Goal: Task Accomplishment & Management: Manage account settings

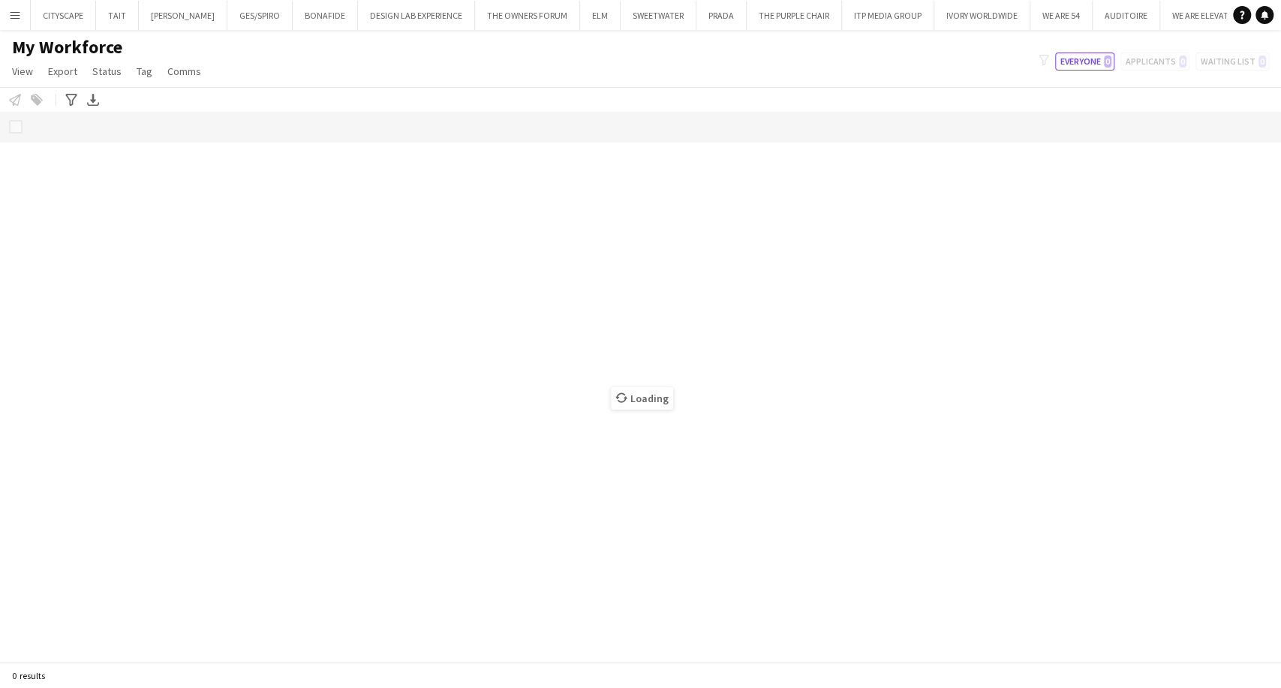
click at [13, 21] on button "Menu" at bounding box center [15, 15] width 30 height 30
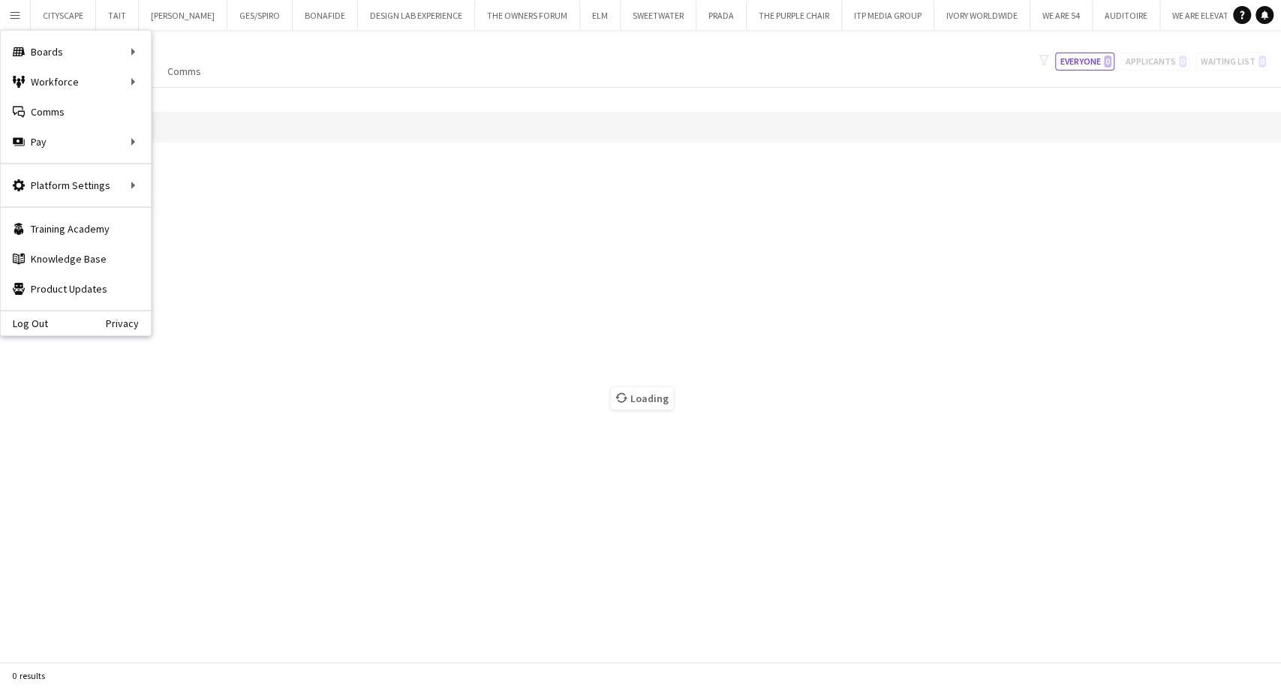
click at [13, 17] on app-icon "Menu" at bounding box center [15, 15] width 12 height 12
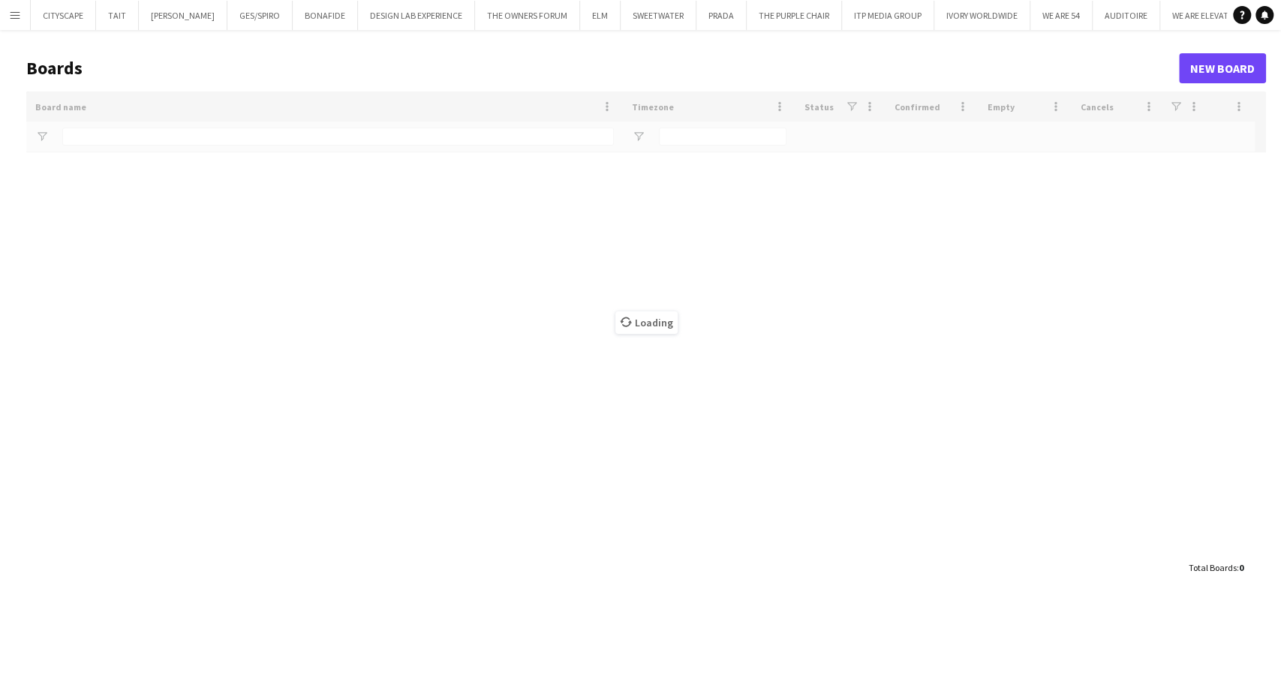
type input "**"
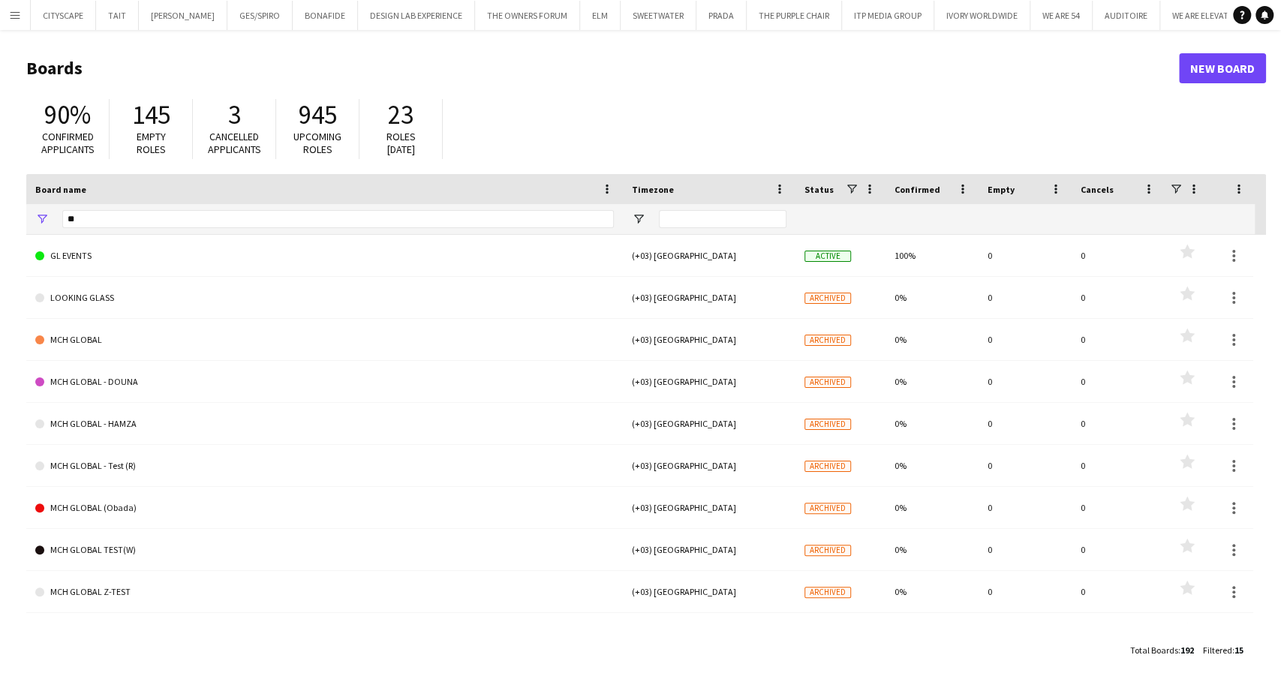
click at [8, 17] on button "Menu" at bounding box center [15, 15] width 30 height 30
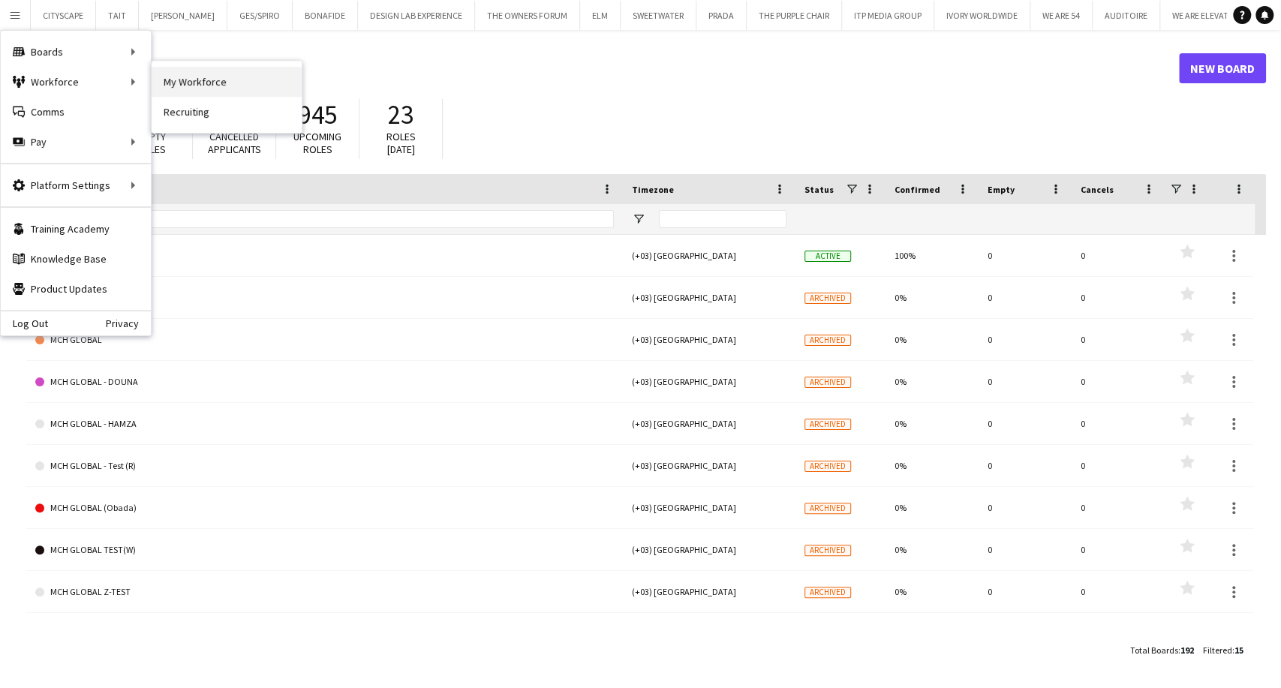
click at [168, 80] on link "My Workforce" at bounding box center [227, 82] width 150 height 30
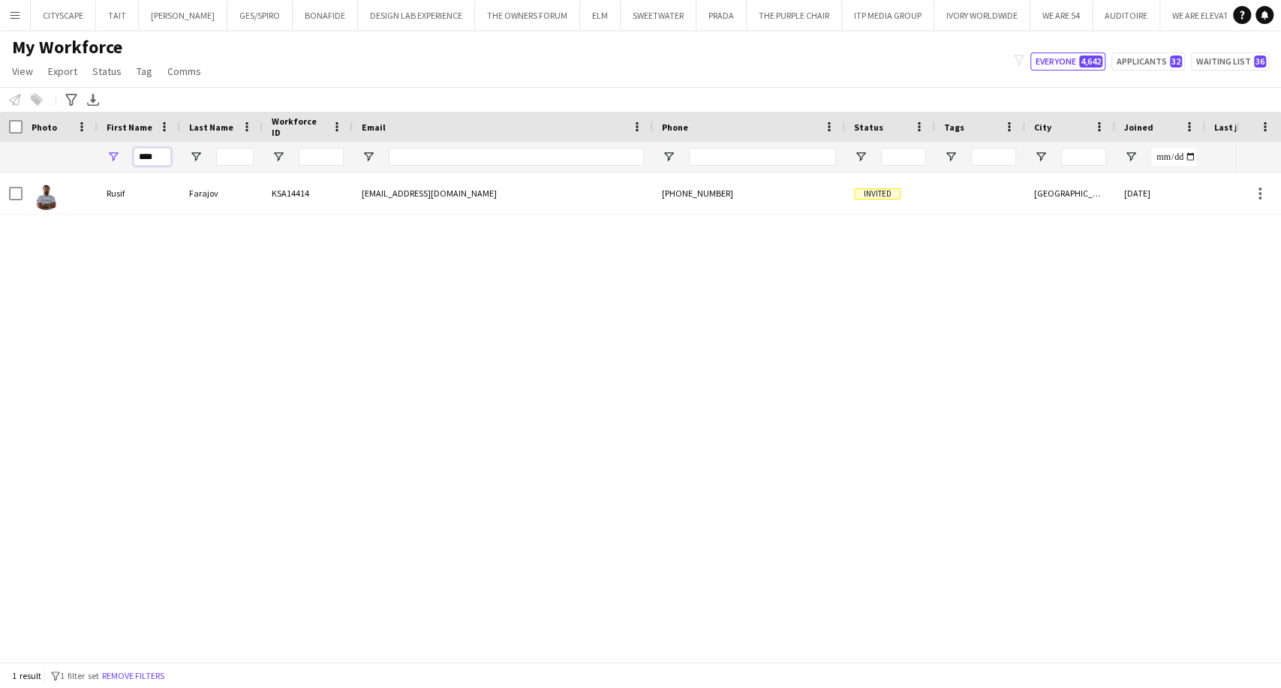
drag, startPoint x: 159, startPoint y: 156, endPoint x: 11, endPoint y: 176, distance: 149.2
click at [11, 176] on div "Workforce Details Photo First Name" at bounding box center [640, 387] width 1281 height 550
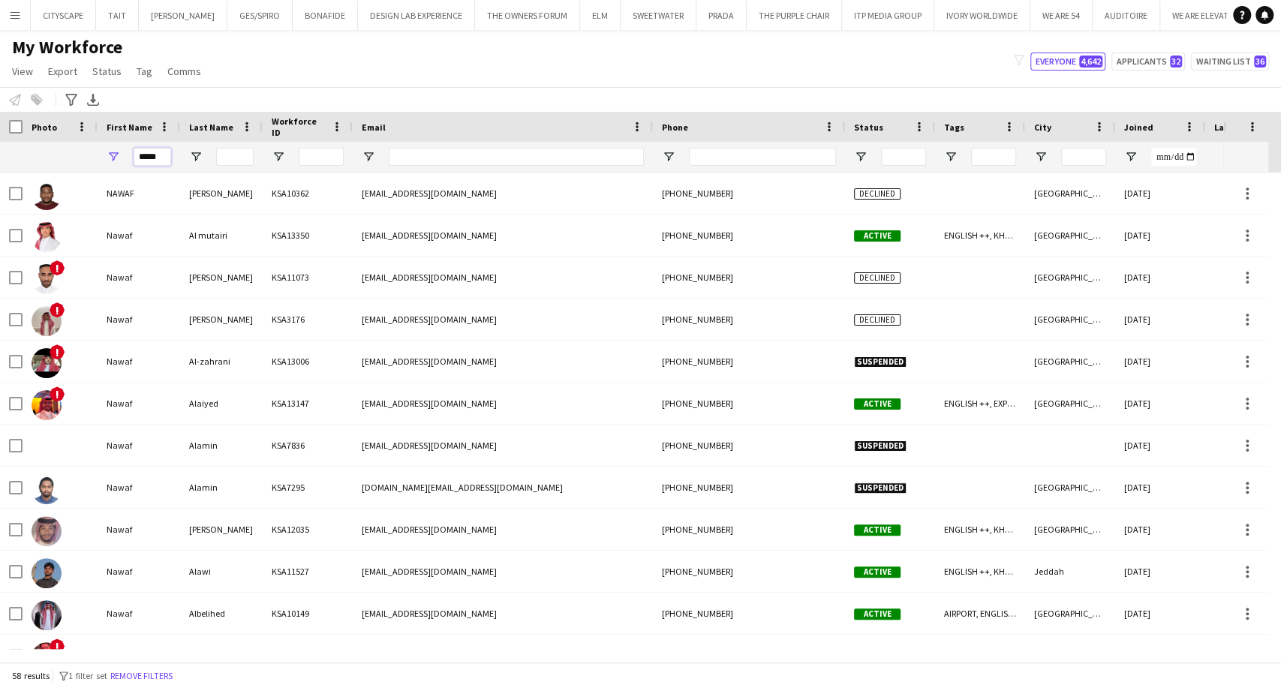
type input "*****"
click at [230, 155] on input "Last Name Filter Input" at bounding box center [235, 157] width 38 height 18
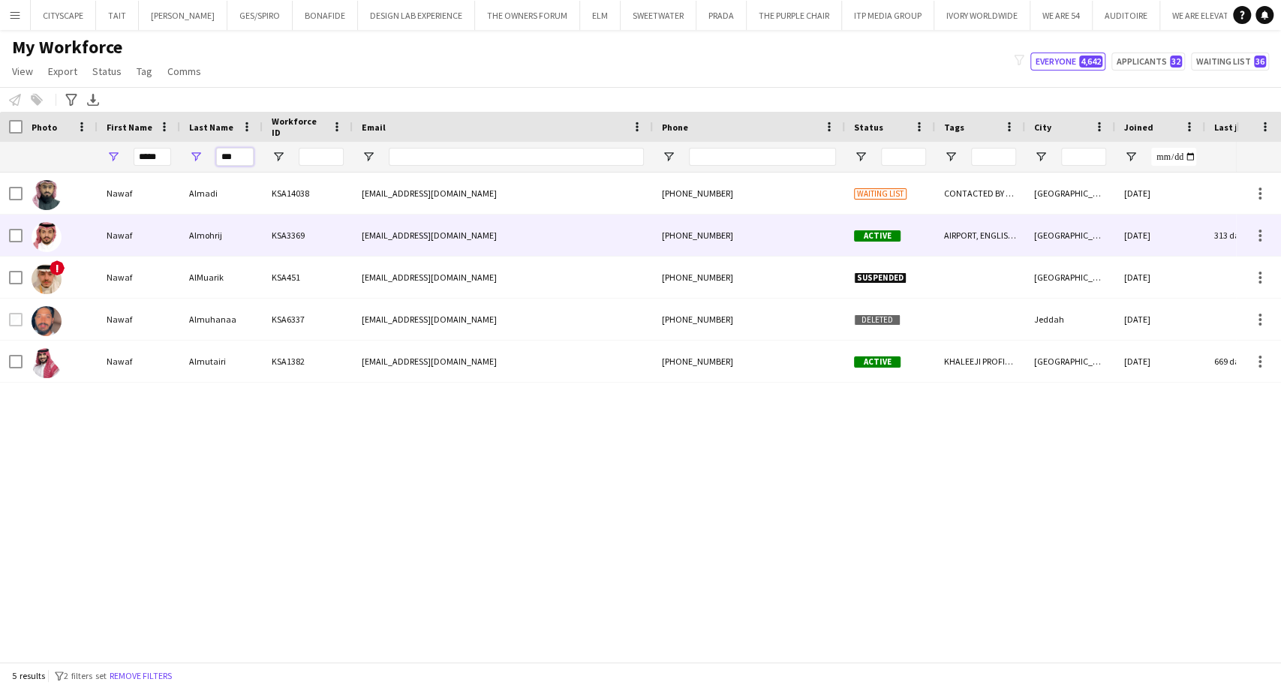
type input "***"
click at [240, 248] on div "Almohrij" at bounding box center [221, 235] width 83 height 41
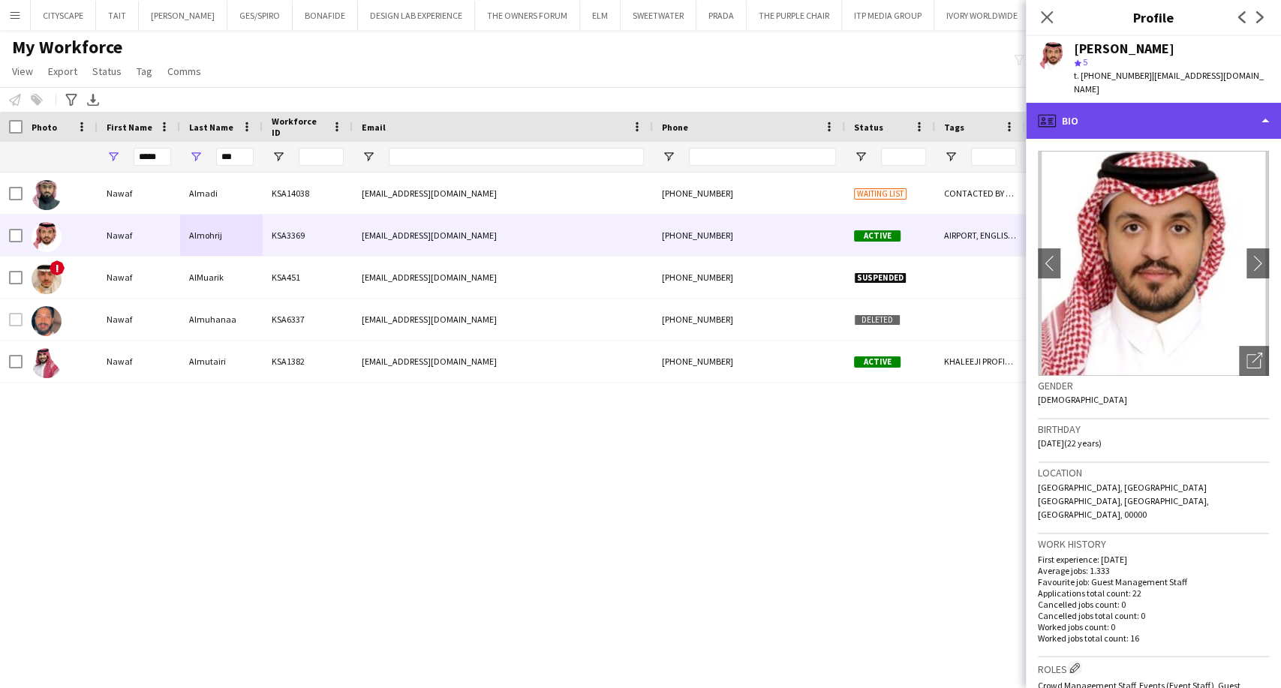
click at [1156, 103] on div "profile Bio" at bounding box center [1153, 121] width 255 height 36
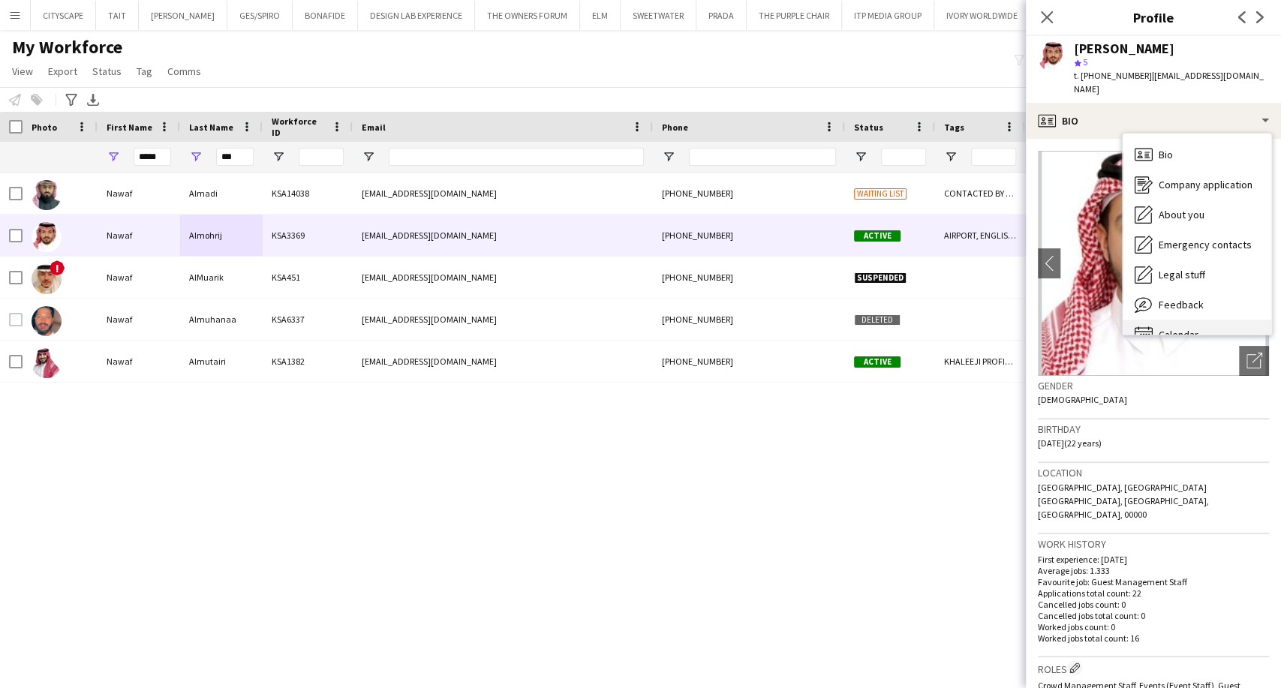
click at [1200, 320] on div "Calendar Calendar" at bounding box center [1197, 335] width 149 height 30
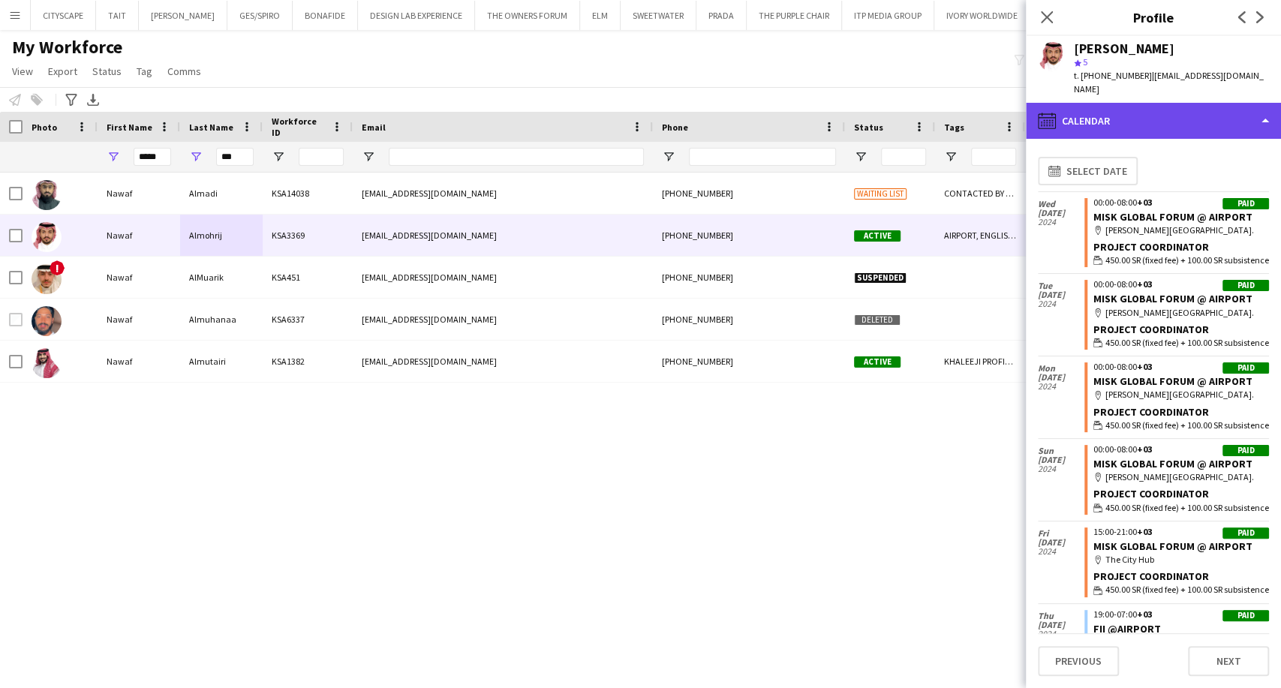
click at [1171, 117] on div "calendar-full Calendar" at bounding box center [1153, 121] width 255 height 36
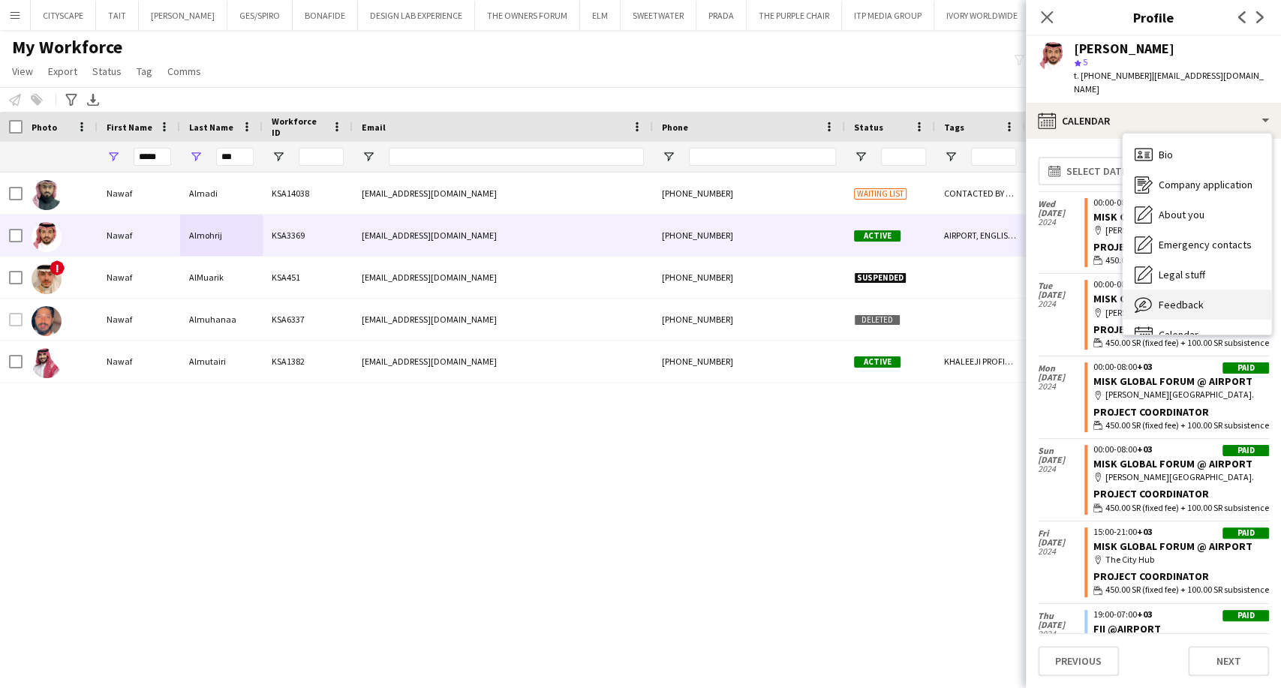
click at [1171, 298] on span "Feedback" at bounding box center [1181, 305] width 45 height 14
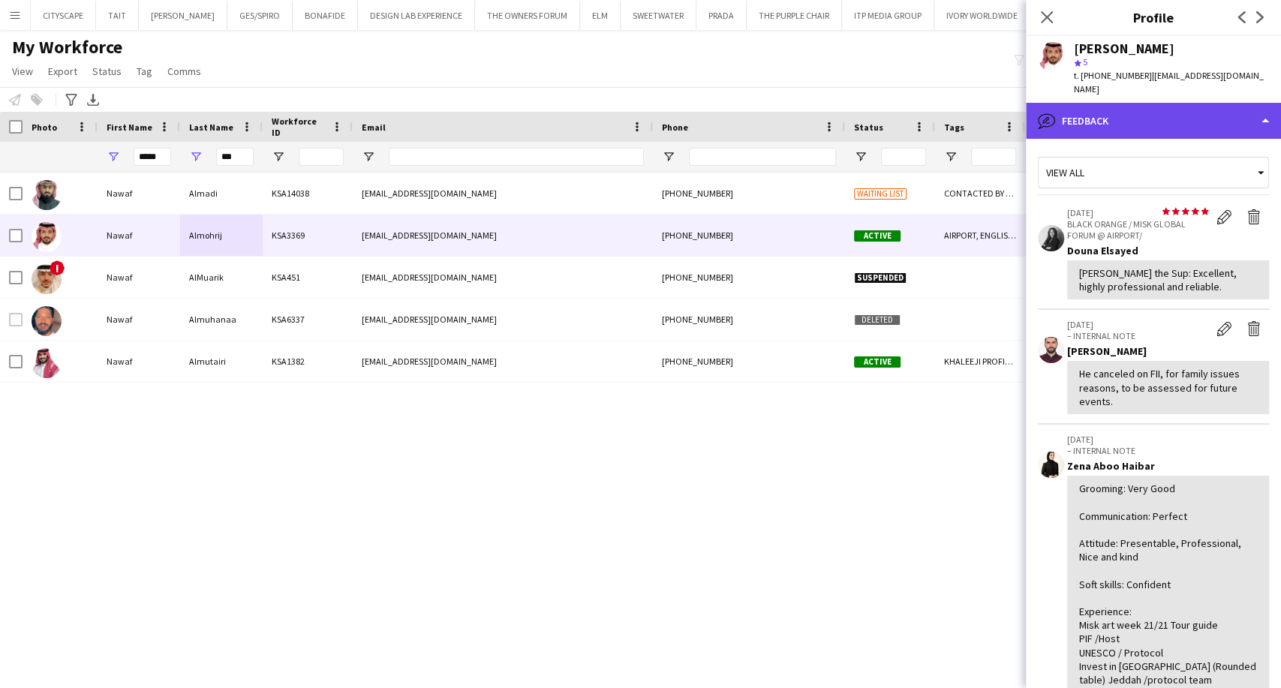
click at [1171, 113] on div "bubble-pencil Feedback" at bounding box center [1153, 121] width 255 height 36
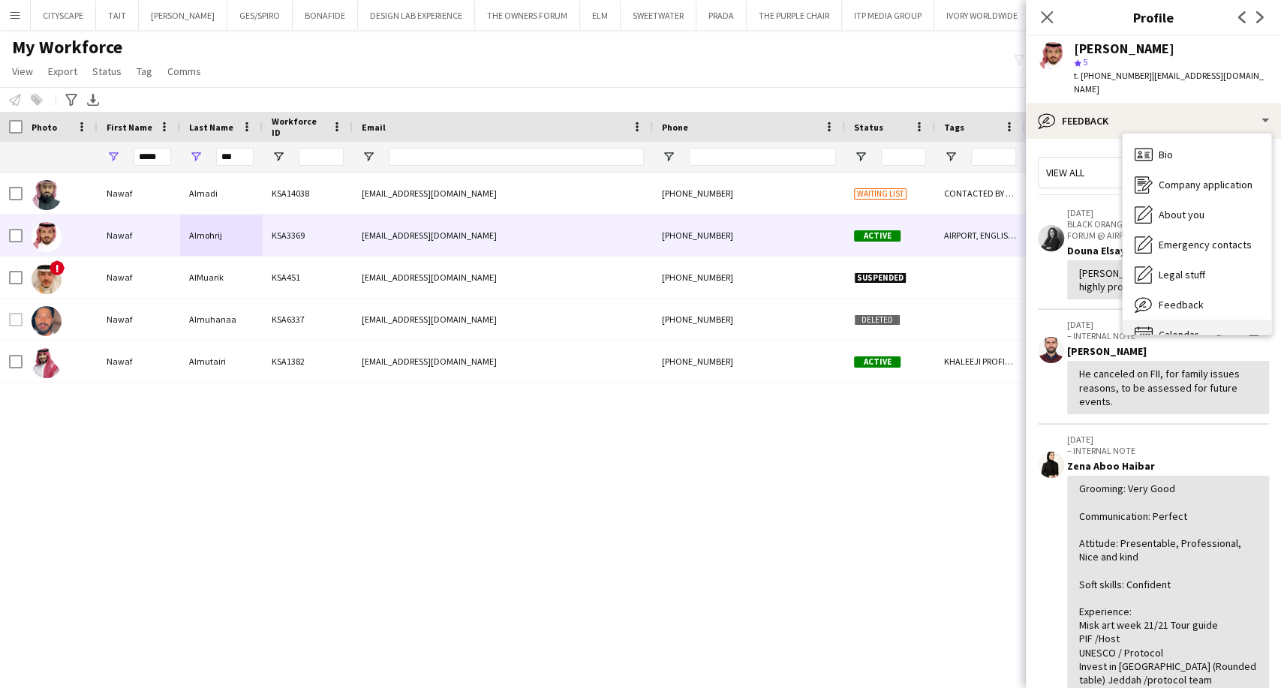
click at [1172, 328] on span "Calendar" at bounding box center [1179, 335] width 40 height 14
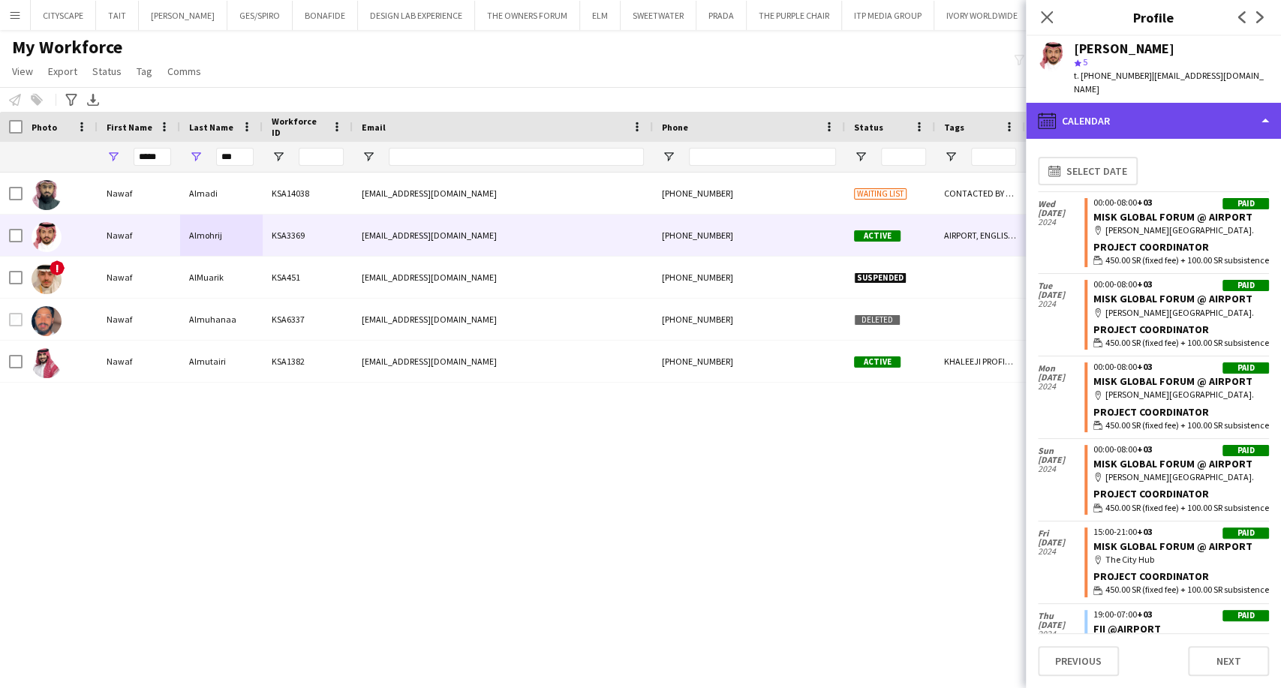
click at [1177, 113] on div "calendar-full Calendar" at bounding box center [1153, 121] width 255 height 36
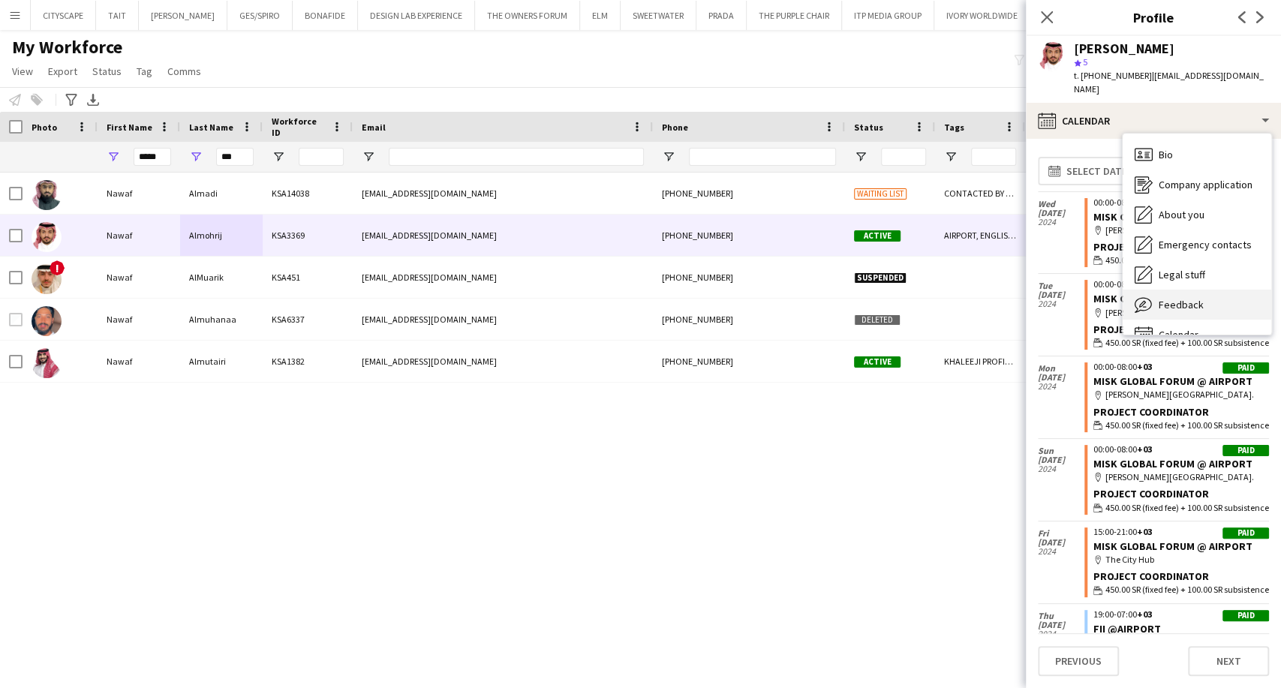
click at [1196, 290] on div "Feedback Feedback" at bounding box center [1197, 305] width 149 height 30
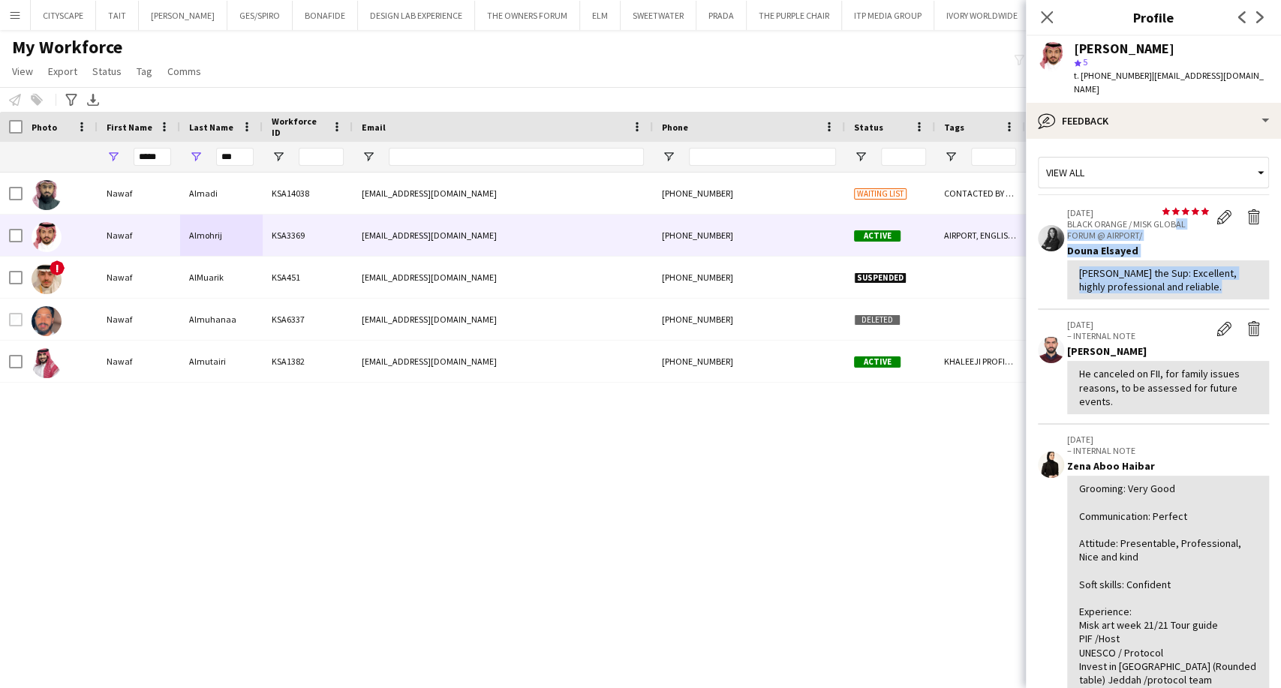
drag, startPoint x: 1196, startPoint y: 278, endPoint x: 1176, endPoint y: 188, distance: 92.3
click at [1176, 198] on app-crew-profile-feedback-item "star star star star star star star star star star 29-11-2024 BLACK ORANGE / MIS…" at bounding box center [1153, 254] width 231 height 113
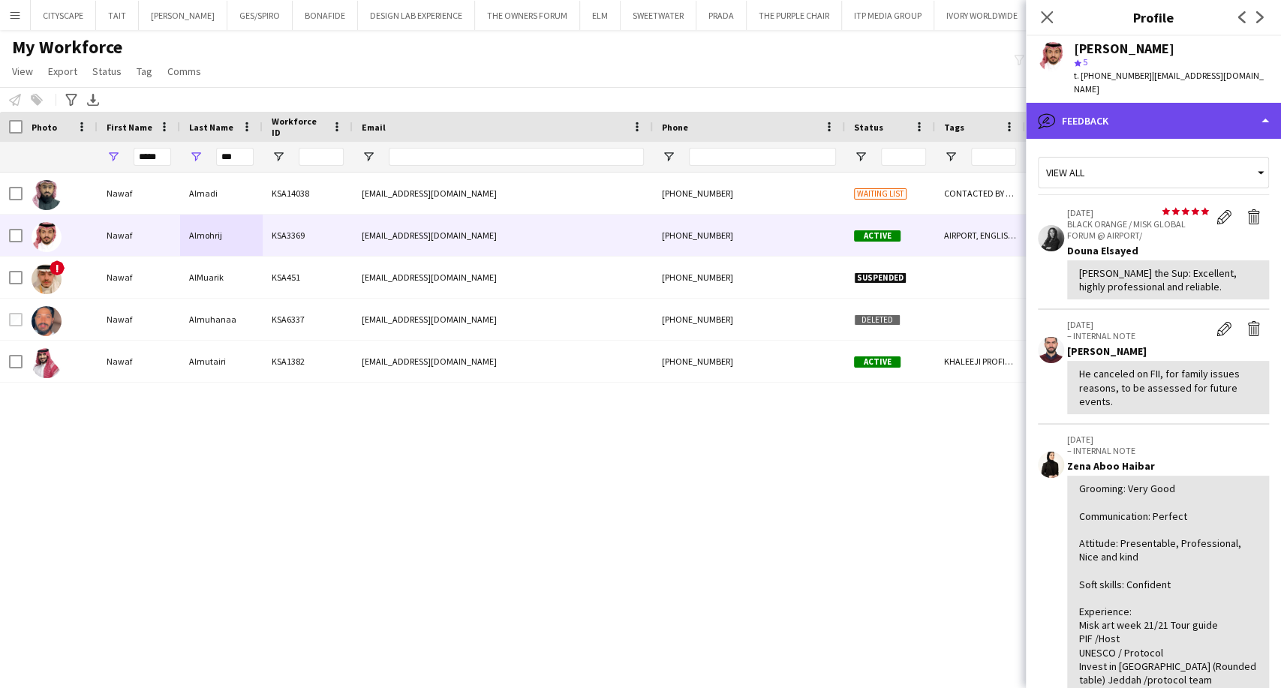
click at [1159, 106] on div "bubble-pencil Feedback" at bounding box center [1153, 121] width 255 height 36
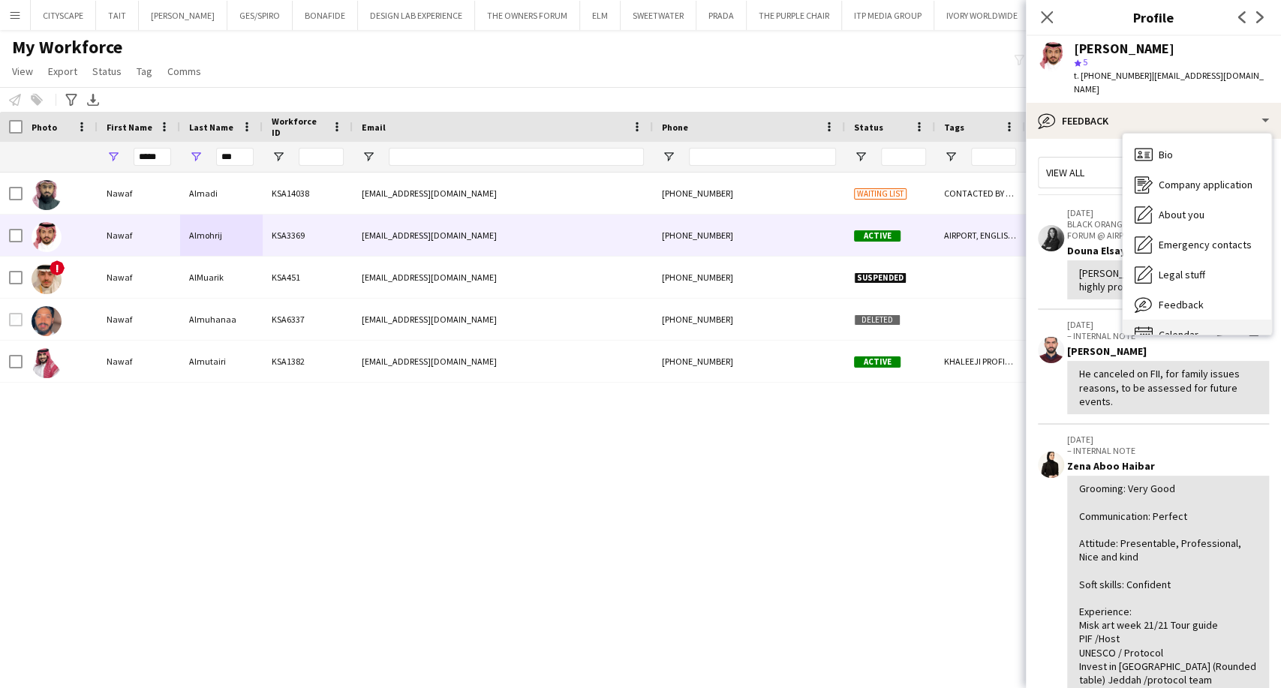
click at [1207, 320] on div "Calendar Calendar" at bounding box center [1197, 335] width 149 height 30
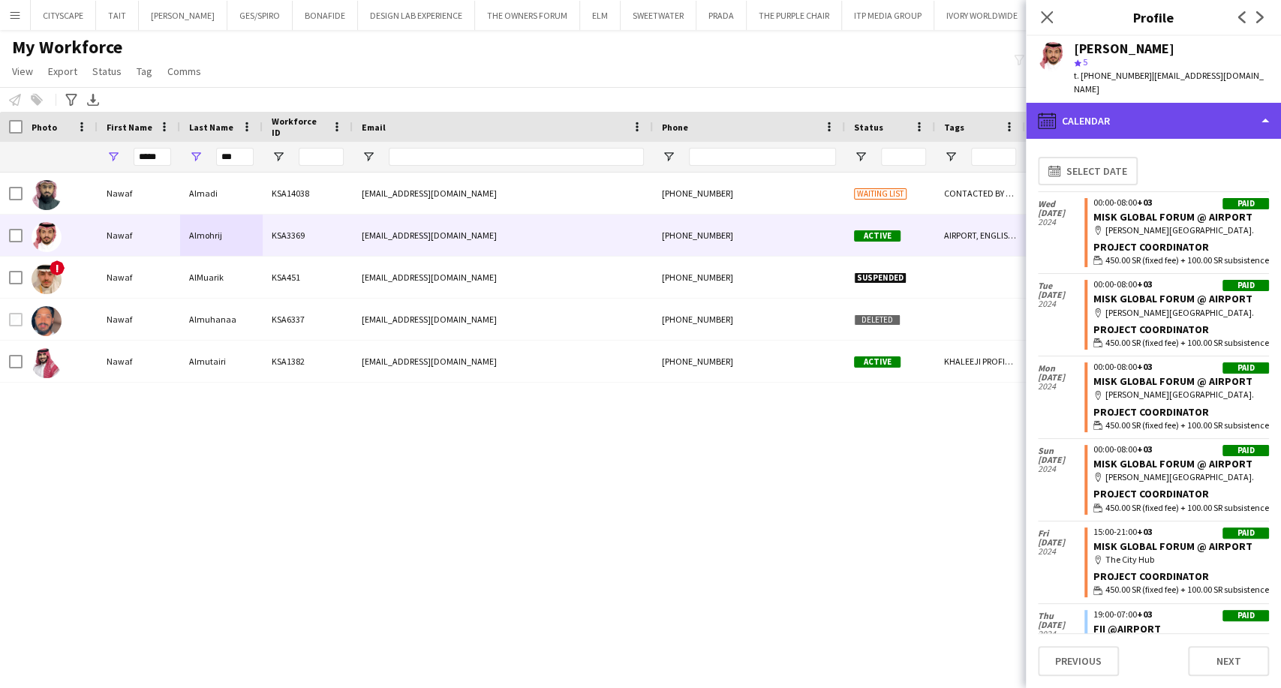
click at [1183, 109] on div "calendar-full Calendar" at bounding box center [1153, 121] width 255 height 36
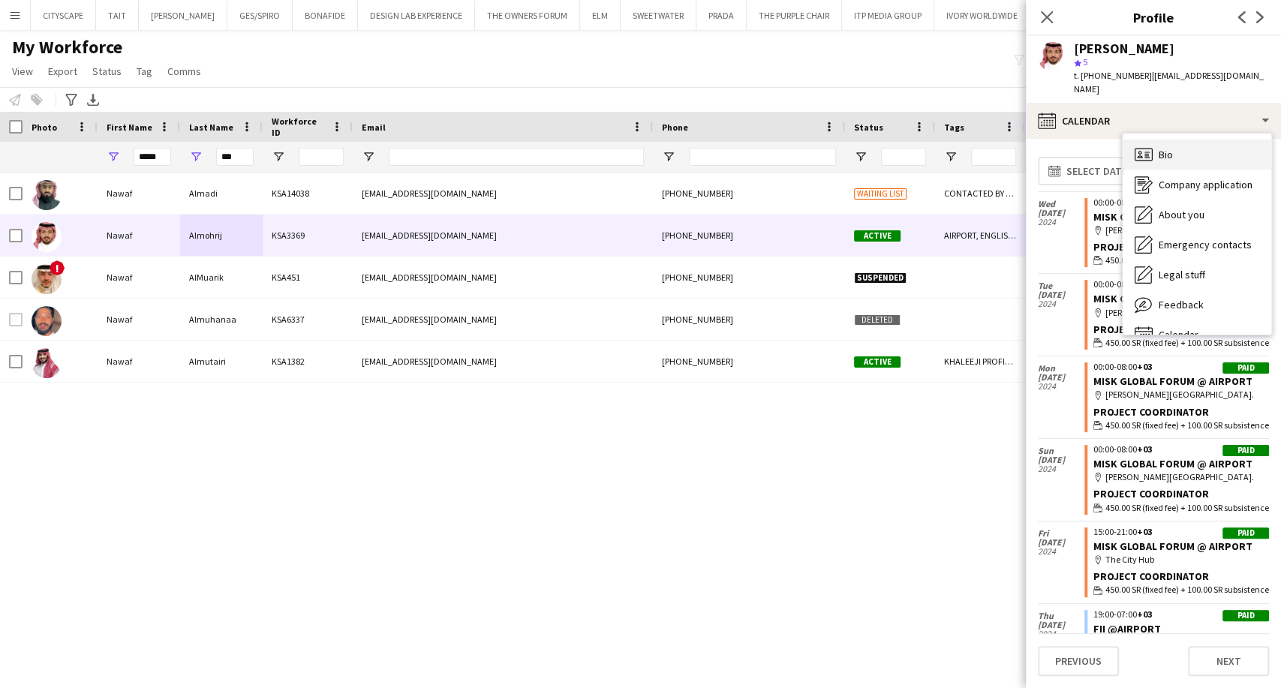
click at [1164, 148] on span "Bio" at bounding box center [1166, 155] width 14 height 14
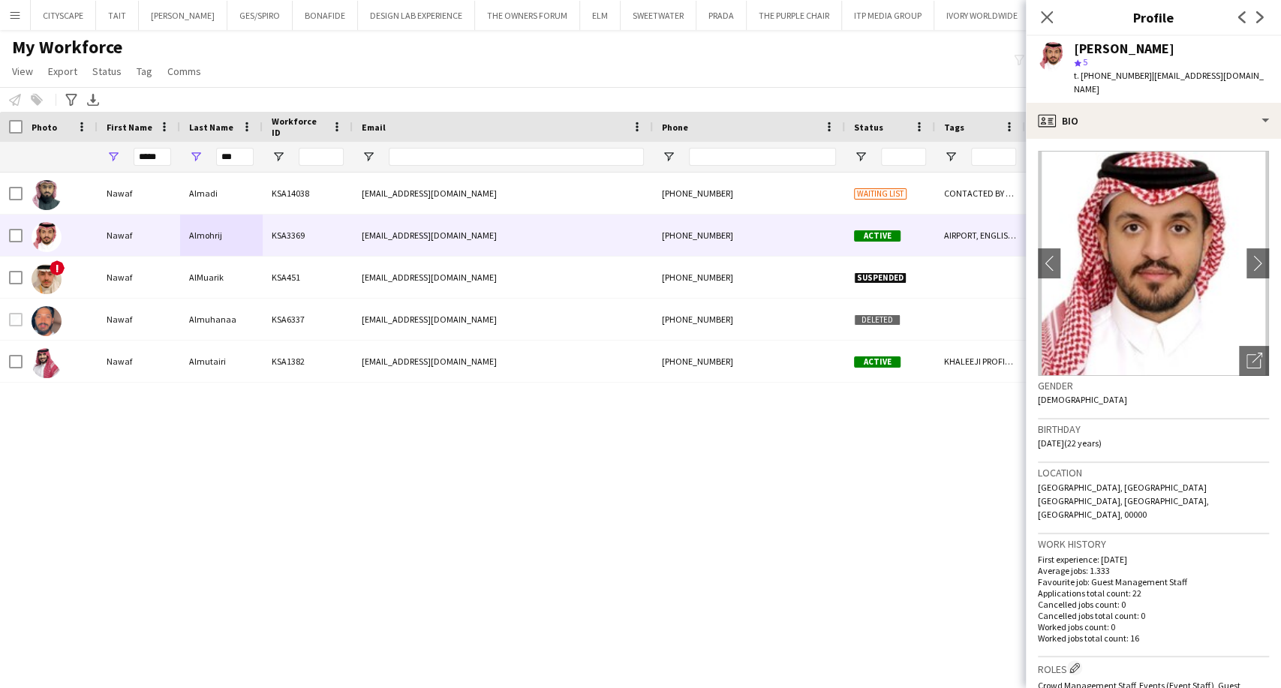
click at [15, 19] on app-icon "Menu" at bounding box center [15, 15] width 12 height 12
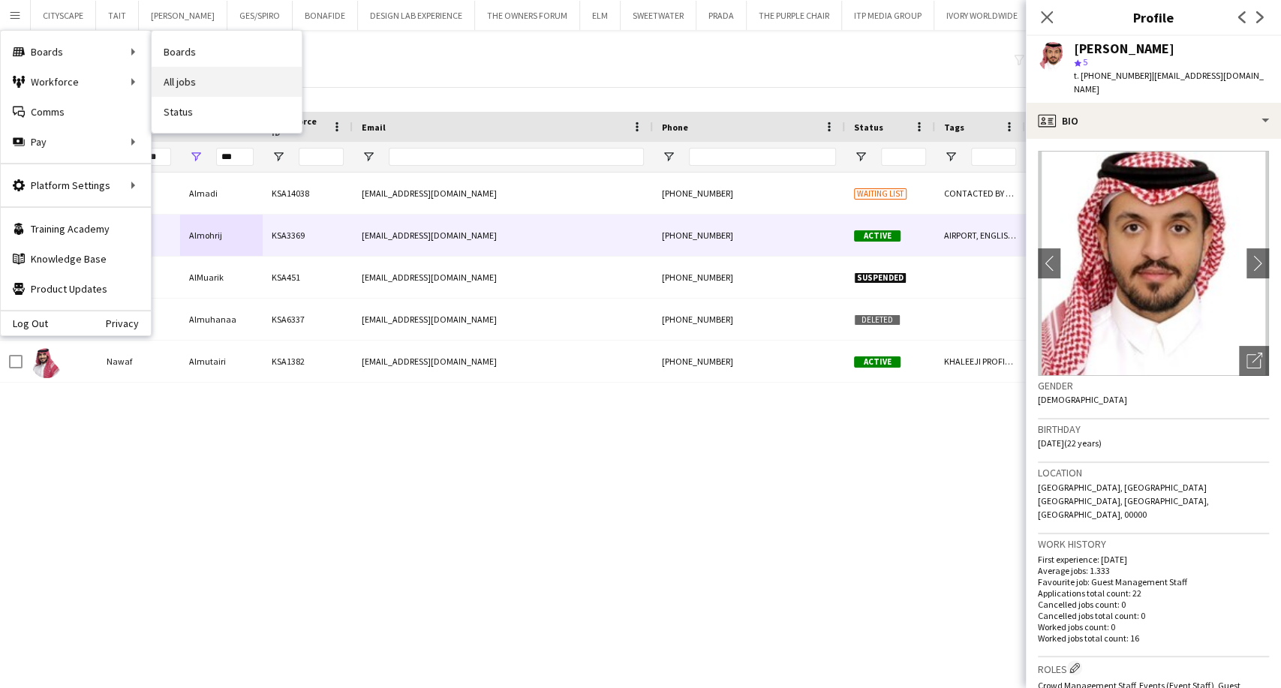
click at [197, 78] on link "All jobs" at bounding box center [227, 82] width 150 height 30
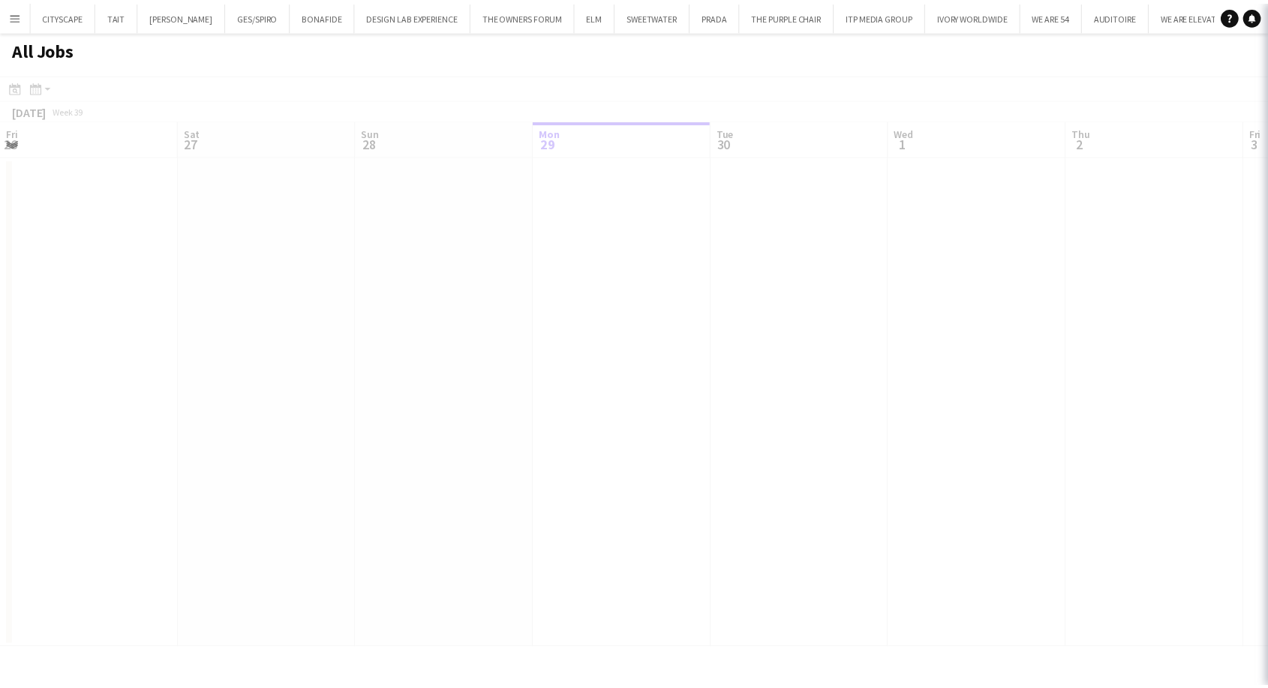
scroll to position [0, 359]
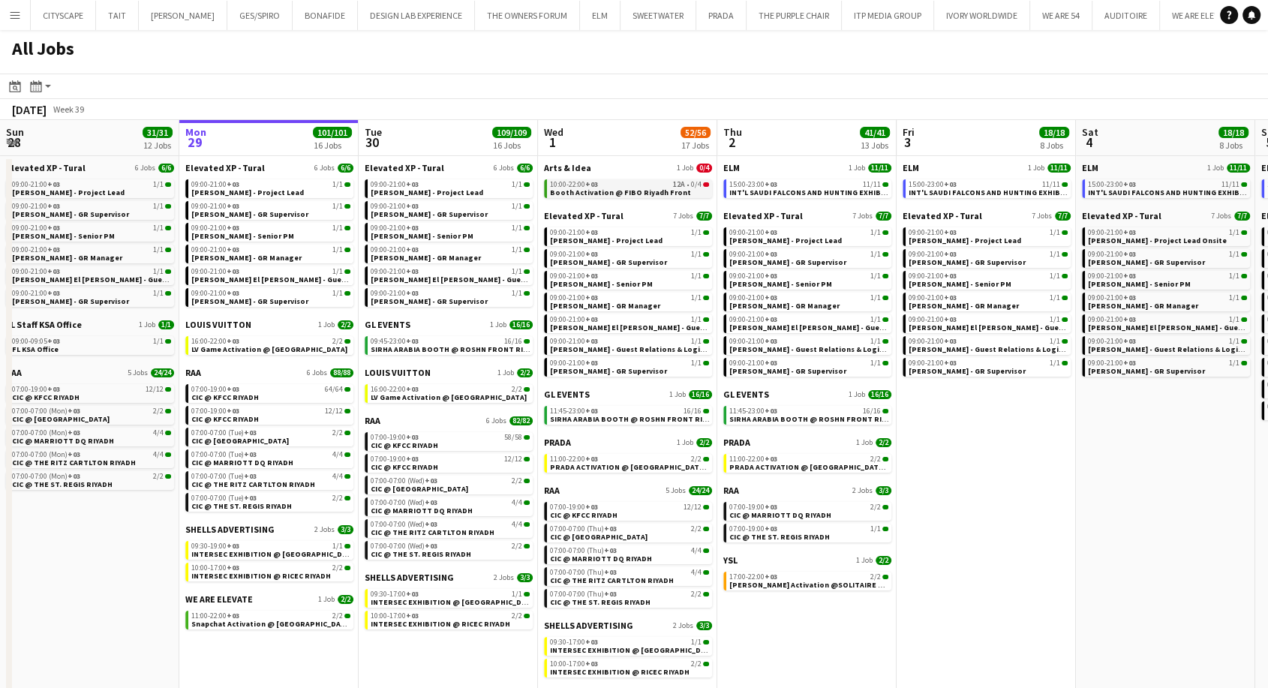
click at [597, 190] on span "Booth Activation @ FIBO Riyadh Front" at bounding box center [620, 193] width 141 height 10
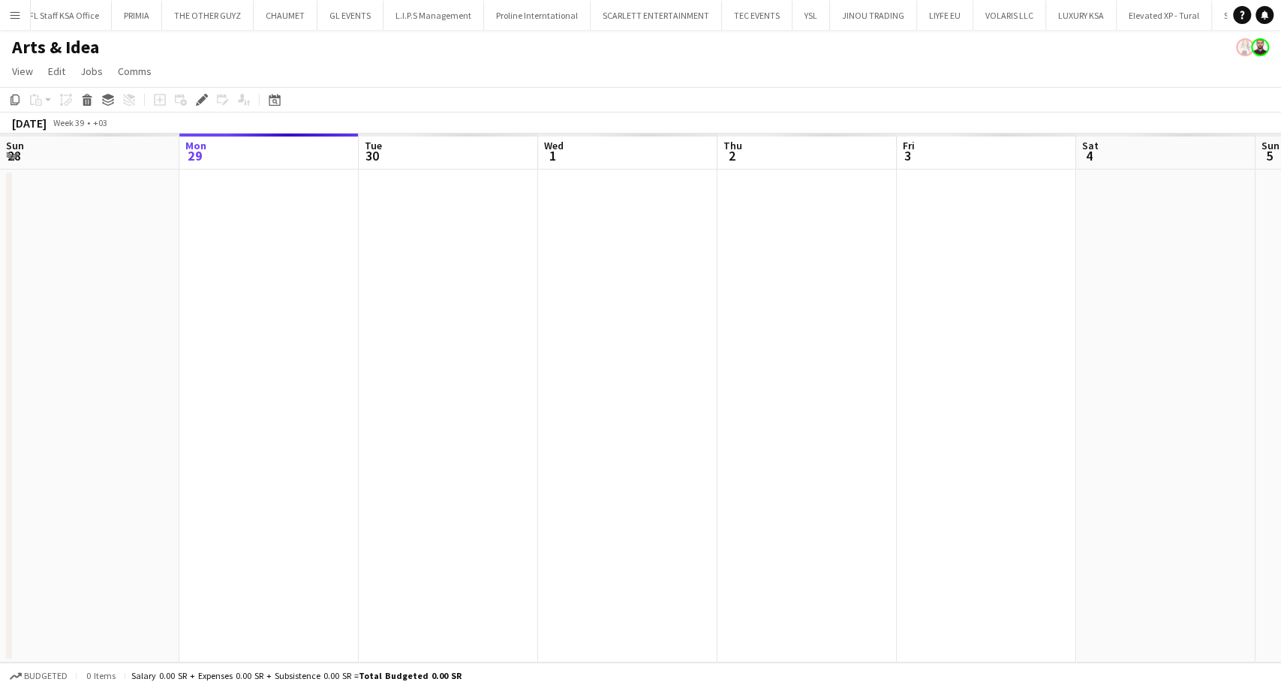
scroll to position [0, 516]
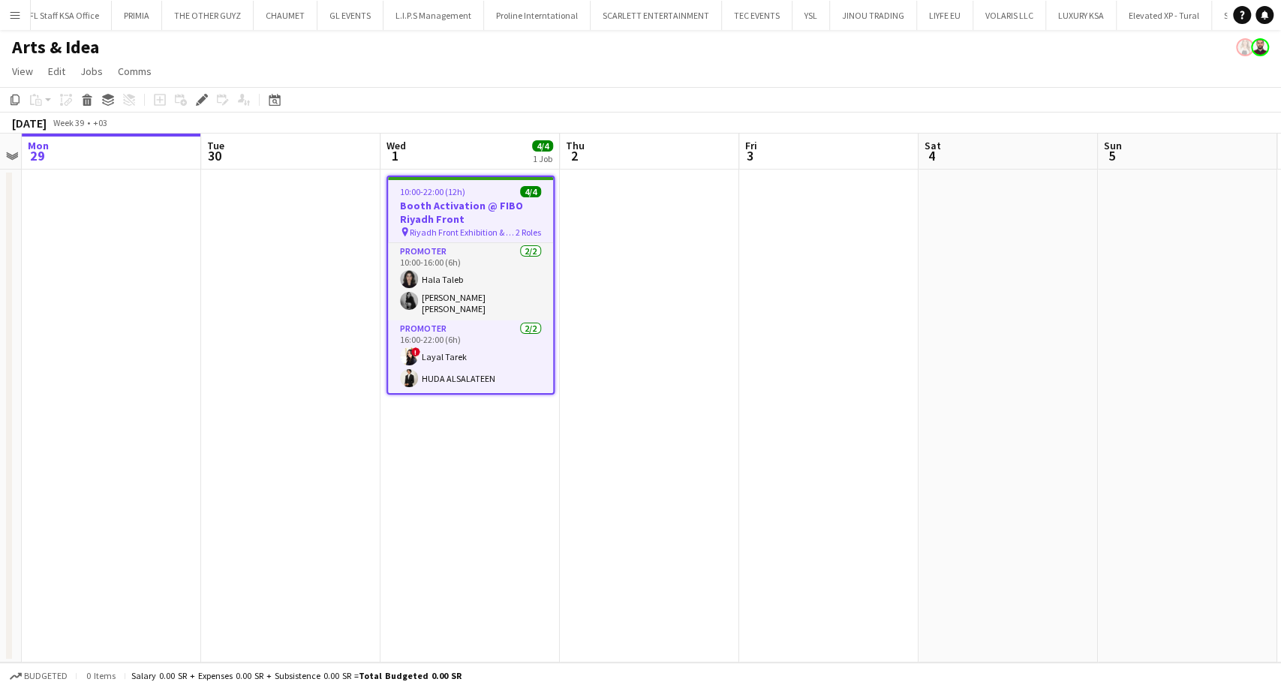
click at [453, 216] on h3 "Booth Activation @ FIBO Riyadh Front" at bounding box center [470, 212] width 165 height 27
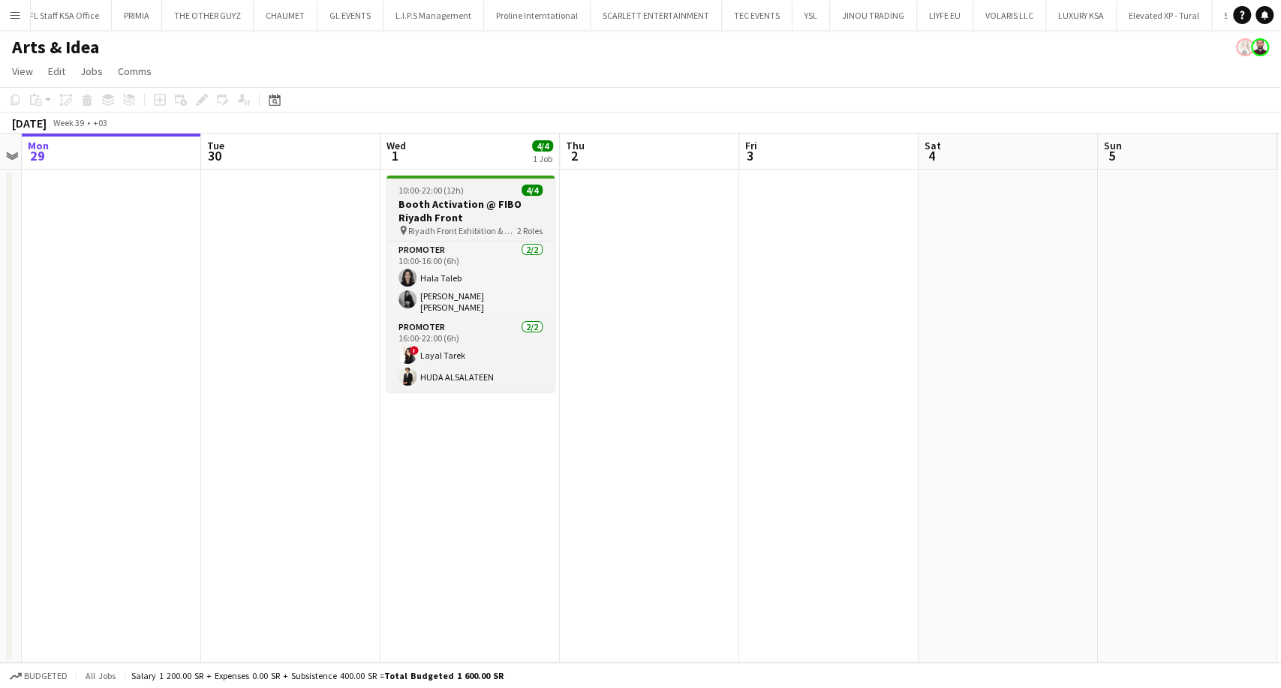
click at [453, 216] on h3 "Booth Activation @ FIBO Riyadh Front" at bounding box center [470, 210] width 168 height 27
click at [429, 211] on h3 "Booth Activation @ FIBO Riyadh Front" at bounding box center [470, 210] width 168 height 27
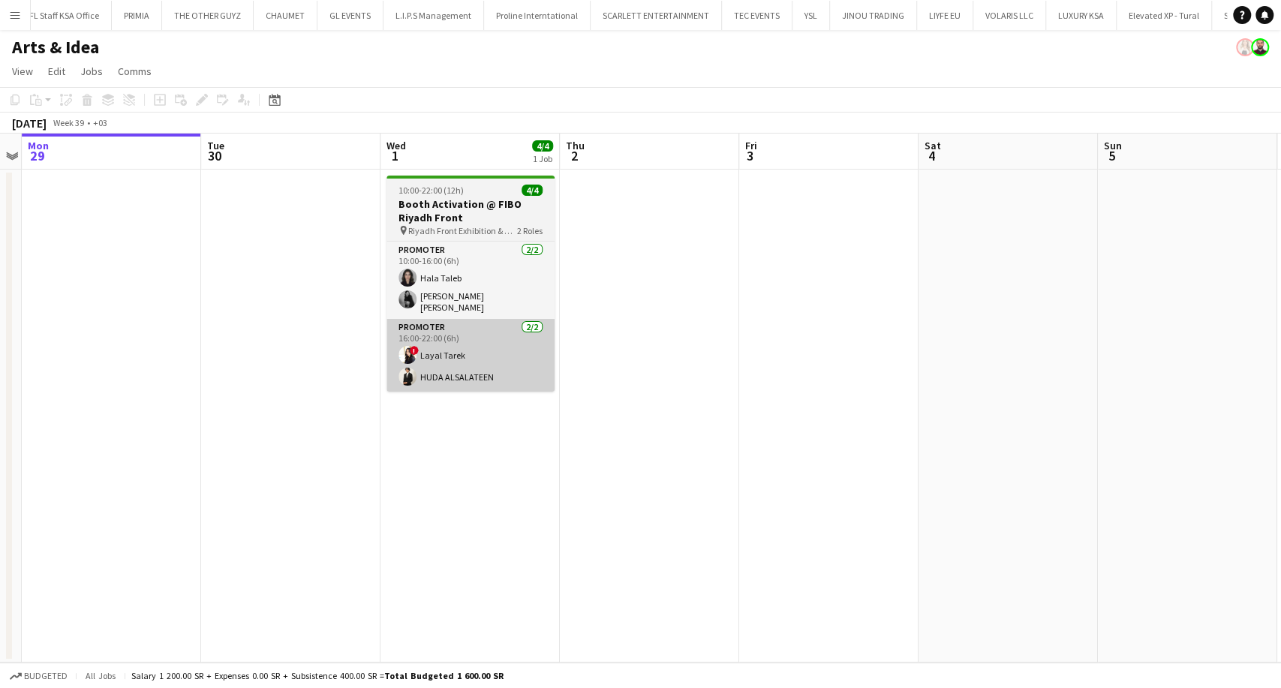
scroll to position [0, 0]
click at [490, 346] on app-card-role "Promoter [DATE] 16:00-22:00 (6h) ! Layal [PERSON_NAME] ALSALATEEN" at bounding box center [470, 355] width 168 height 73
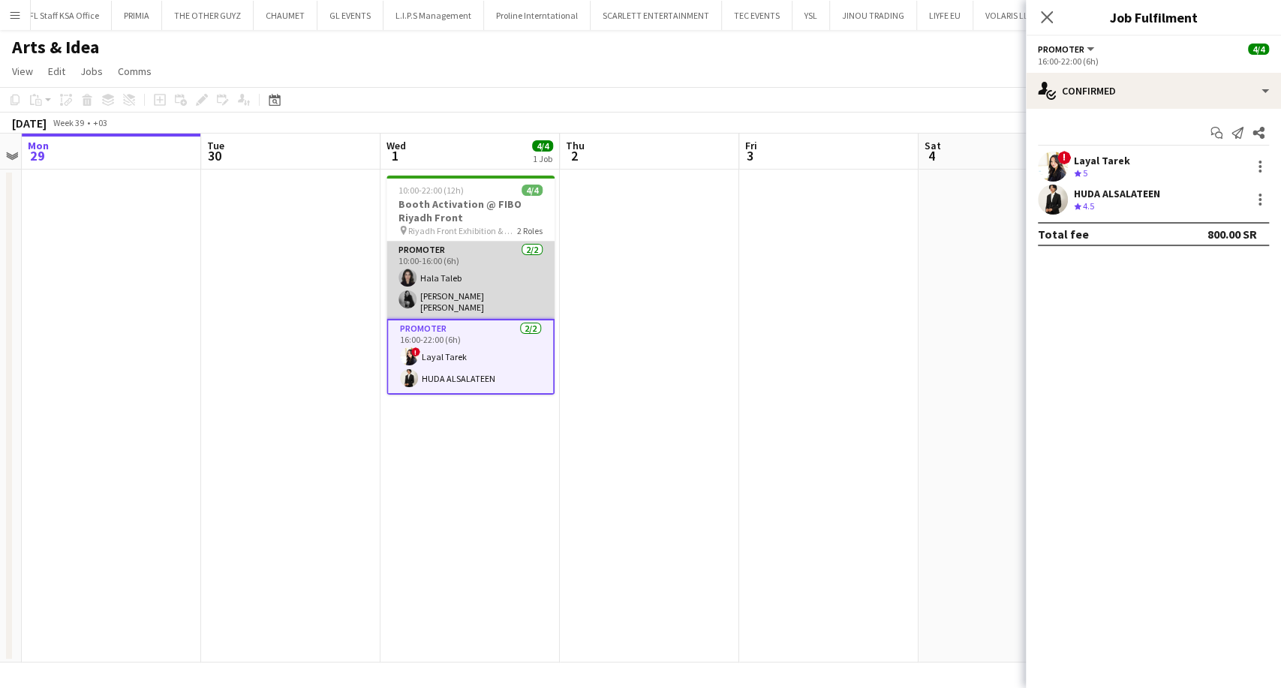
click at [466, 286] on app-card-role "Promoter [DATE] 10:00-16:00 (6h) [PERSON_NAME] [PERSON_NAME] [PERSON_NAME]" at bounding box center [470, 280] width 168 height 77
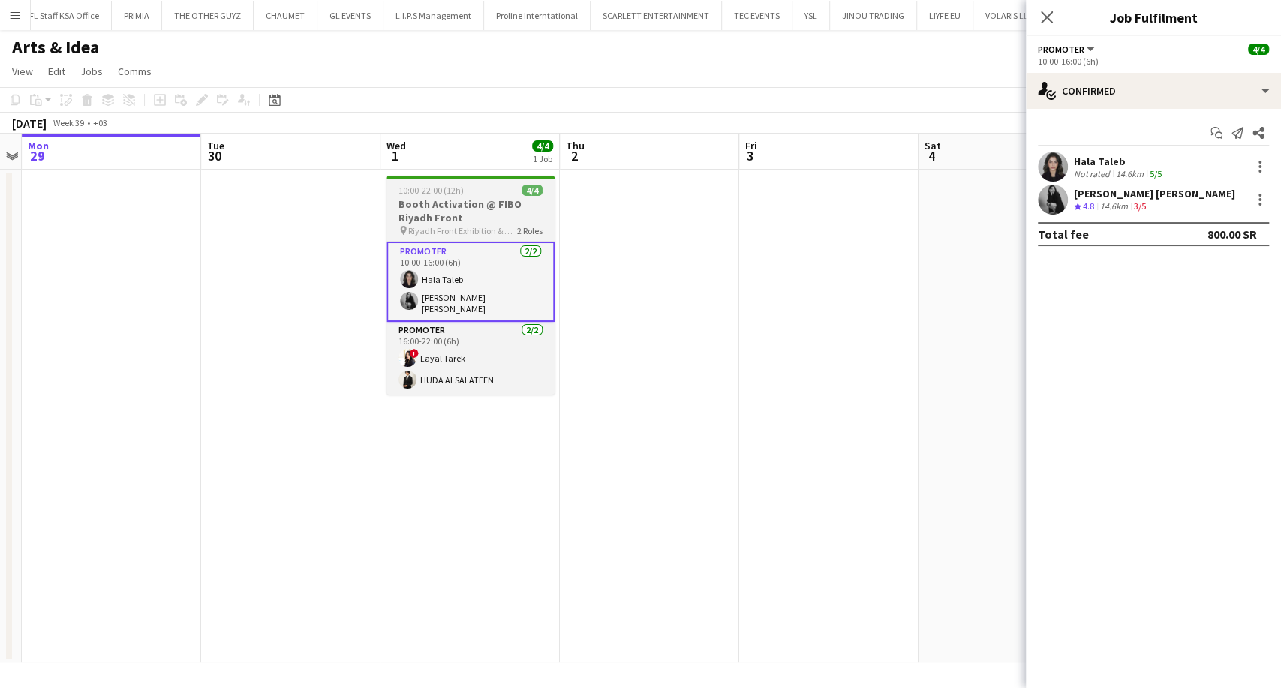
click at [455, 201] on h3 "Booth Activation @ FIBO Riyadh Front" at bounding box center [470, 210] width 168 height 27
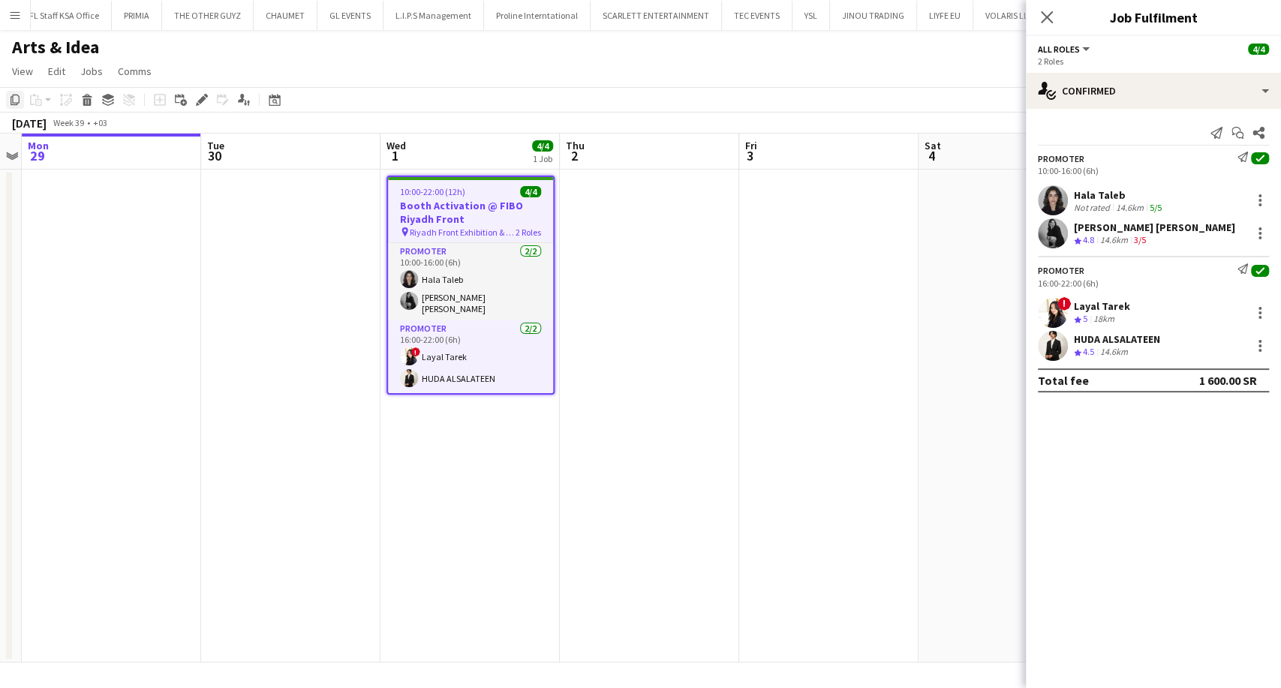
click at [13, 101] on icon "Copy" at bounding box center [15, 100] width 12 height 12
click at [629, 221] on app-date-cell at bounding box center [649, 416] width 179 height 493
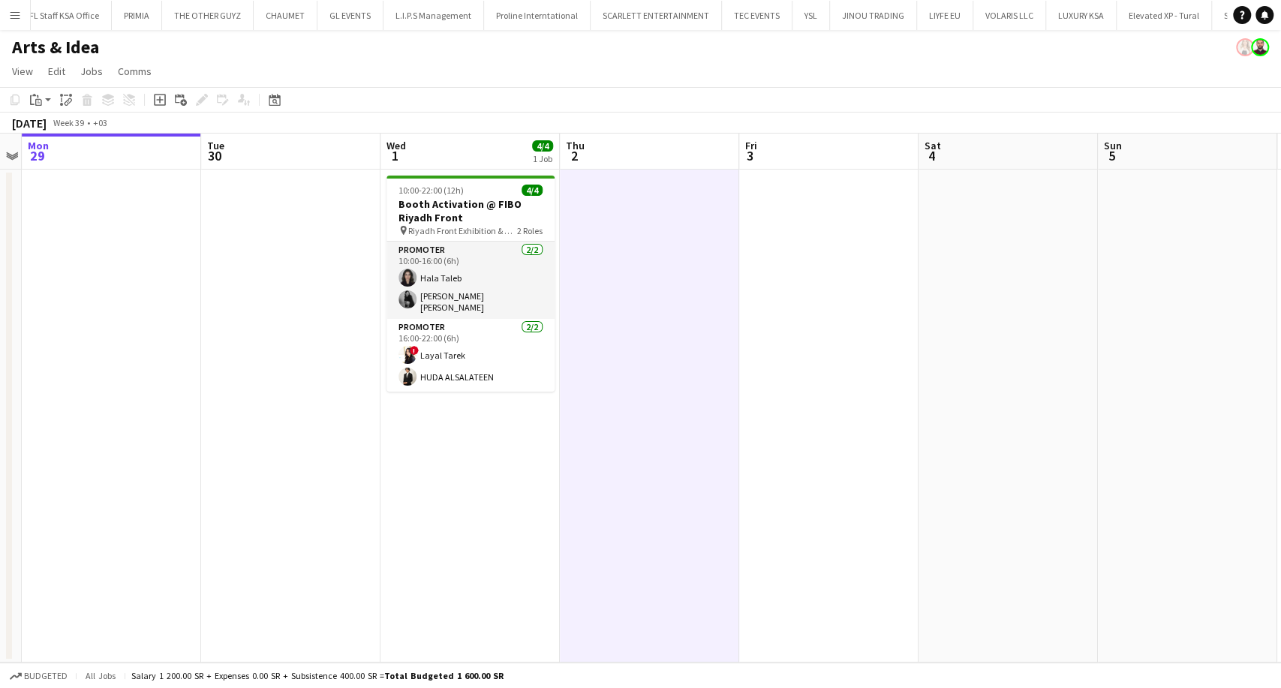
click at [750, 250] on app-date-cell at bounding box center [828, 416] width 179 height 493
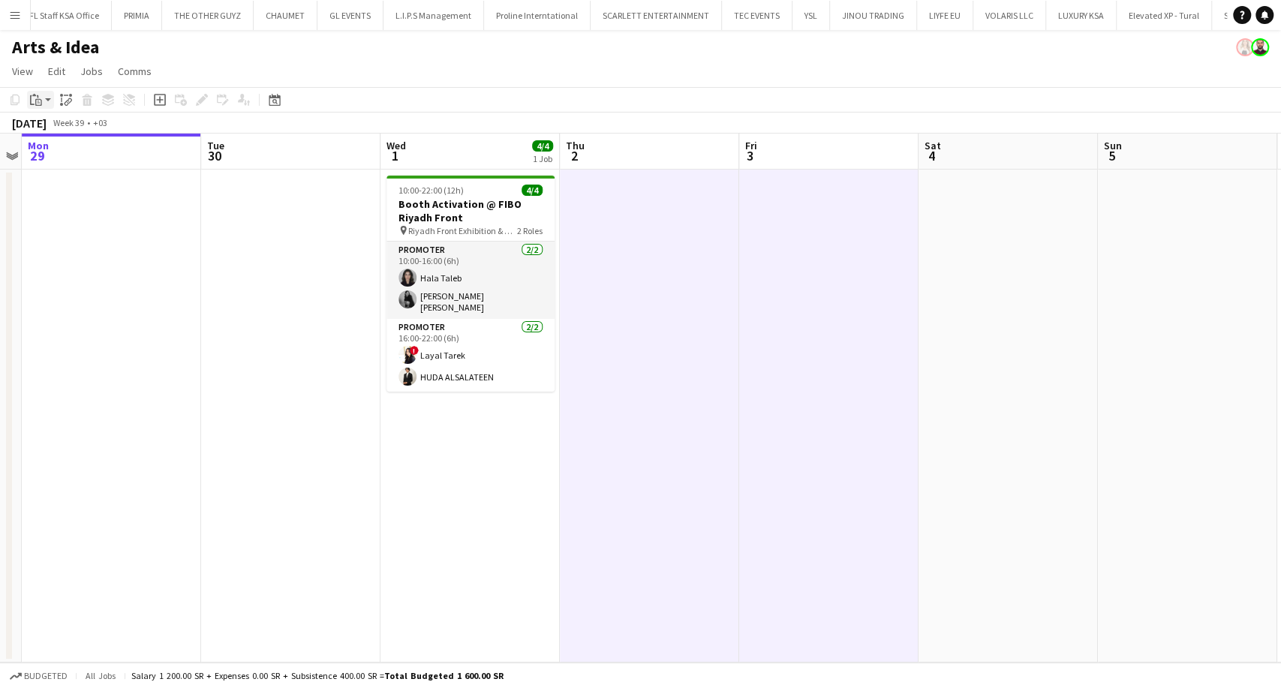
click at [44, 98] on app-action-btn "Paste" at bounding box center [40, 100] width 27 height 18
click at [63, 134] on link "Paste Ctrl+V" at bounding box center [110, 129] width 141 height 14
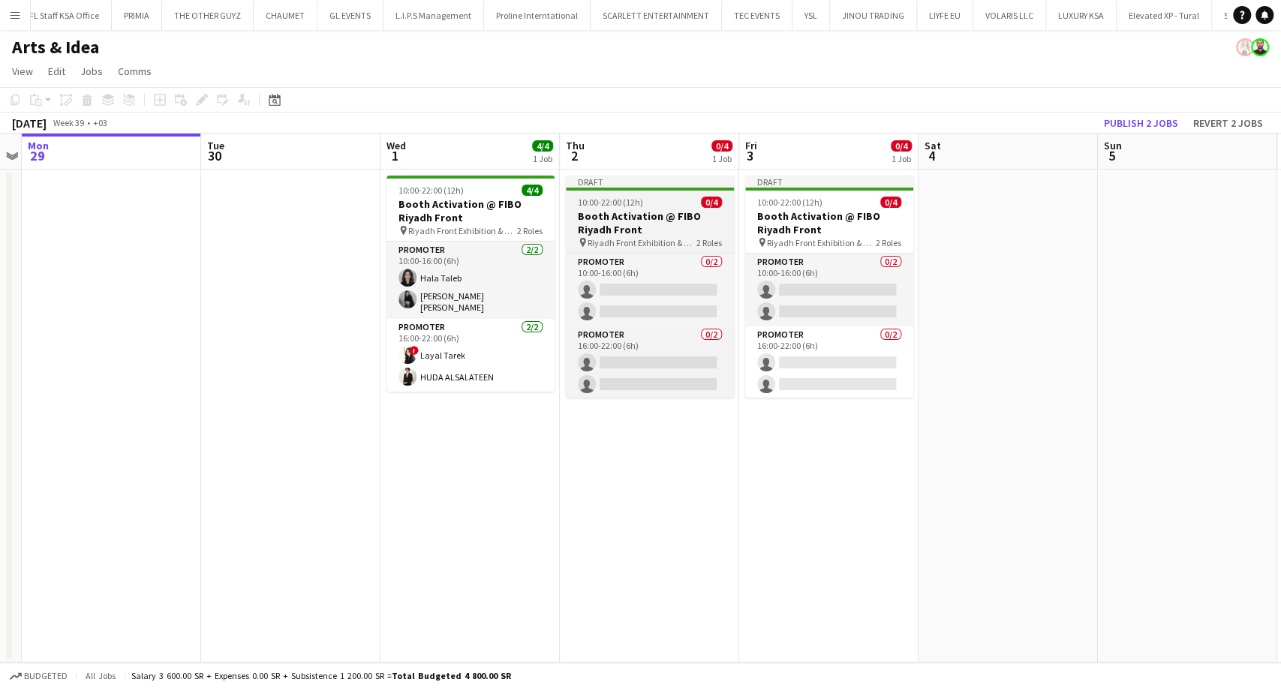
click at [660, 231] on h3 "Booth Activation @ FIBO Riyadh Front" at bounding box center [650, 222] width 168 height 27
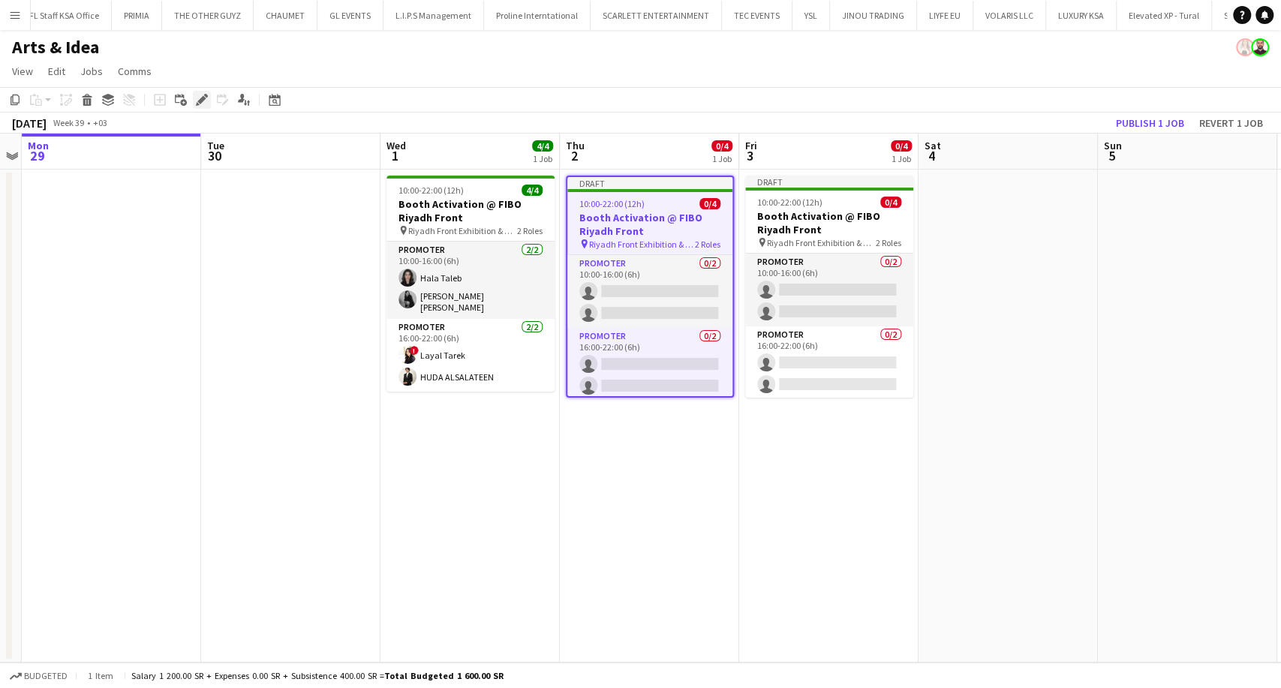
click at [201, 99] on icon at bounding box center [201, 100] width 8 height 8
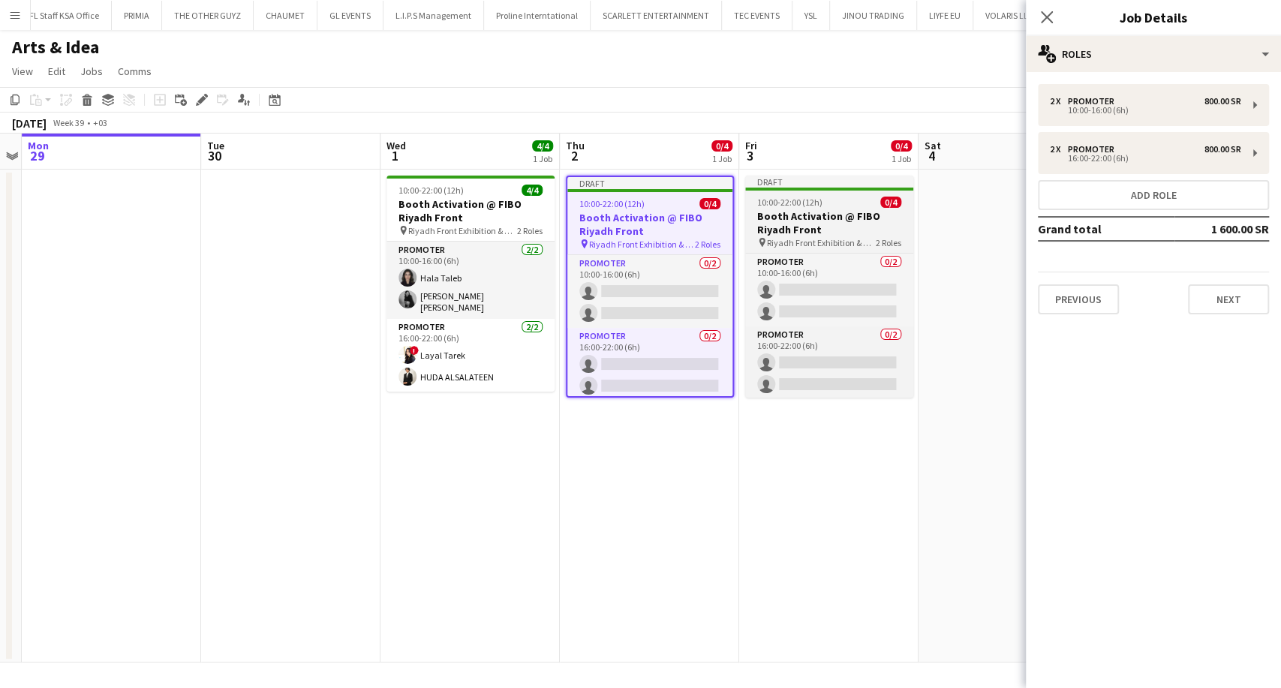
click at [808, 211] on h3 "Booth Activation @ FIBO Riyadh Front" at bounding box center [829, 222] width 168 height 27
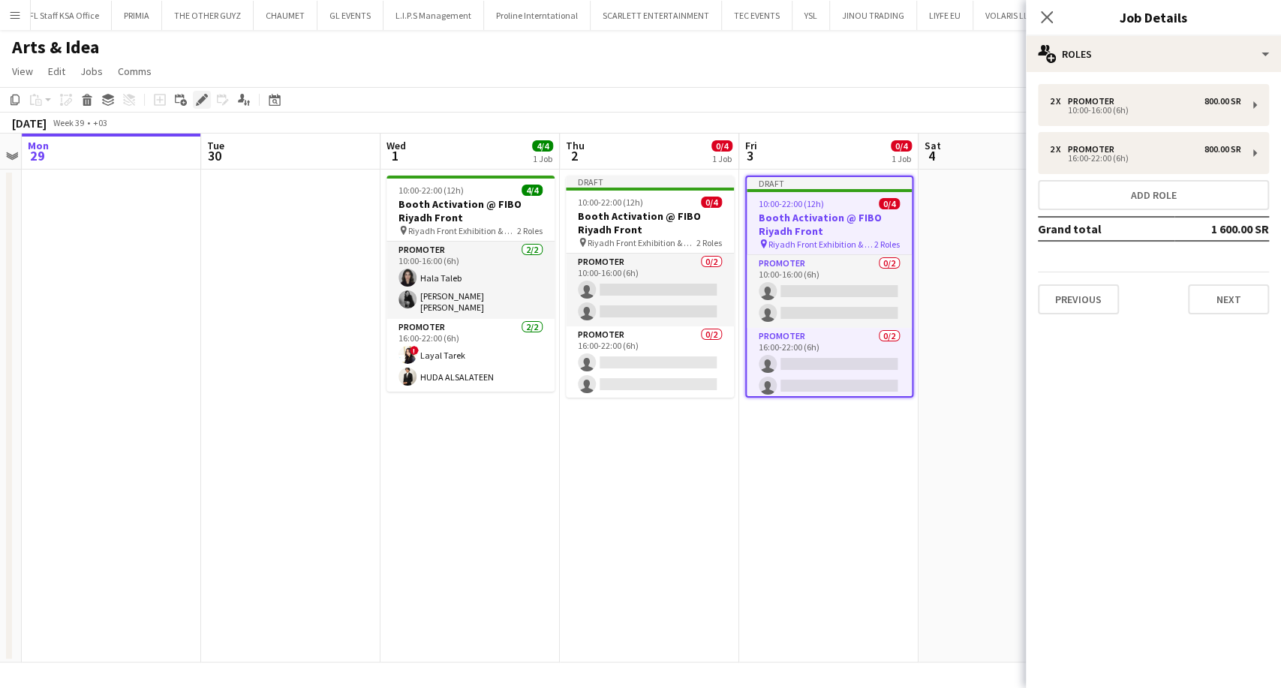
click at [197, 101] on icon "Edit" at bounding box center [202, 100] width 12 height 12
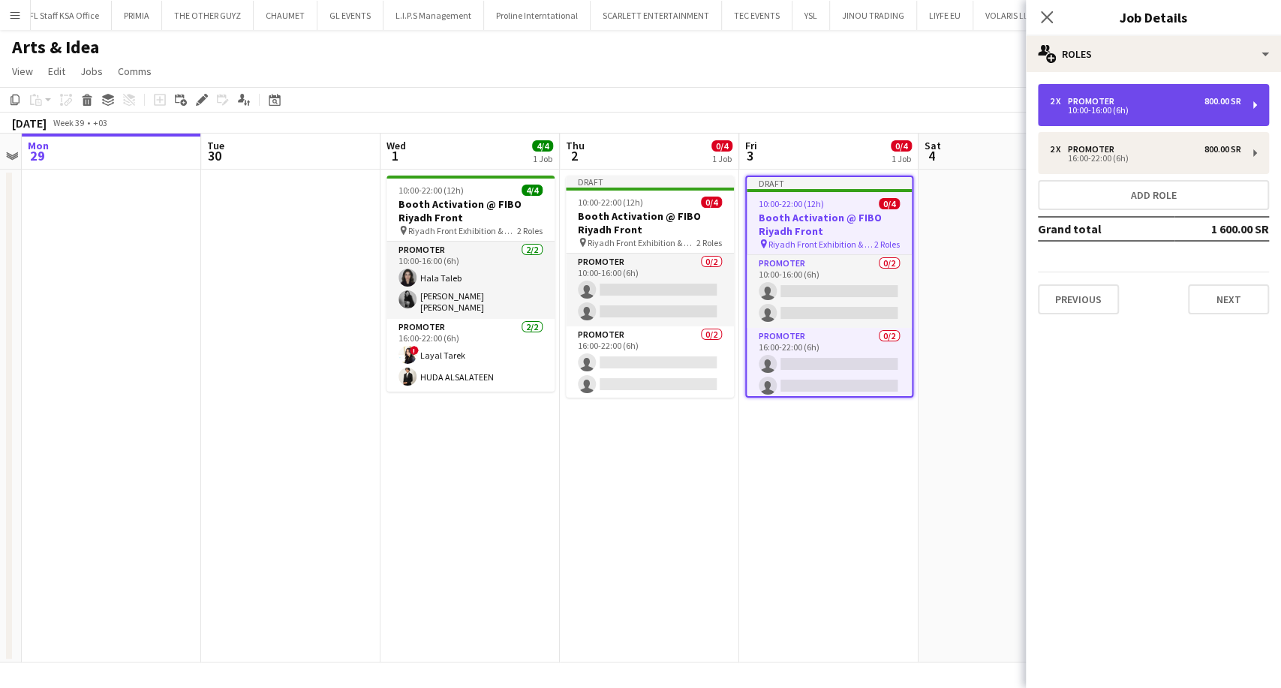
click at [1173, 105] on div "2 x Promoter 800.00 SR" at bounding box center [1145, 101] width 191 height 11
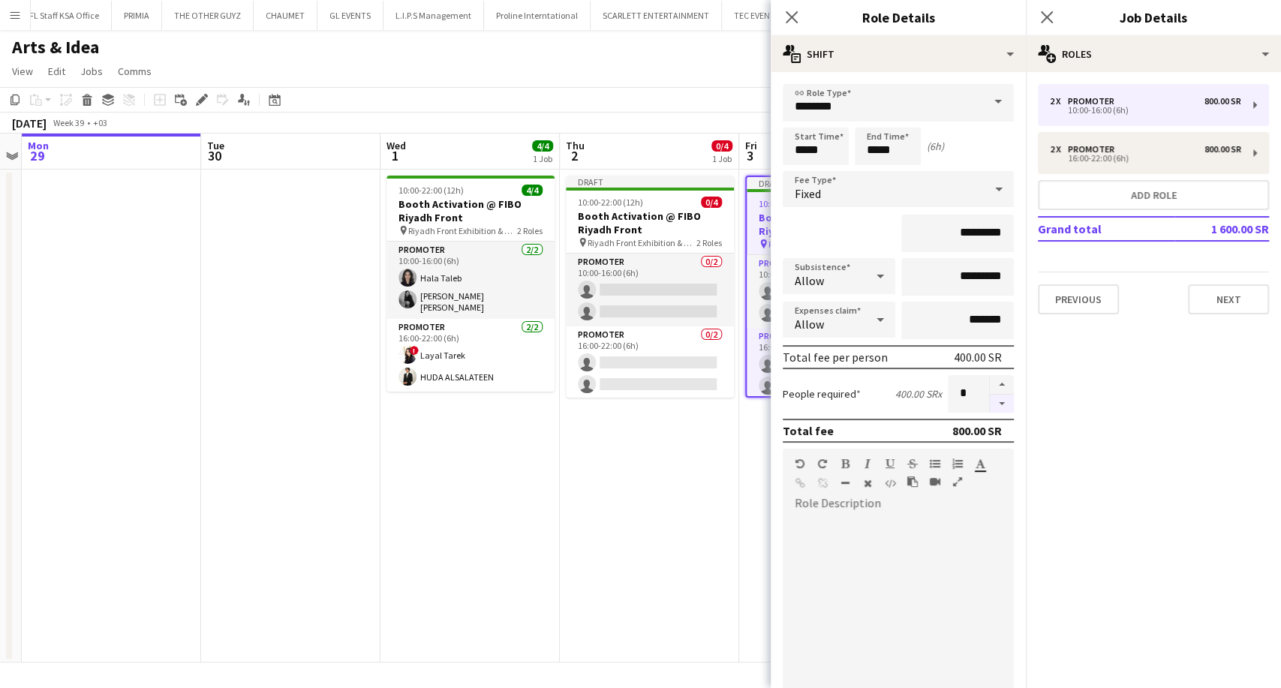
click at [990, 408] on button "button" at bounding box center [1002, 404] width 24 height 19
type input "*"
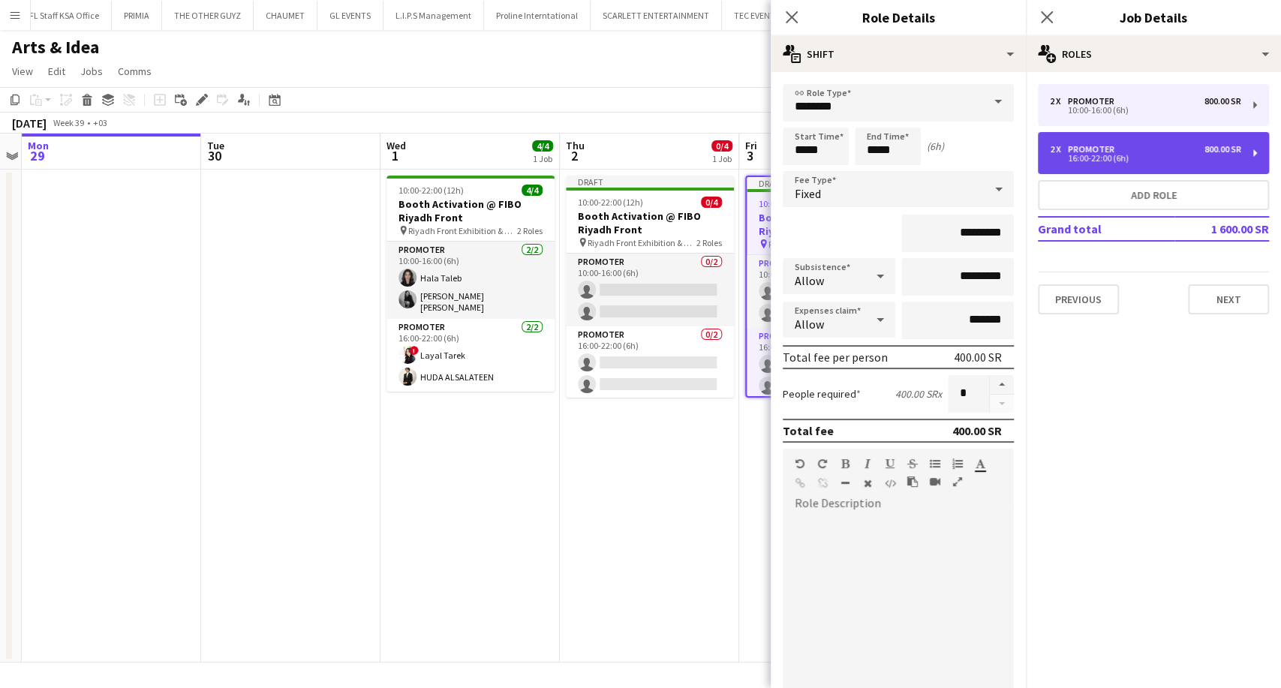
click at [1099, 155] on div "16:00-22:00 (6h)" at bounding box center [1145, 159] width 191 height 8
type input "*****"
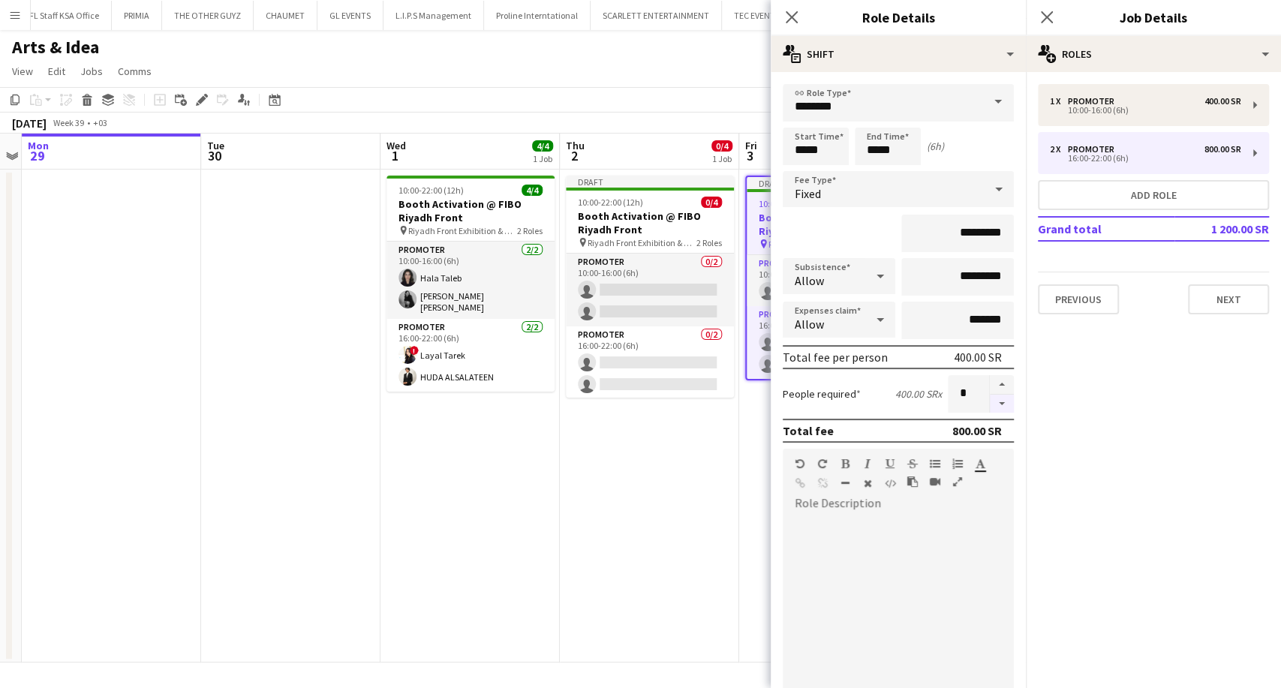
click at [991, 395] on button "button" at bounding box center [1002, 404] width 24 height 19
type input "*"
click at [625, 506] on app-date-cell "Draft 10:00-22:00 (12h) 0/4 Booth Activation @ FIBO Riyadh Front pin Riyadh Fro…" at bounding box center [649, 416] width 179 height 493
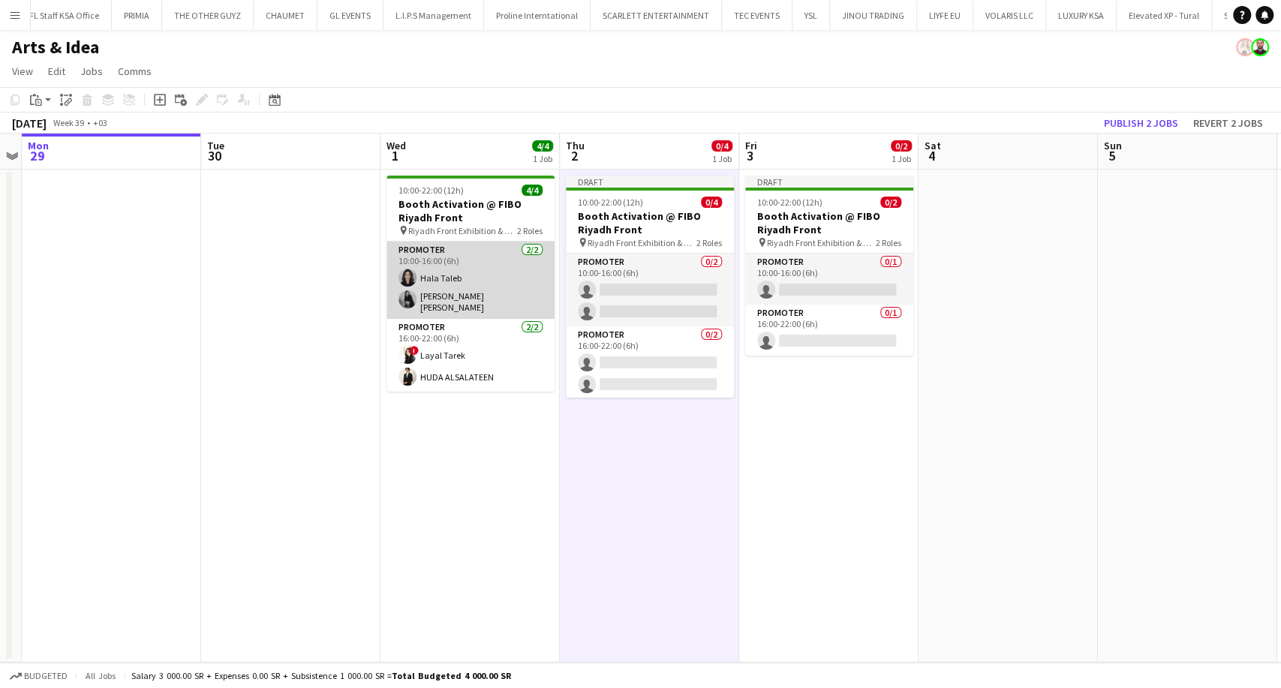
click at [508, 271] on app-card-role "Promoter [DATE] 10:00-16:00 (6h) [PERSON_NAME] [PERSON_NAME] [PERSON_NAME]" at bounding box center [470, 280] width 168 height 77
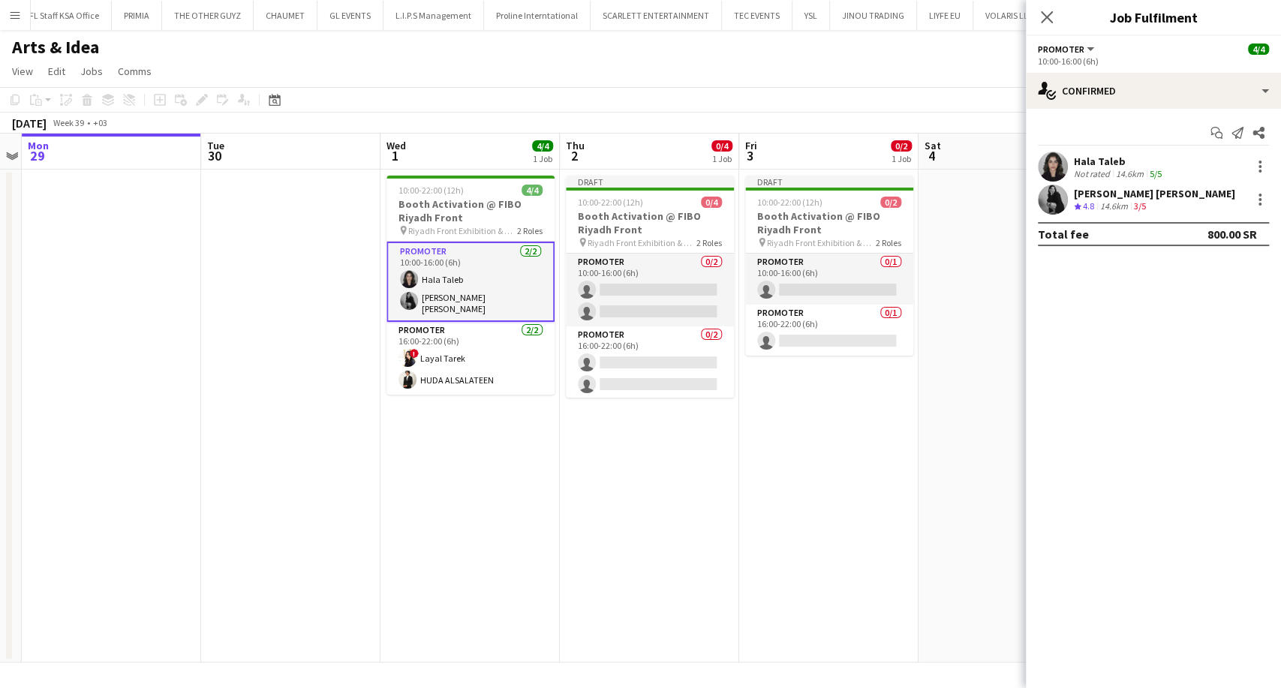
click at [1080, 158] on div "Hala Taleb" at bounding box center [1119, 162] width 91 height 14
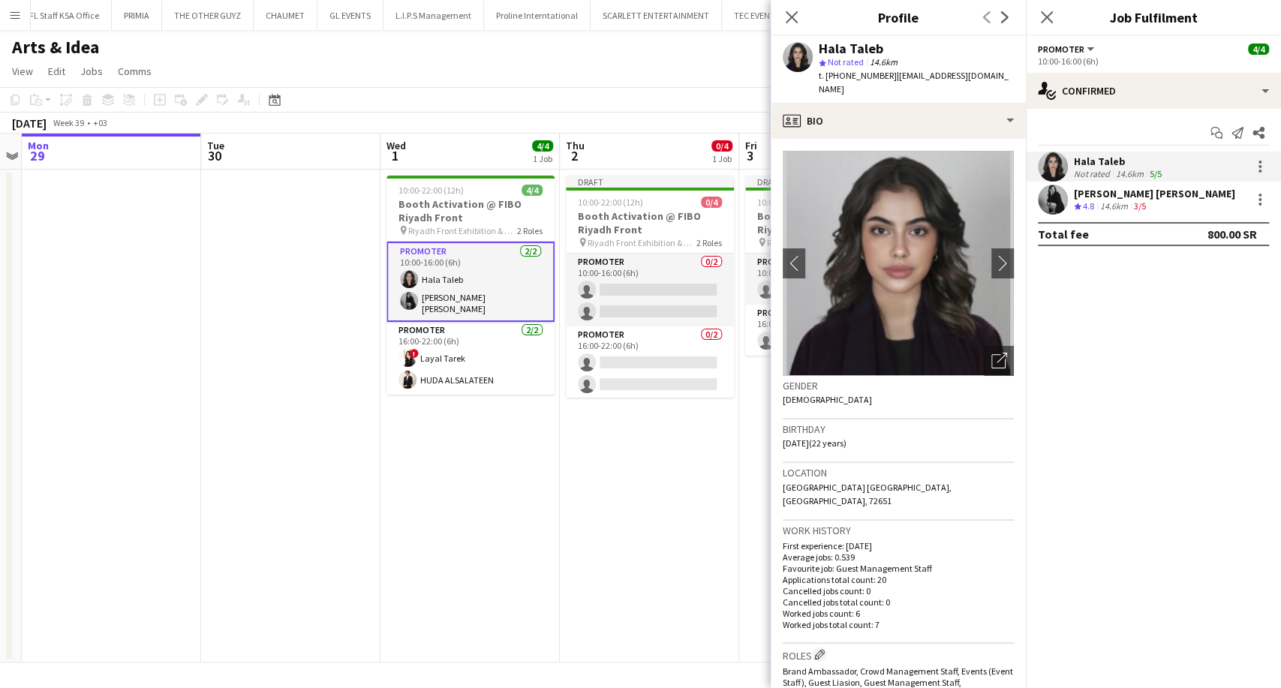
drag, startPoint x: 990, startPoint y: 74, endPoint x: 891, endPoint y: 75, distance: 99.1
click at [891, 75] on div "[PERSON_NAME] star Not rated 14.6km t. [PHONE_NUMBER] | [EMAIL_ADDRESS][DOMAIN_…" at bounding box center [898, 69] width 255 height 67
copy span "[EMAIL_ADDRESS][DOMAIN_NAME]"
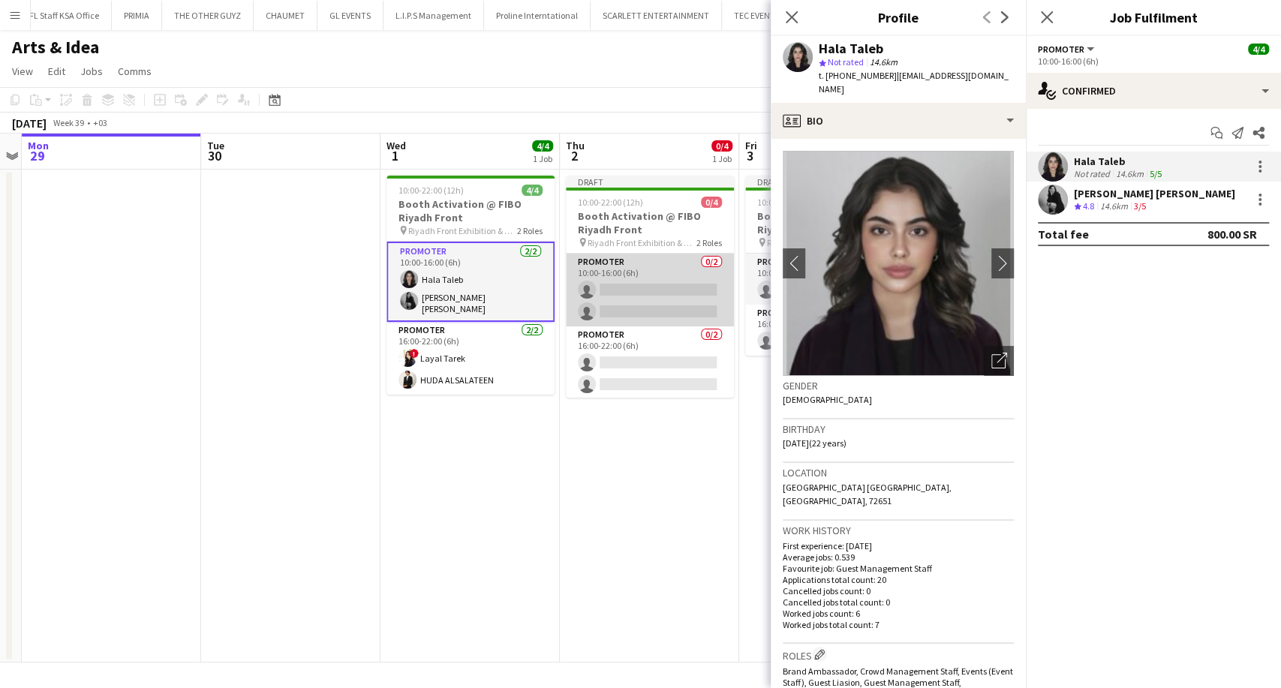
click at [630, 299] on app-card-role "Promoter 0/2 10:00-16:00 (6h) single-neutral-actions single-neutral-actions" at bounding box center [650, 290] width 168 height 73
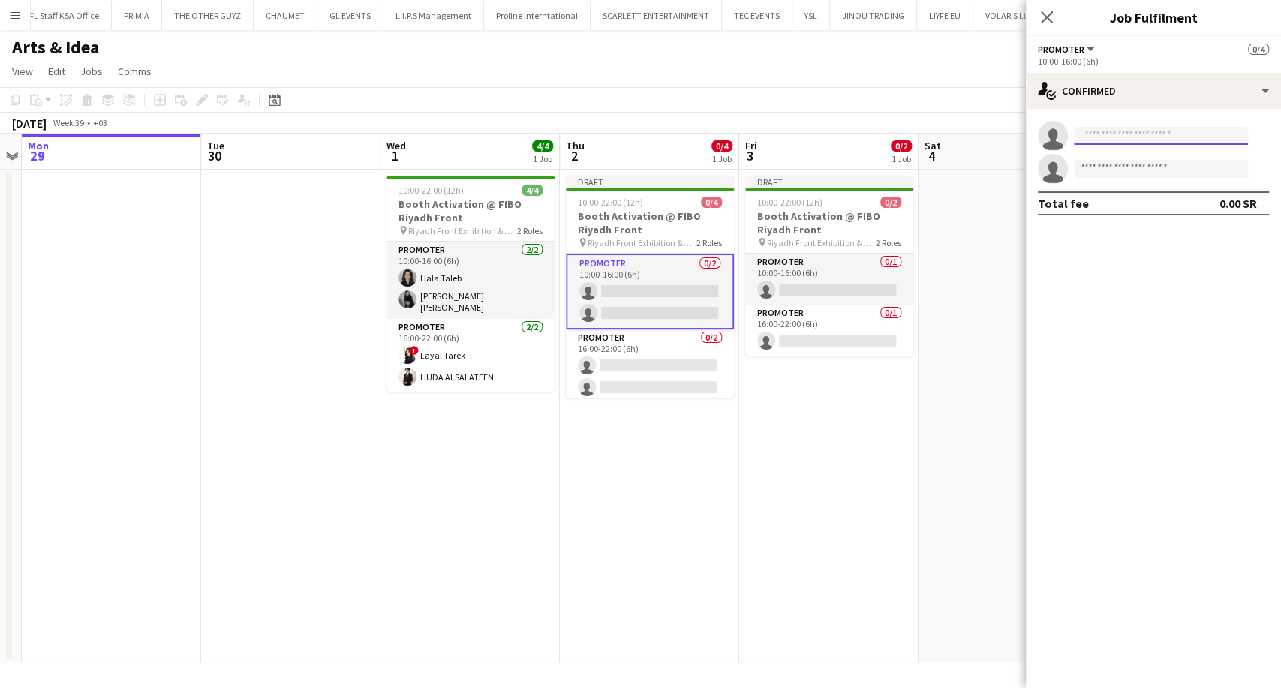
click at [1093, 138] on input at bounding box center [1161, 136] width 174 height 18
paste input "**********"
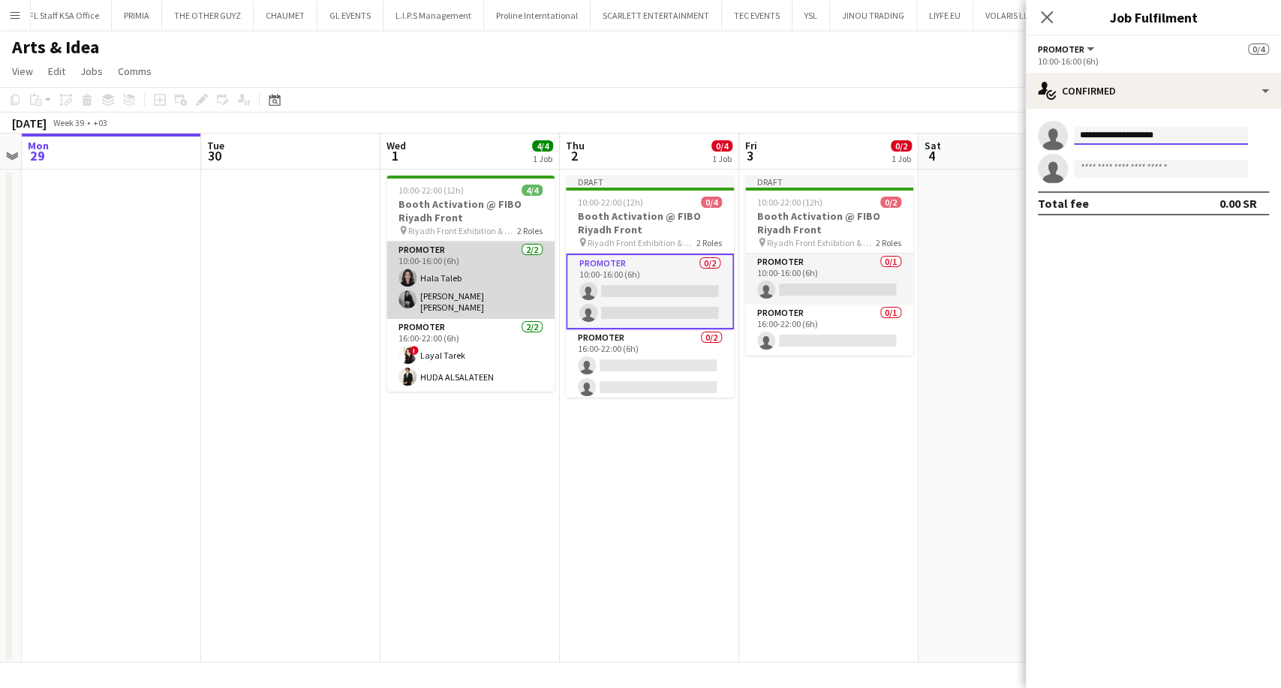
type input "**********"
click at [504, 284] on app-card-role "Promoter [DATE] 10:00-16:00 (6h) [PERSON_NAME] [PERSON_NAME] [PERSON_NAME]" at bounding box center [470, 280] width 168 height 77
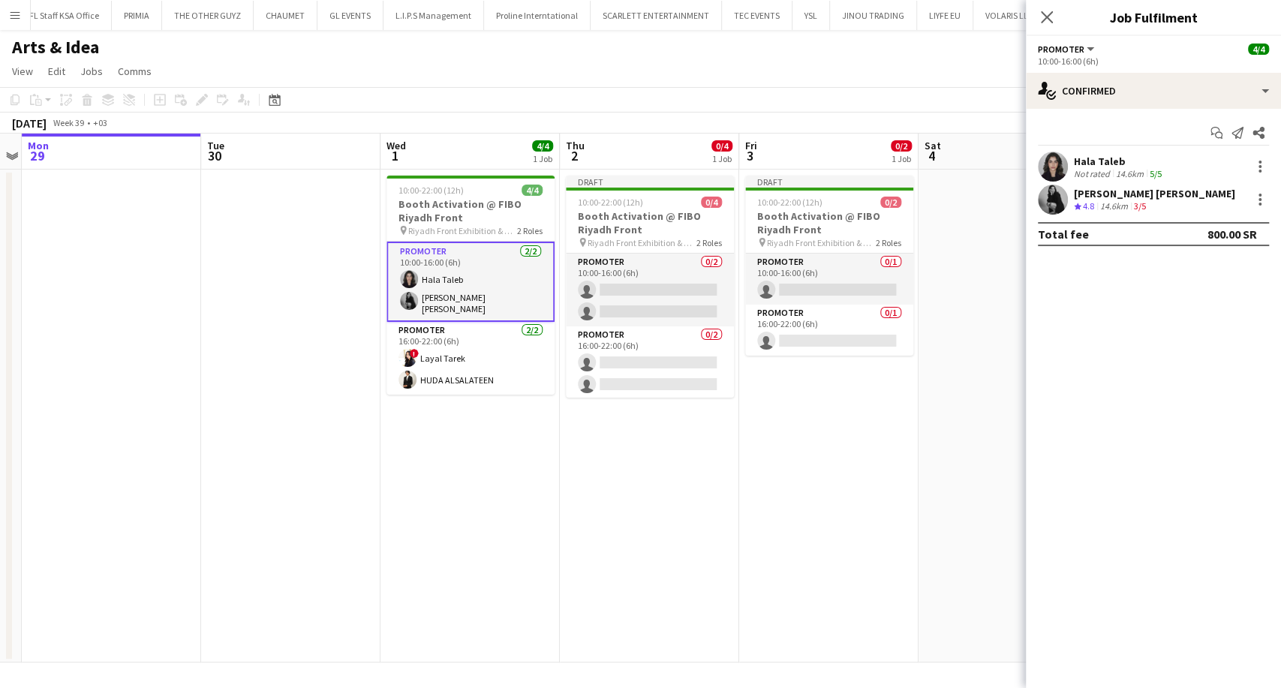
click at [1120, 185] on div "Shadia [PERSON_NAME] rating 4.8 14.6km 3/5" at bounding box center [1153, 200] width 255 height 30
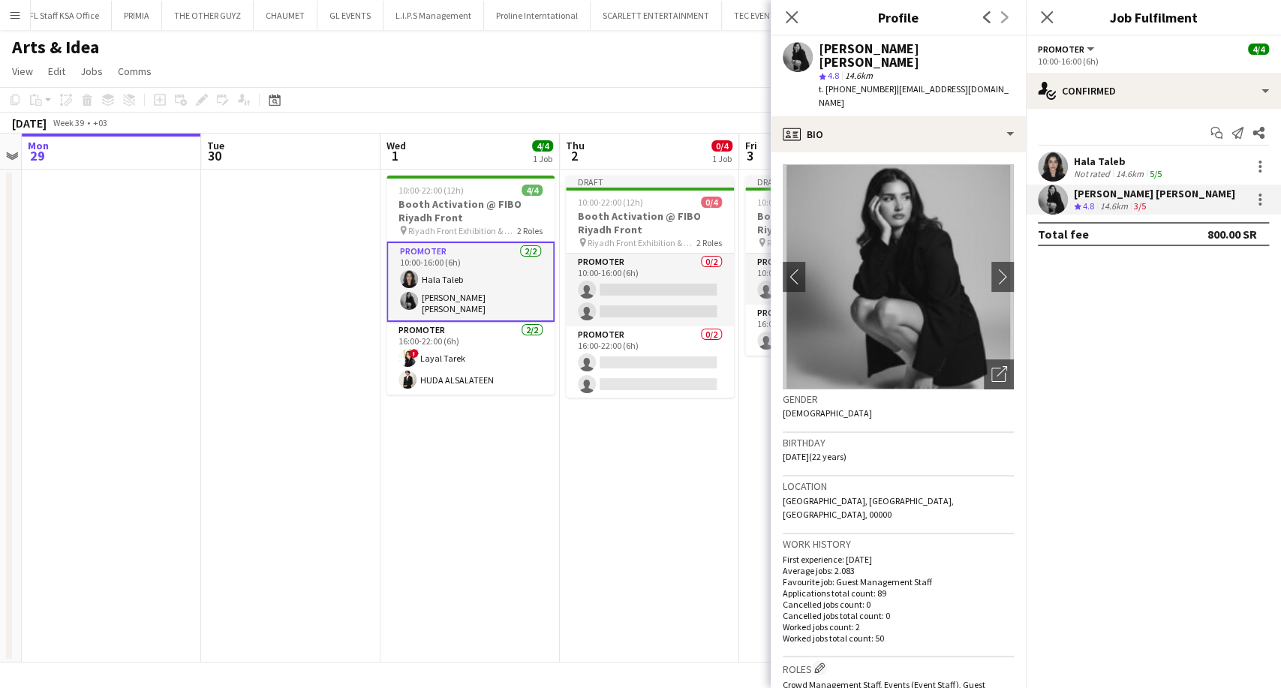
drag, startPoint x: 997, startPoint y: 74, endPoint x: 895, endPoint y: 74, distance: 101.3
click at [895, 74] on div "Shadia [PERSON_NAME] 4.8 14.6km t. [PHONE_NUMBER] | [EMAIL_ADDRESS][DOMAIN_NAME]" at bounding box center [898, 76] width 255 height 80
copy span "[EMAIL_ADDRESS][DOMAIN_NAME]"
click at [698, 505] on app-date-cell "Draft 10:00-22:00 (12h) 0/4 Booth Activation @ FIBO Riyadh Front pin Riyadh Fro…" at bounding box center [649, 416] width 179 height 493
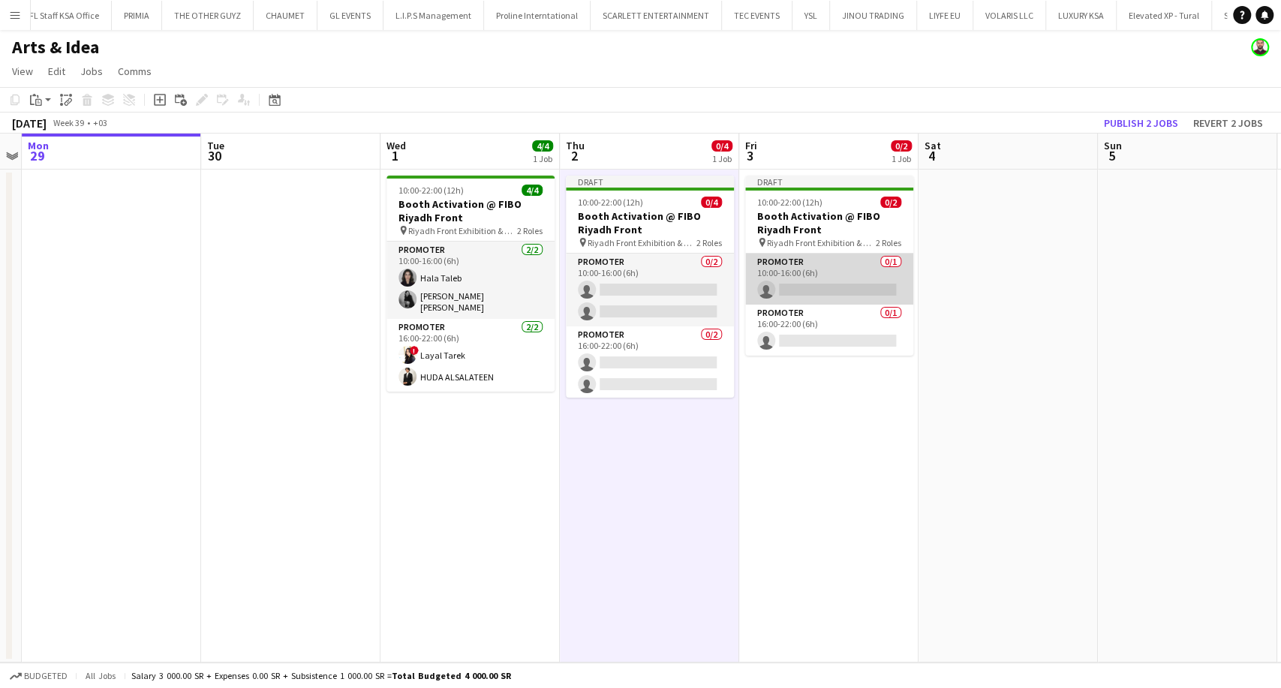
click at [805, 297] on app-card-role "Promoter 0/1 10:00-16:00 (6h) single-neutral-actions" at bounding box center [829, 279] width 168 height 51
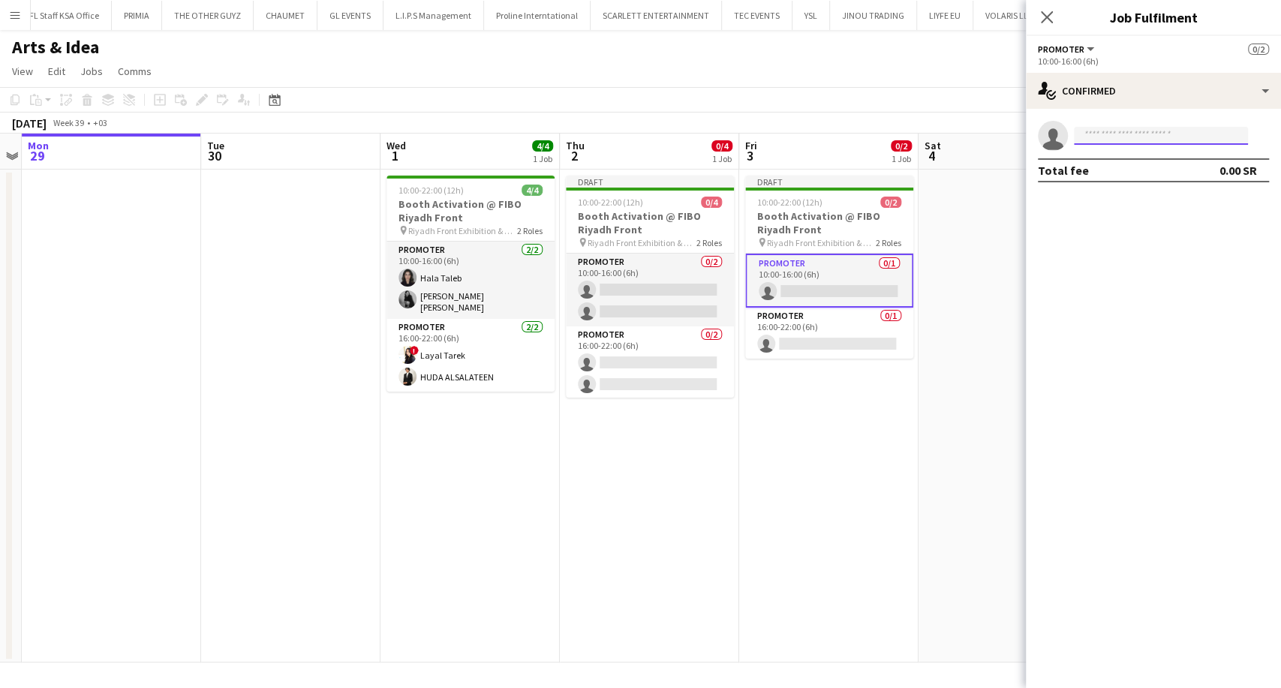
click at [1097, 143] on input at bounding box center [1161, 136] width 174 height 18
paste input "**********"
type input "**********"
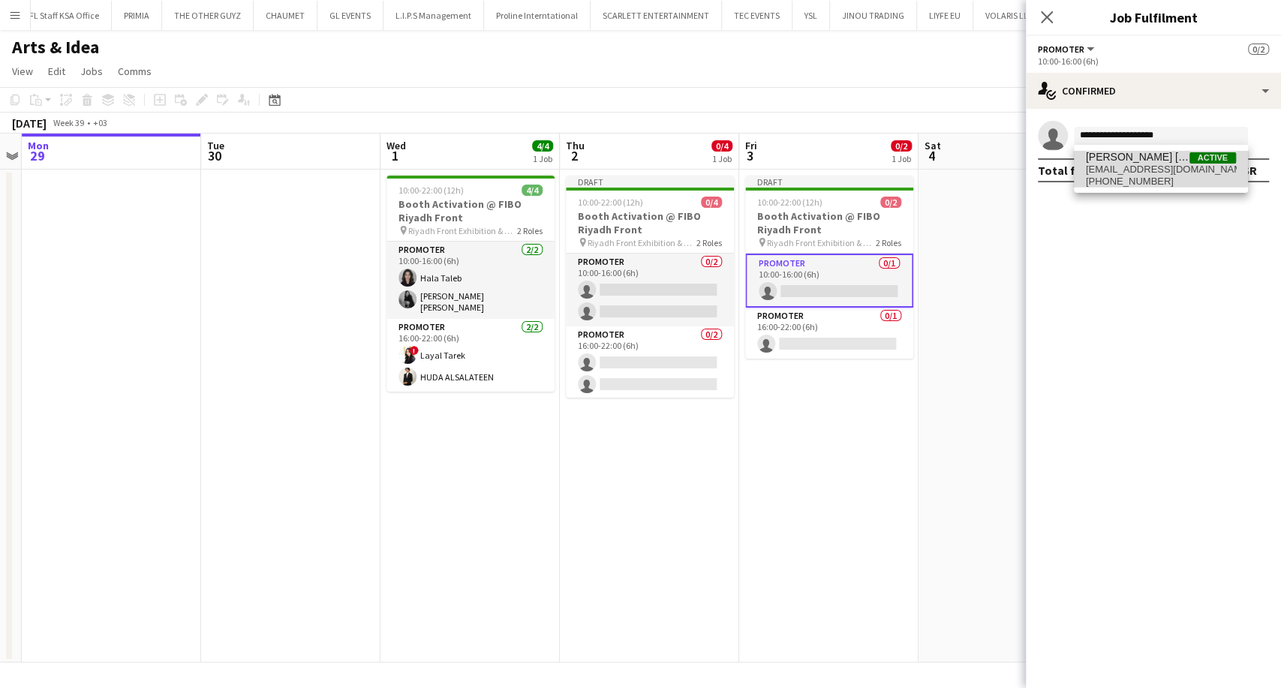
click at [1135, 163] on span "[PERSON_NAME] [PERSON_NAME]" at bounding box center [1138, 157] width 104 height 13
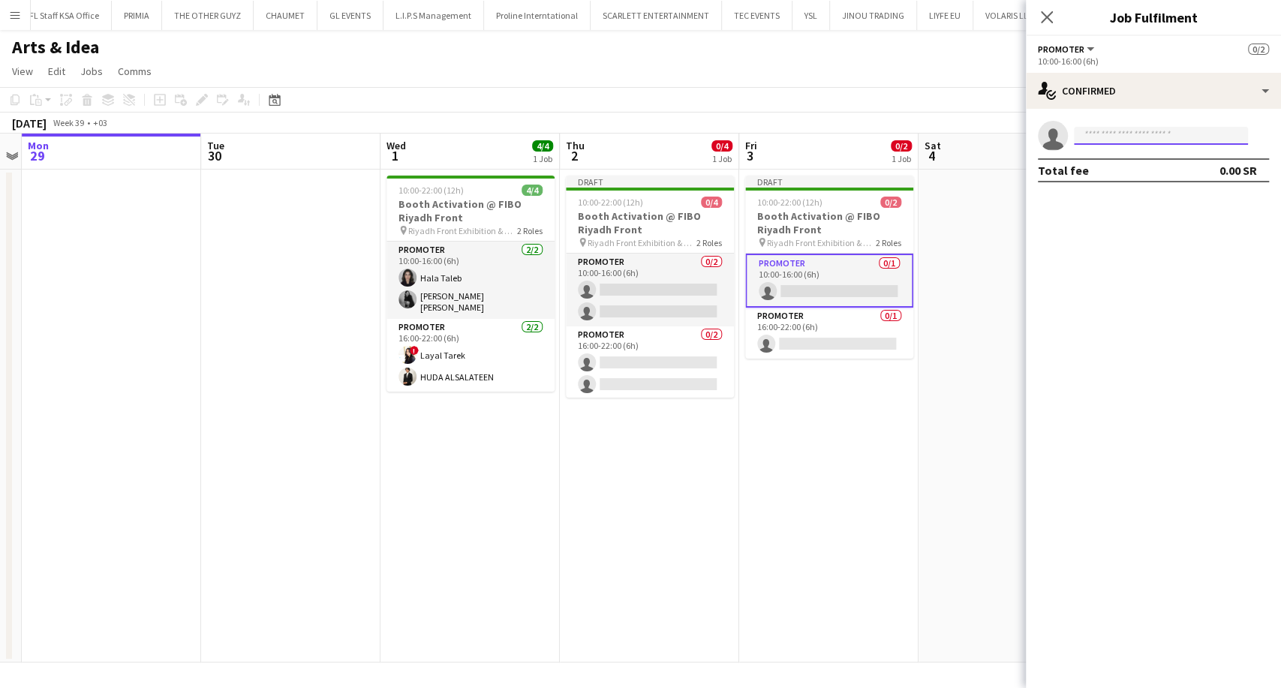
click at [1102, 136] on input at bounding box center [1161, 136] width 174 height 18
click at [1107, 149] on div "[PERSON_NAME] [PERSON_NAME] Active [EMAIL_ADDRESS][DOMAIN_NAME] [PHONE_NUMBER]" at bounding box center [1161, 169] width 174 height 48
click at [1116, 161] on span "[PERSON_NAME] [PERSON_NAME]" at bounding box center [1138, 157] width 104 height 13
click at [1104, 134] on input at bounding box center [1161, 136] width 174 height 18
click at [1144, 164] on span "[EMAIL_ADDRESS][DOMAIN_NAME]" at bounding box center [1161, 170] width 150 height 12
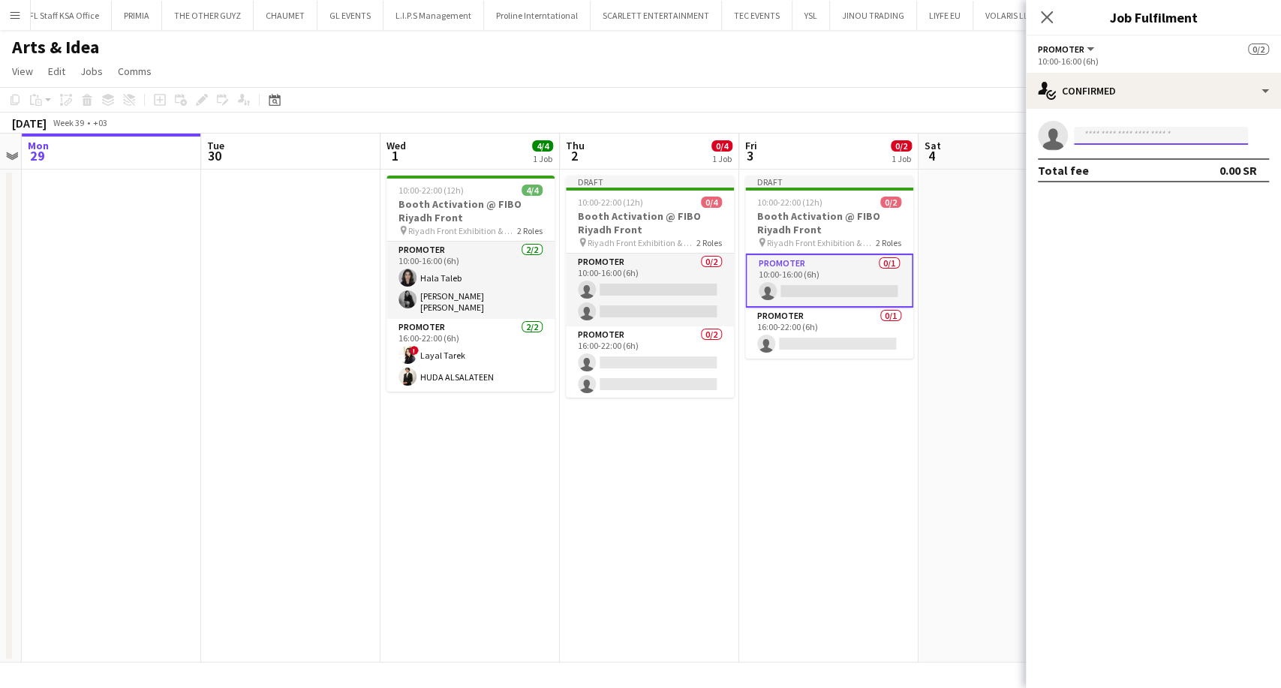
click at [1102, 134] on input at bounding box center [1161, 136] width 174 height 18
click at [1117, 166] on span "[EMAIL_ADDRESS][DOMAIN_NAME]" at bounding box center [1161, 170] width 150 height 12
click at [1107, 139] on input at bounding box center [1161, 136] width 174 height 18
click at [1153, 163] on span "[PERSON_NAME] [PERSON_NAME] Active" at bounding box center [1161, 157] width 150 height 13
click at [1139, 146] on app-invite-slot "single-neutral-actions" at bounding box center [1153, 136] width 255 height 30
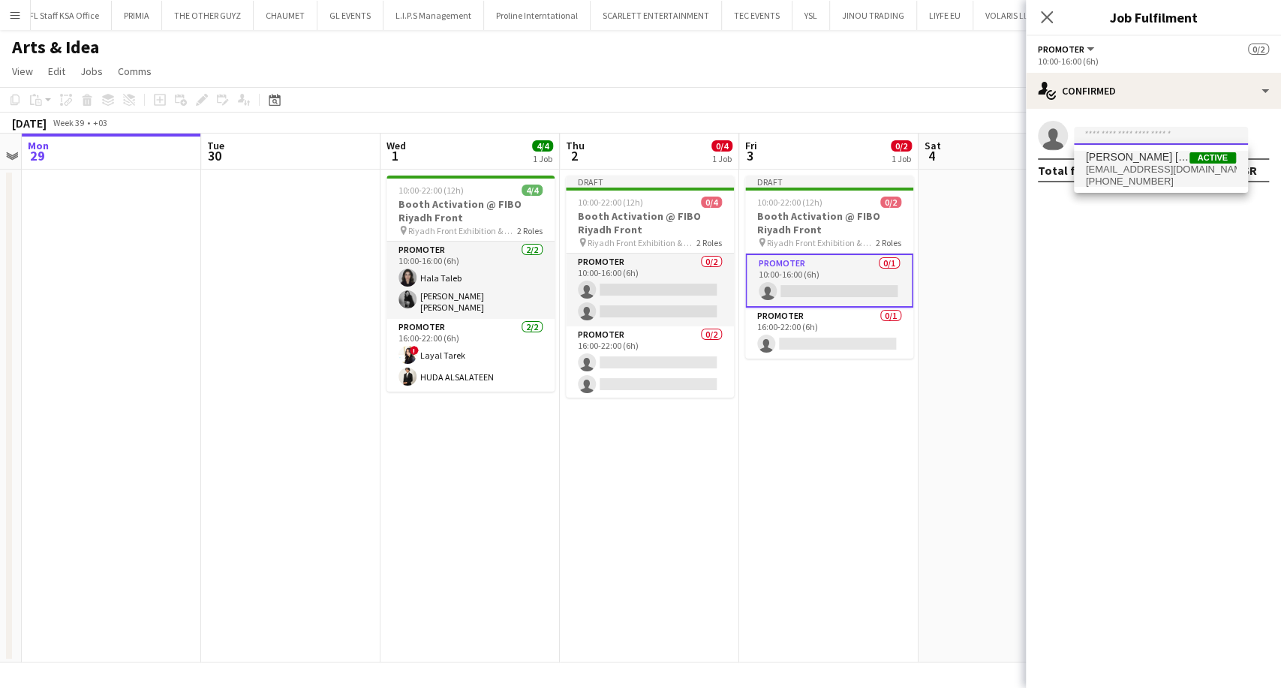
click at [1123, 137] on input at bounding box center [1161, 136] width 174 height 18
click at [1185, 158] on span "[PERSON_NAME] [PERSON_NAME] Active" at bounding box center [1161, 157] width 150 height 13
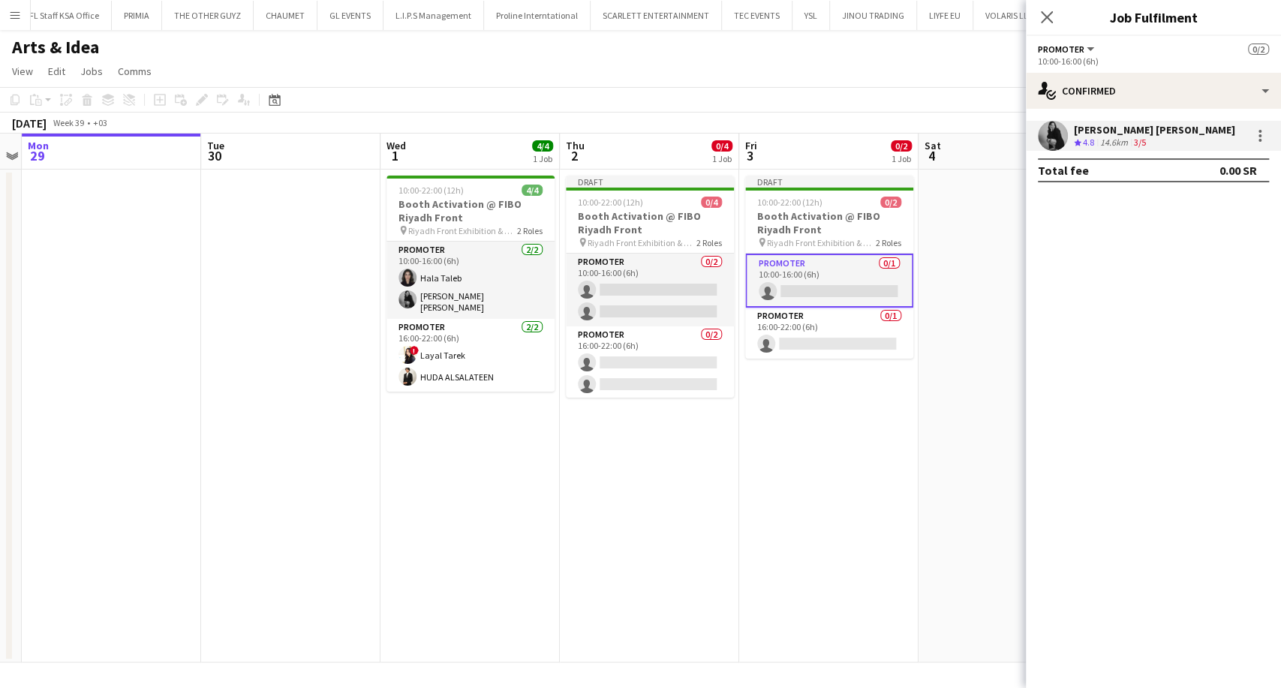
click at [1177, 143] on div "Shadia [PERSON_NAME] rating 4.8 14.6km 3/5" at bounding box center [1153, 136] width 255 height 30
click at [1164, 143] on div "Shadia [PERSON_NAME] rating 4.8 14.6km 3/5" at bounding box center [1153, 136] width 255 height 30
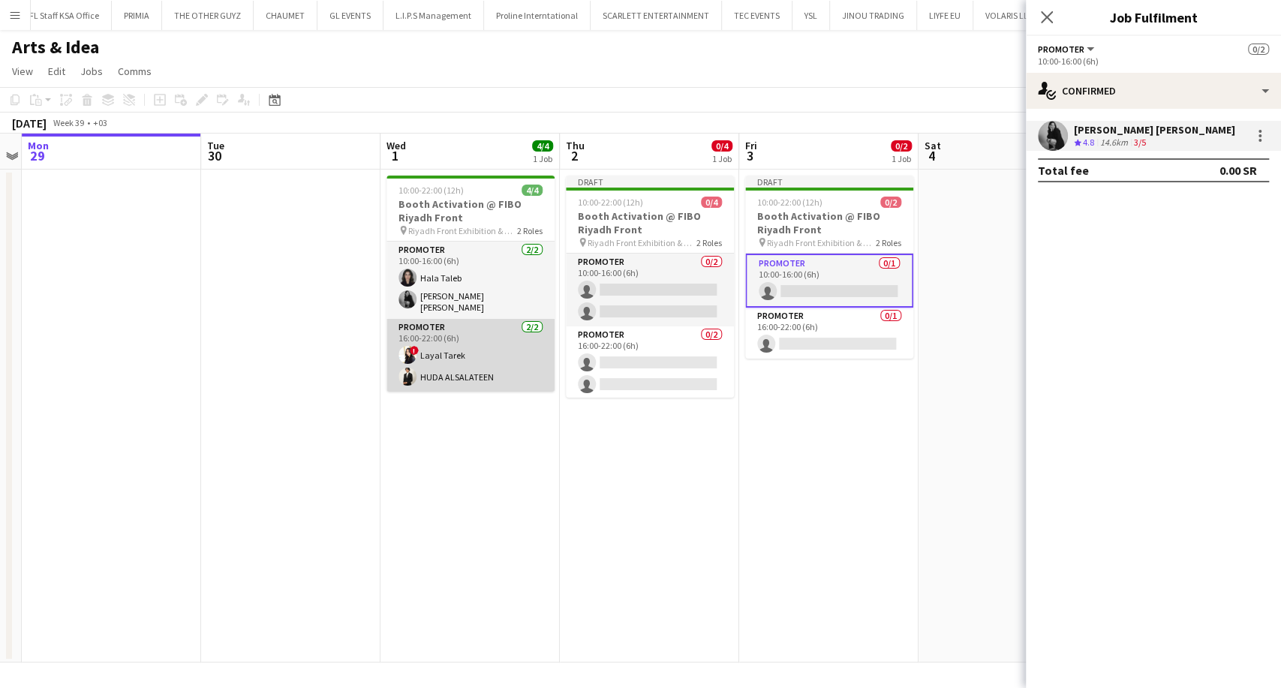
click at [480, 363] on app-card-role "Promoter [DATE] 16:00-22:00 (6h) ! Layal [PERSON_NAME] ALSALATEEN" at bounding box center [470, 355] width 168 height 73
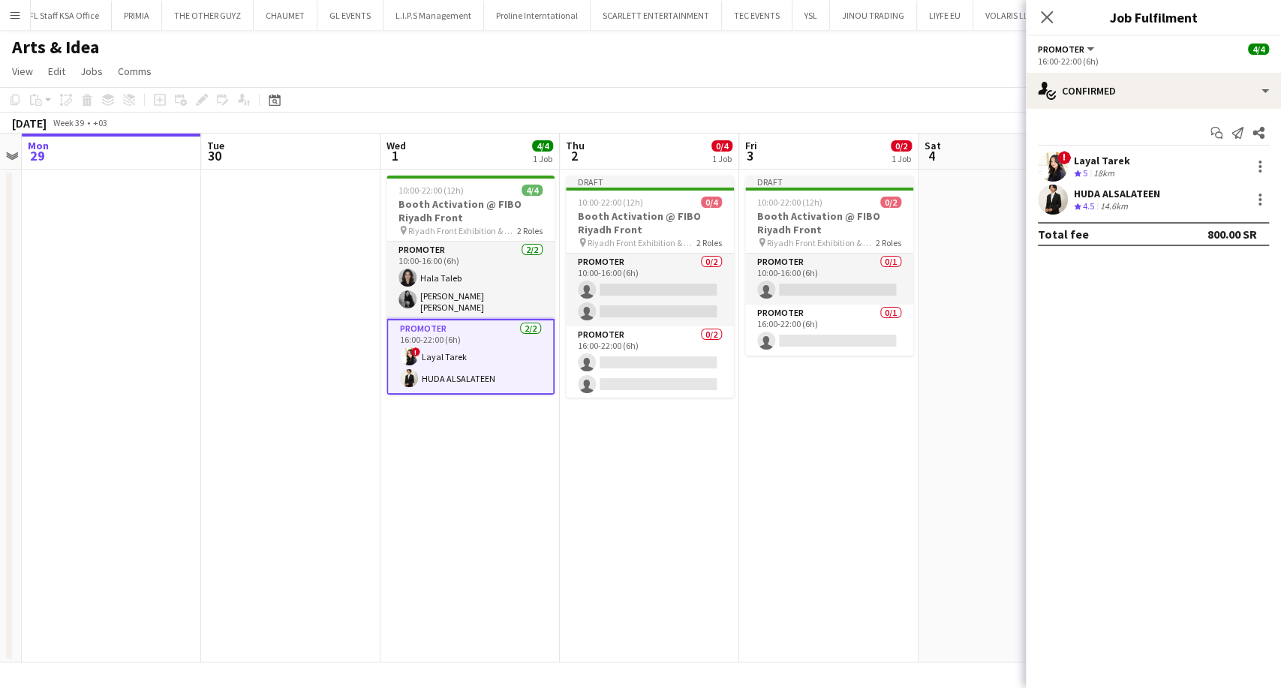
click at [1094, 164] on div "Layal Tarek" at bounding box center [1102, 161] width 56 height 14
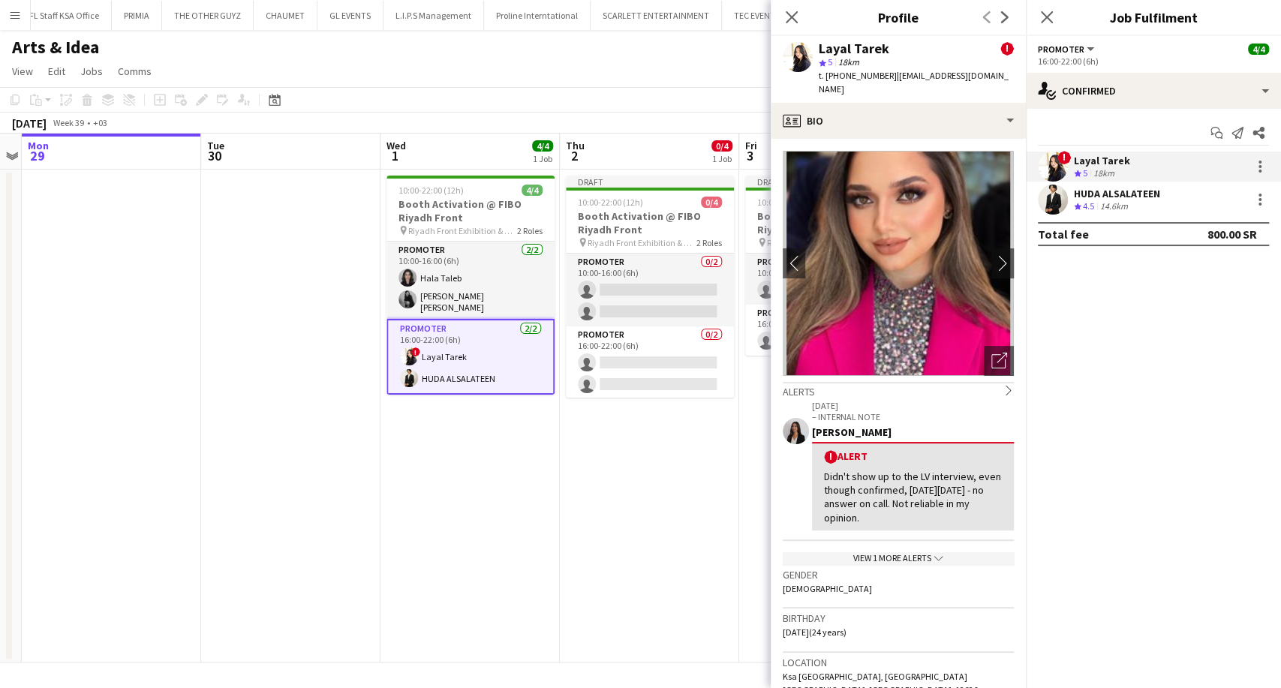
drag, startPoint x: 987, startPoint y: 78, endPoint x: 895, endPoint y: 78, distance: 92.3
click at [895, 78] on div "Layal Tarek ! star 5 18km t. [PHONE_NUMBER] | [EMAIL_ADDRESS][DOMAIN_NAME]" at bounding box center [898, 69] width 255 height 67
copy span "[EMAIL_ADDRESS][DOMAIN_NAME]"
click at [663, 467] on app-date-cell "Draft 10:00-22:00 (12h) 0/4 Booth Activation @ FIBO Riyadh Front pin Riyadh Fro…" at bounding box center [649, 416] width 179 height 493
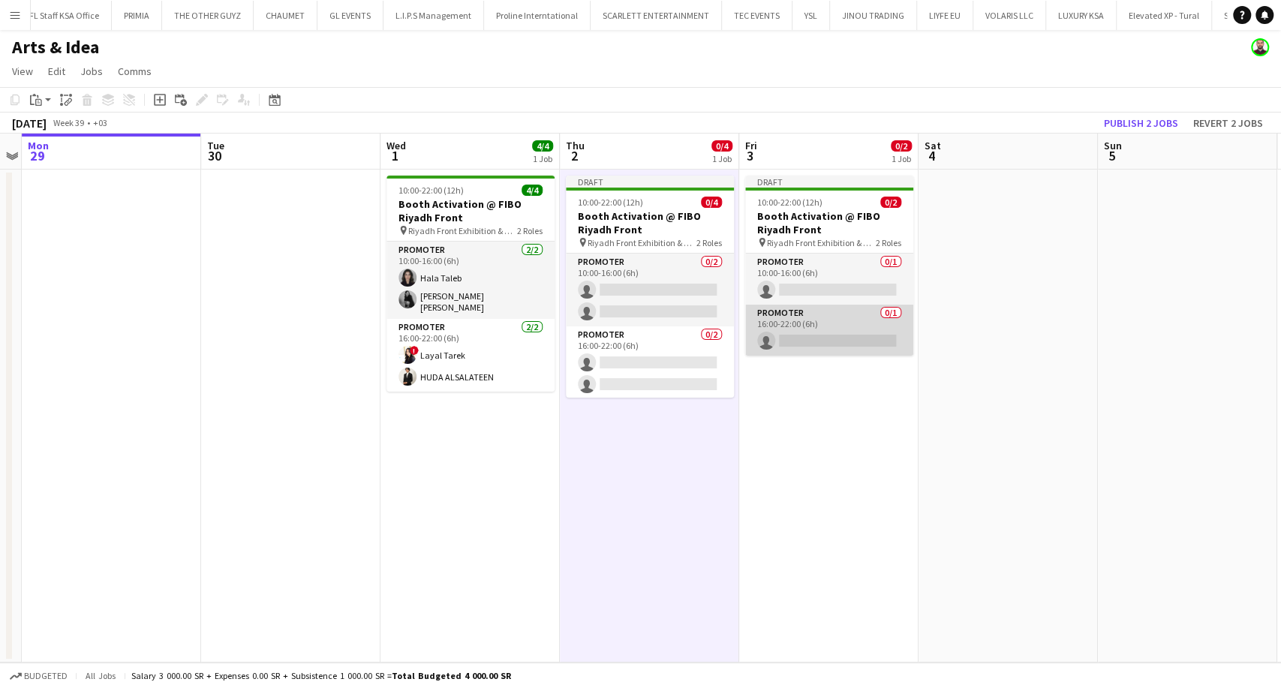
click at [819, 343] on app-card-role "Promoter 0/1 16:00-22:00 (6h) single-neutral-actions" at bounding box center [829, 330] width 168 height 51
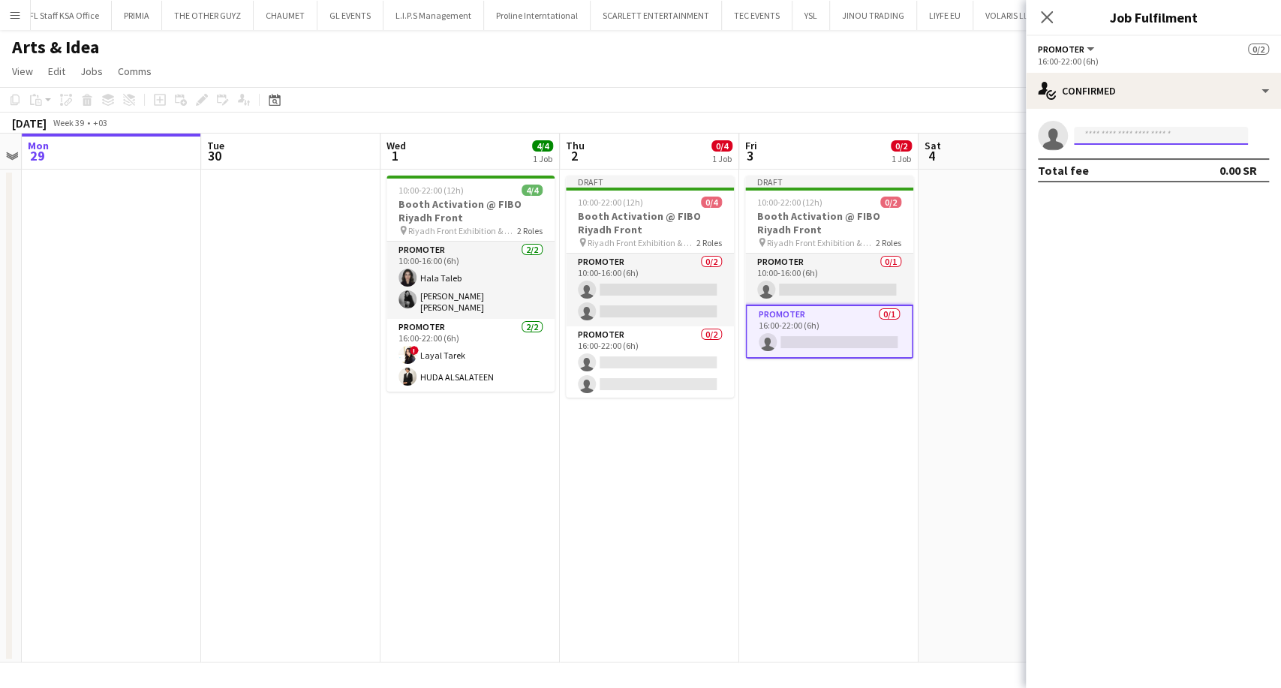
click at [1126, 140] on input at bounding box center [1161, 136] width 174 height 18
paste input "**********"
type input "**********"
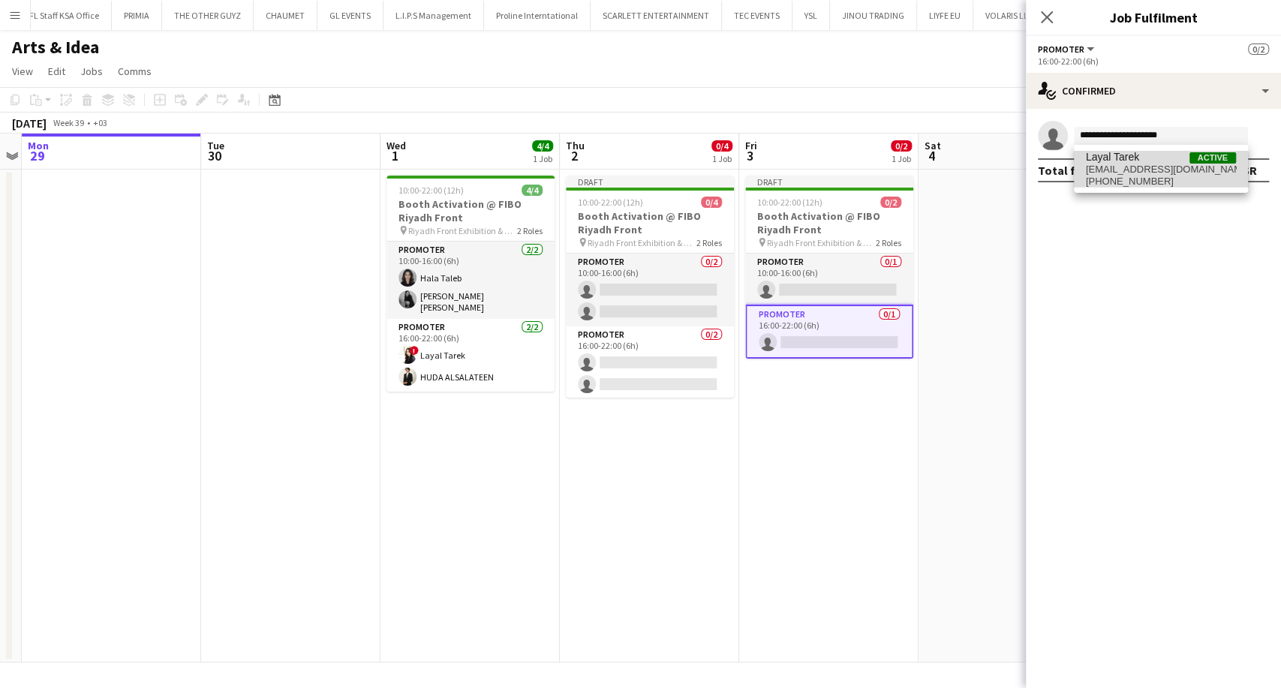
click at [1141, 176] on span "[PHONE_NUMBER]" at bounding box center [1161, 182] width 150 height 12
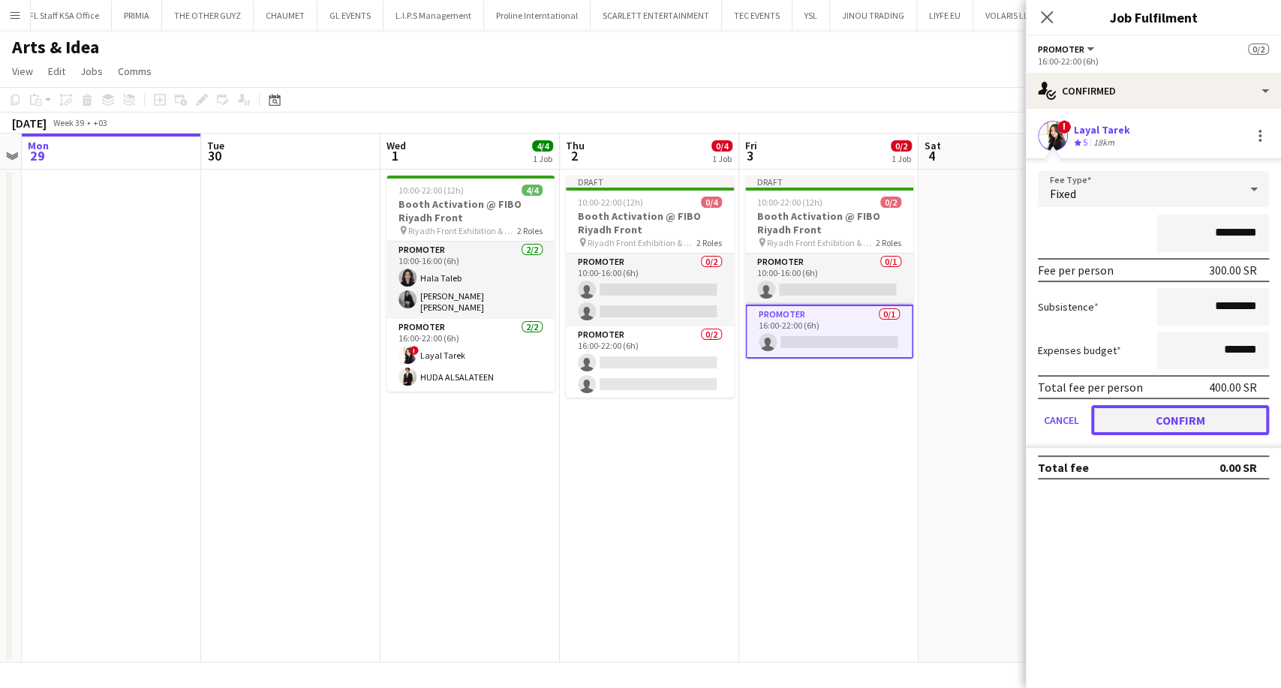
click at [1171, 420] on button "Confirm" at bounding box center [1180, 420] width 178 height 30
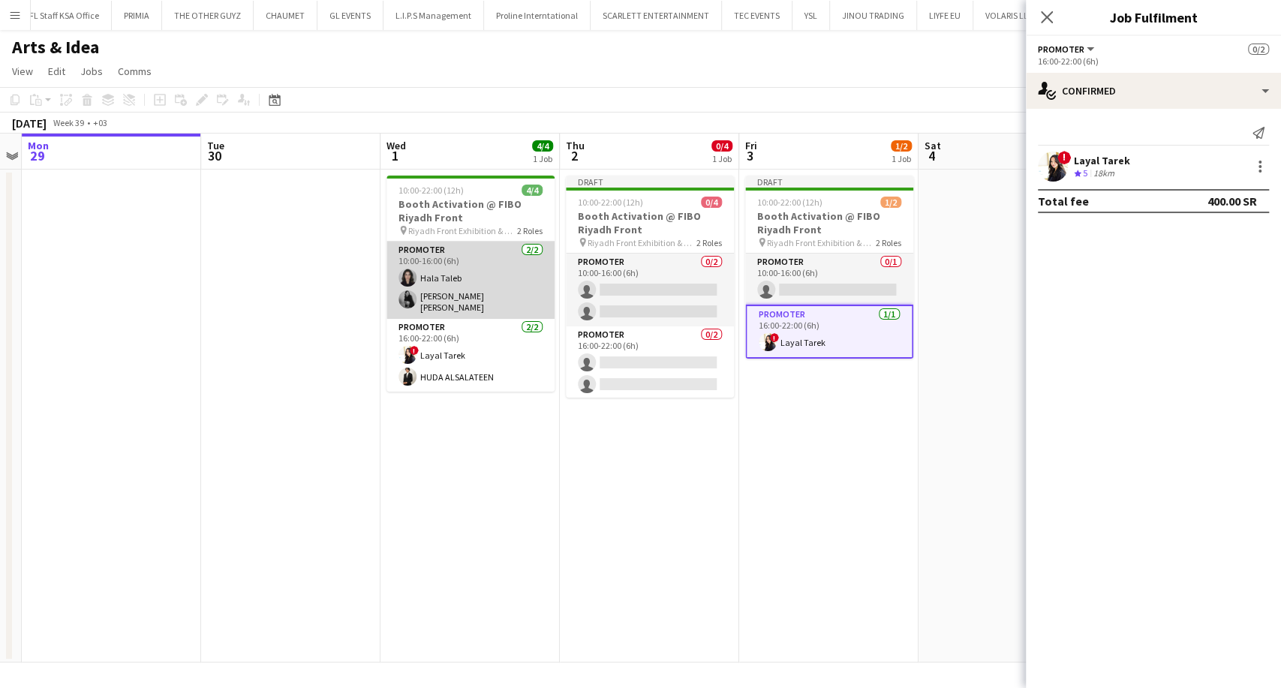
click at [480, 282] on app-card-role "Promoter [DATE] 10:00-16:00 (6h) [PERSON_NAME] [PERSON_NAME] [PERSON_NAME]" at bounding box center [470, 280] width 168 height 77
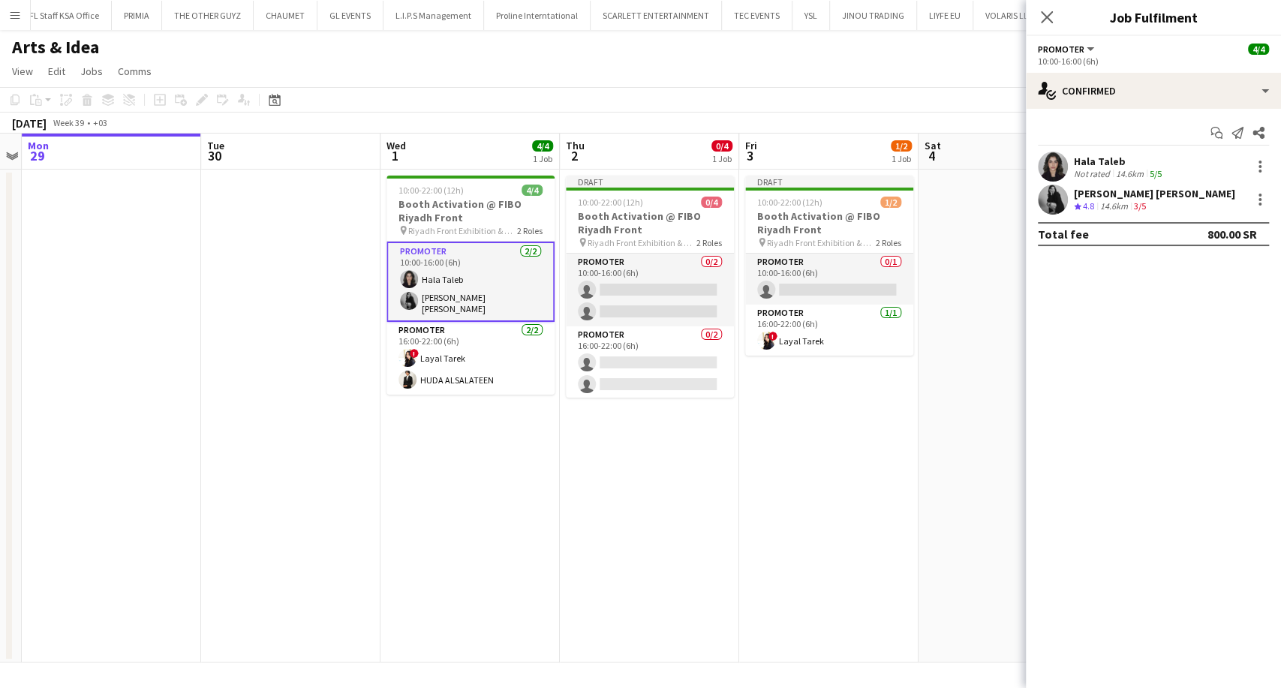
click at [1115, 209] on div "14.6km" at bounding box center [1114, 206] width 34 height 13
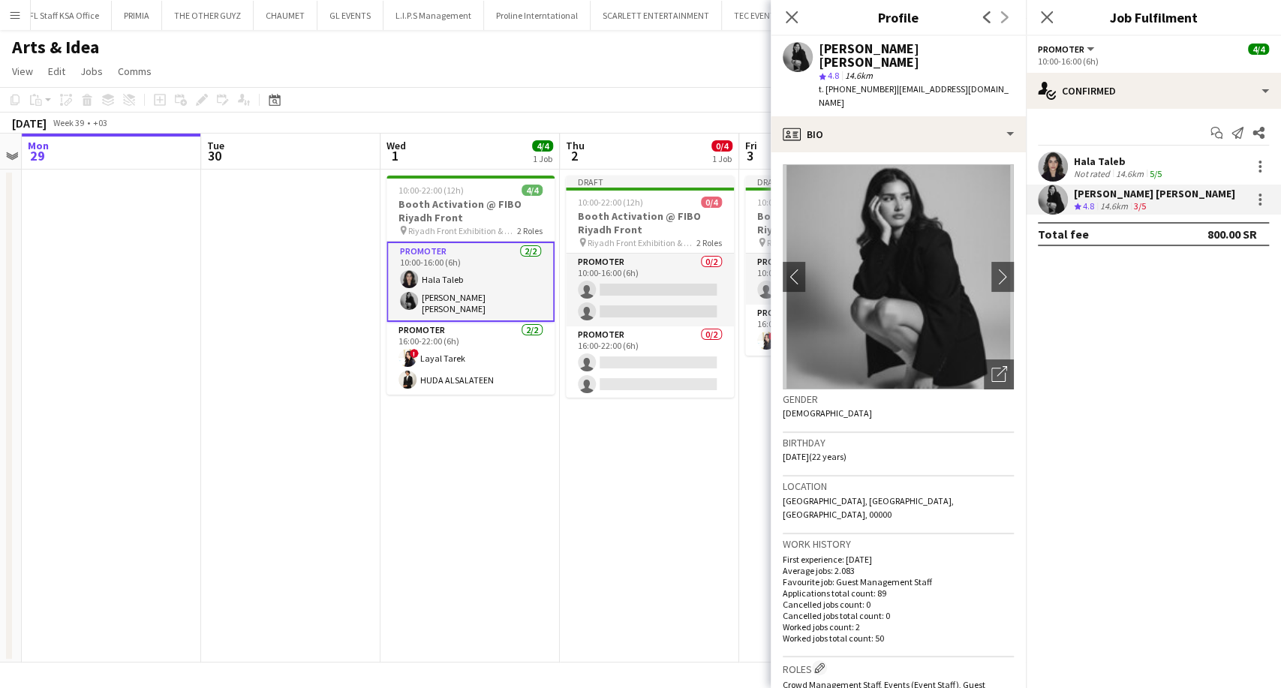
drag, startPoint x: 997, startPoint y: 74, endPoint x: 895, endPoint y: 70, distance: 101.4
click at [895, 70] on div "Shadia [PERSON_NAME] 4.8 14.6km t. [PHONE_NUMBER] | [EMAIL_ADDRESS][DOMAIN_NAME]" at bounding box center [898, 76] width 255 height 80
copy span "[EMAIL_ADDRESS][DOMAIN_NAME]"
click at [639, 498] on app-date-cell "Draft 10:00-22:00 (12h) 0/4 Booth Activation @ FIBO Riyadh Front pin Riyadh Fro…" at bounding box center [649, 416] width 179 height 493
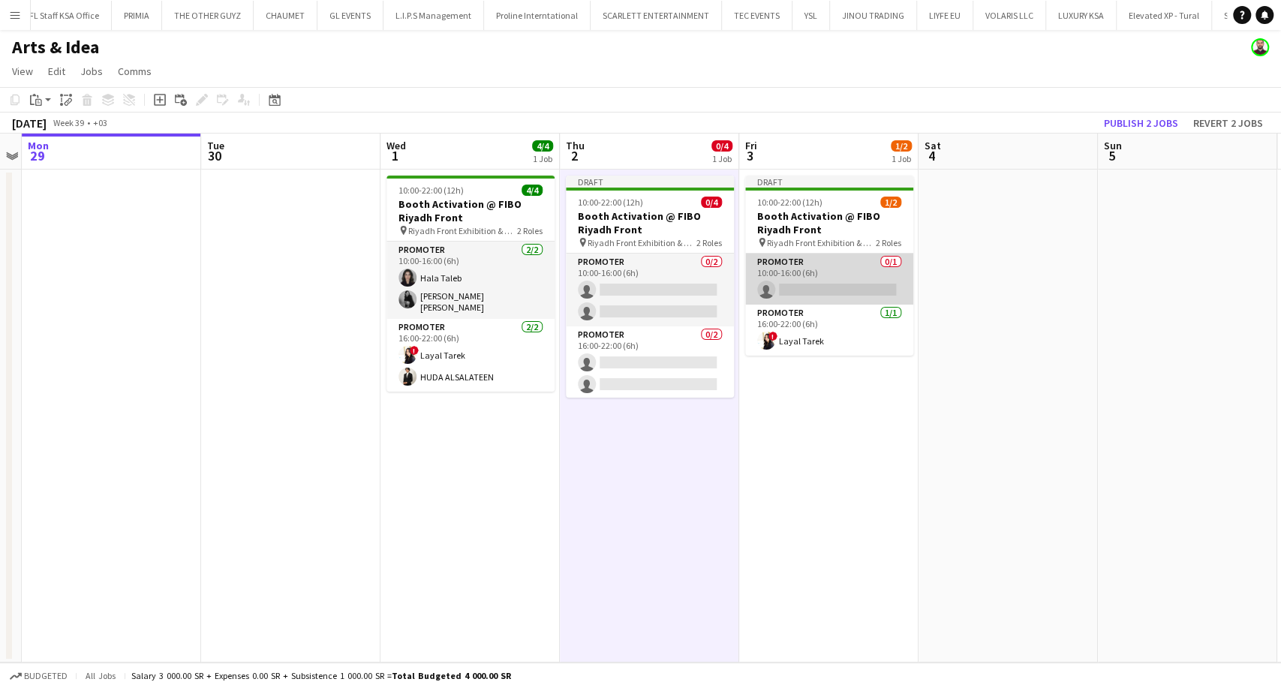
click at [811, 290] on app-card-role "Promoter 0/1 10:00-16:00 (6h) single-neutral-actions" at bounding box center [829, 279] width 168 height 51
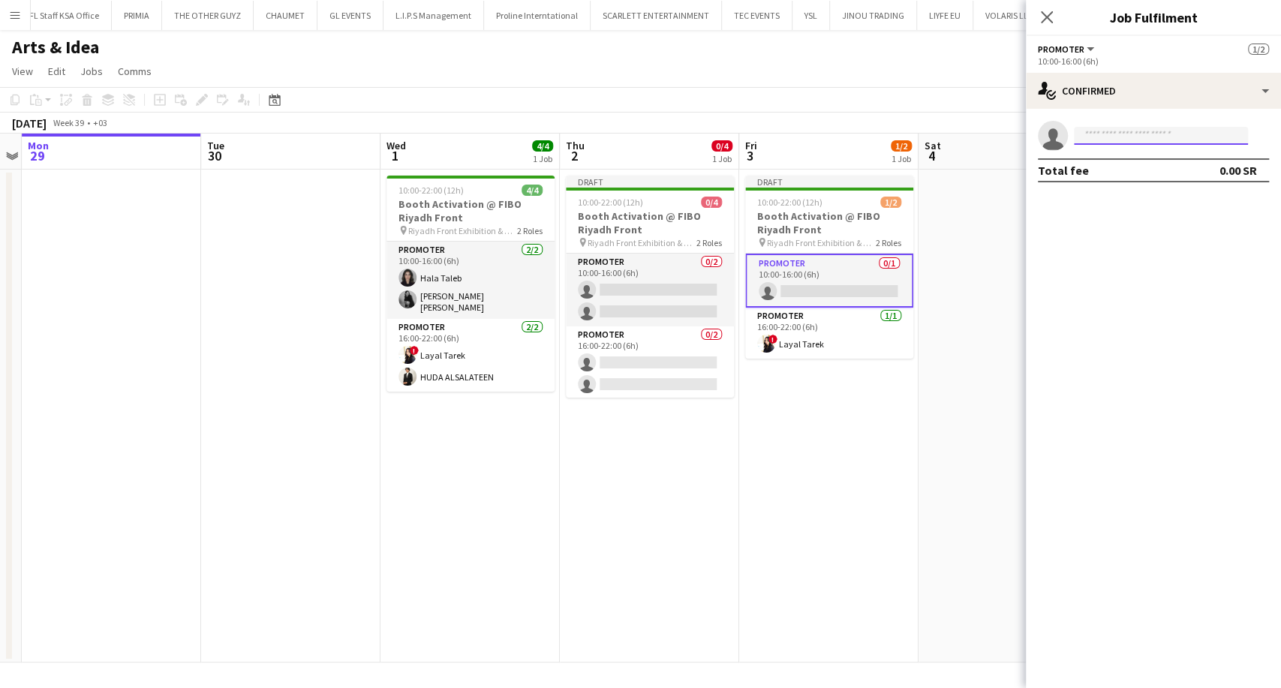
click at [1108, 133] on input at bounding box center [1161, 136] width 174 height 18
paste input "**********"
type input "**********"
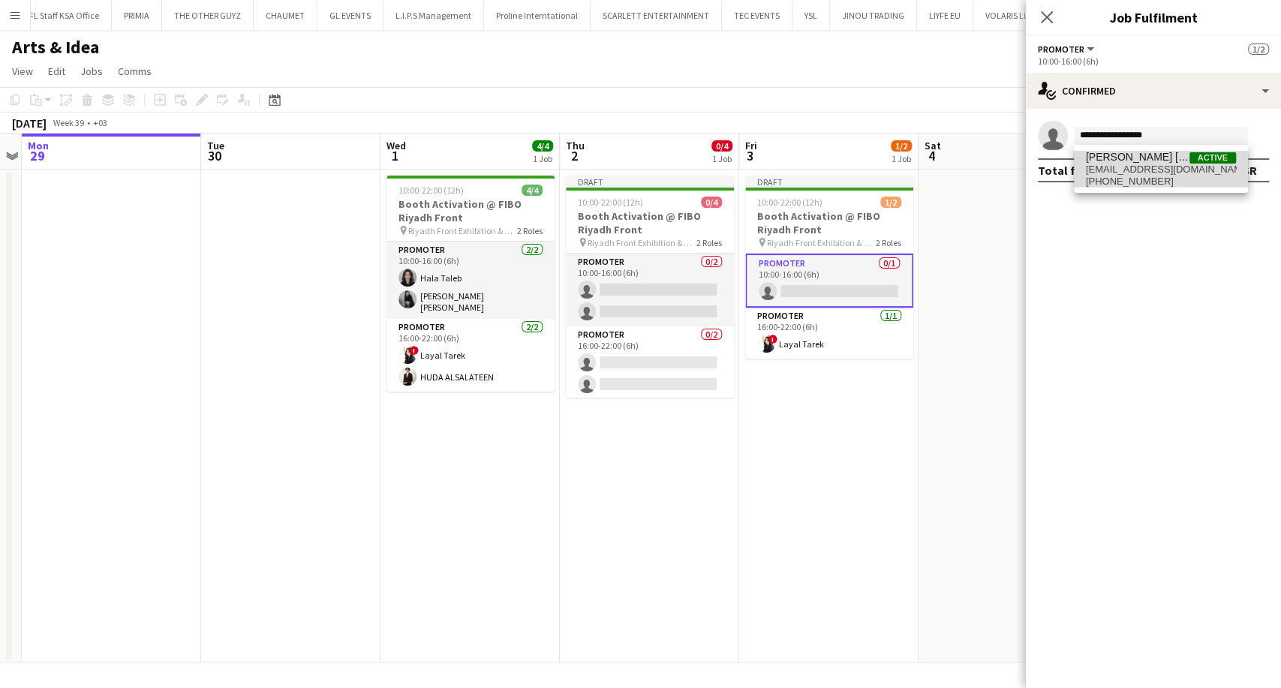
click at [1125, 170] on span "[EMAIL_ADDRESS][DOMAIN_NAME]" at bounding box center [1161, 170] width 150 height 12
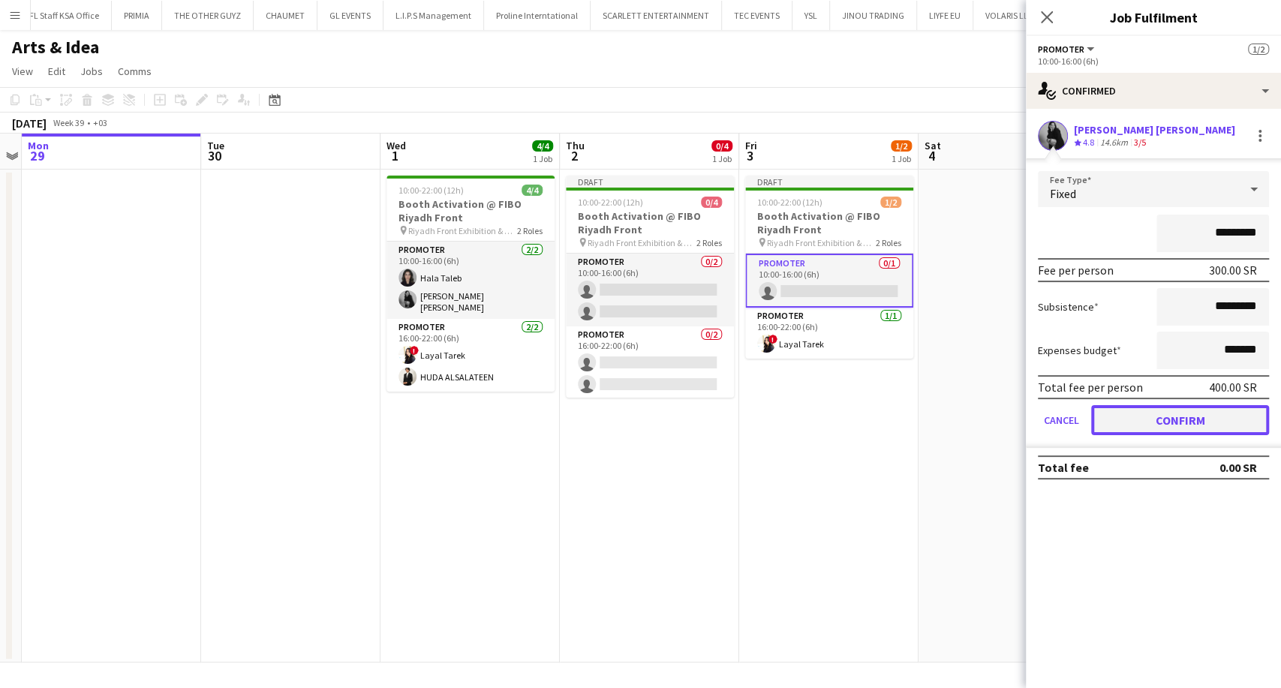
click at [1128, 420] on button "Confirm" at bounding box center [1180, 420] width 178 height 30
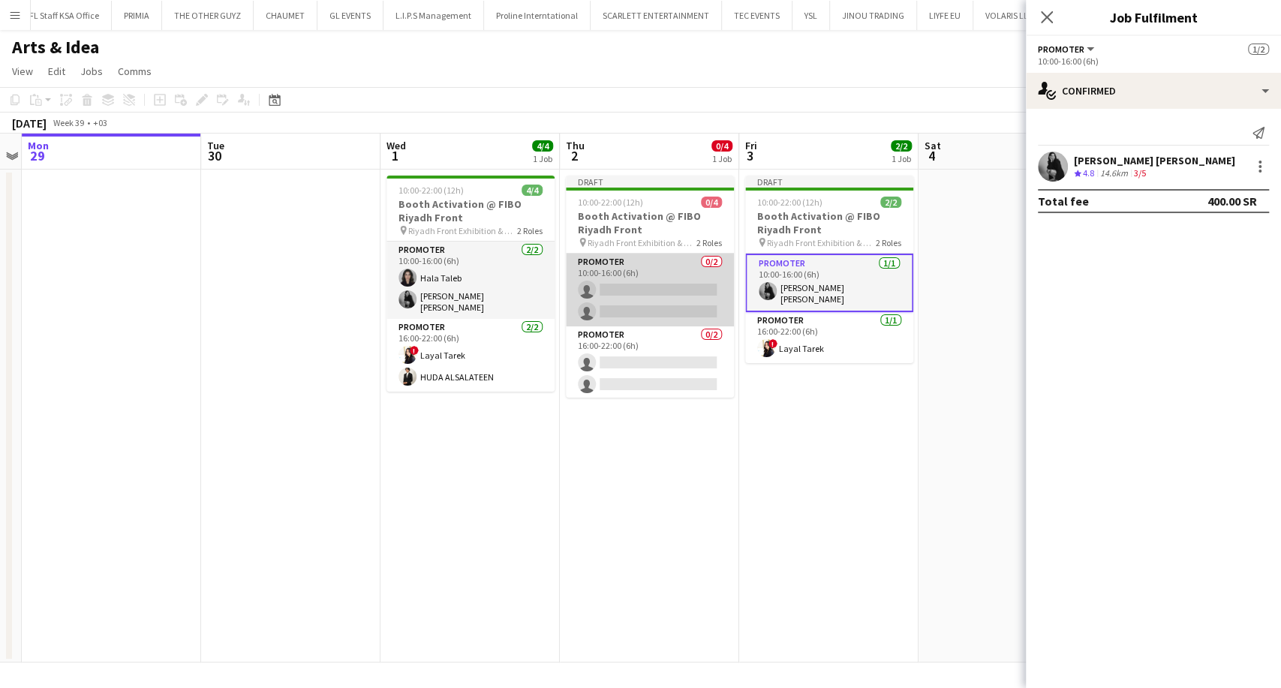
click at [641, 298] on app-card-role "Promoter 0/2 10:00-16:00 (6h) single-neutral-actions single-neutral-actions" at bounding box center [650, 290] width 168 height 73
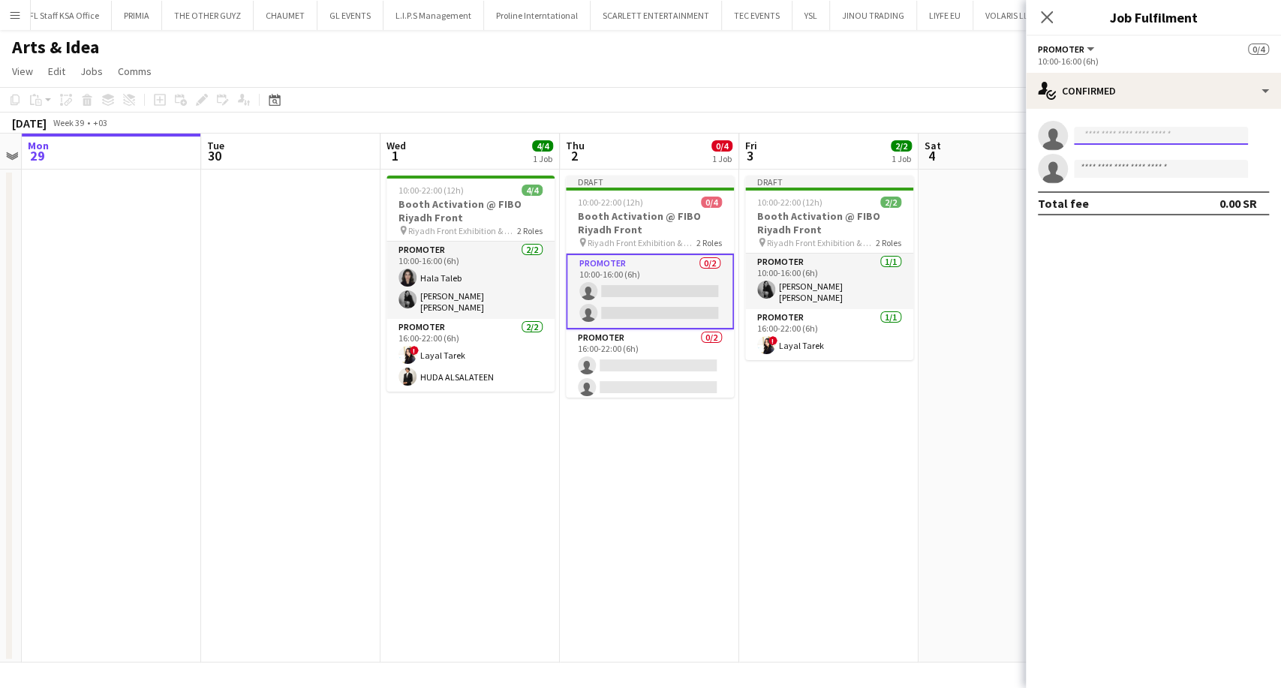
click at [1132, 139] on input at bounding box center [1161, 136] width 174 height 18
type input "**********"
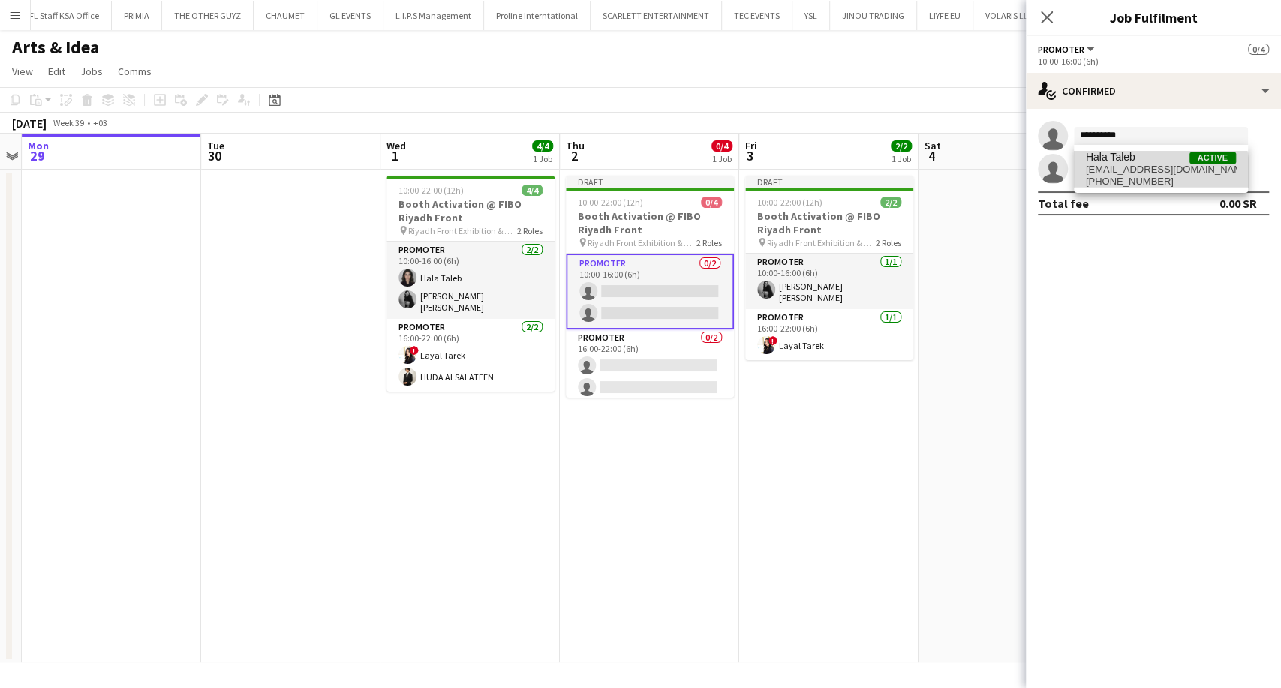
click at [1138, 176] on span "[PHONE_NUMBER]" at bounding box center [1161, 182] width 150 height 12
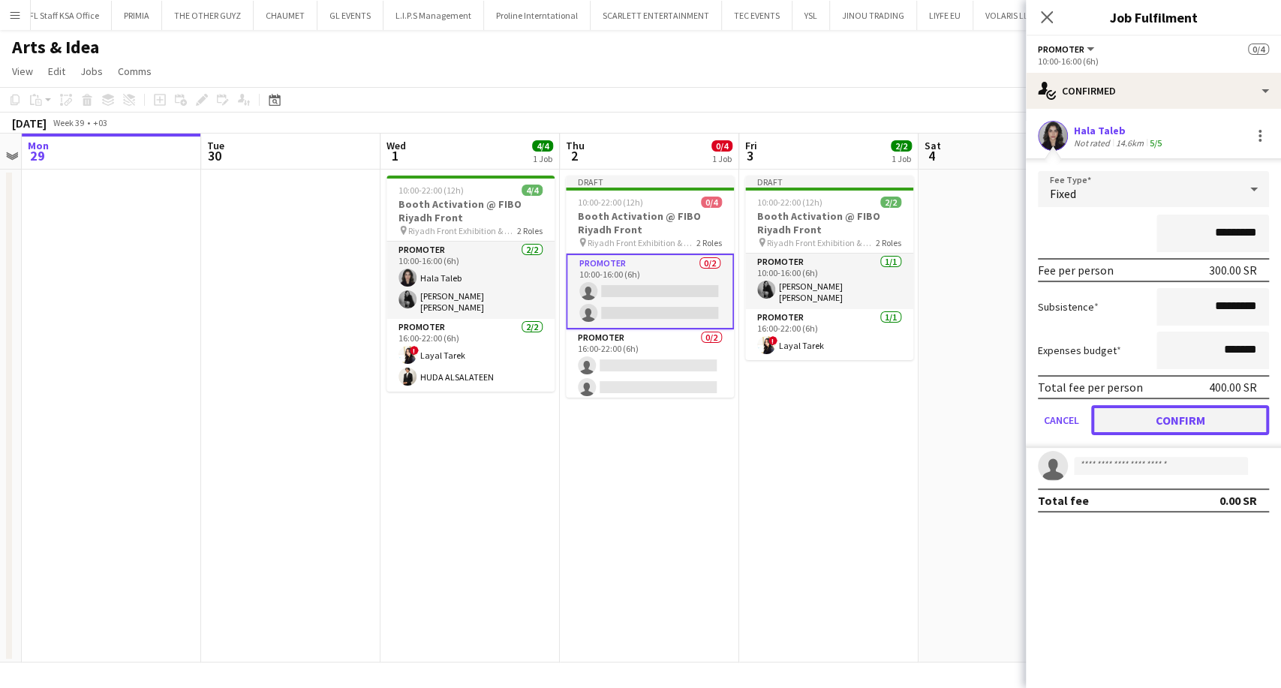
click at [1192, 428] on button "Confirm" at bounding box center [1180, 420] width 178 height 30
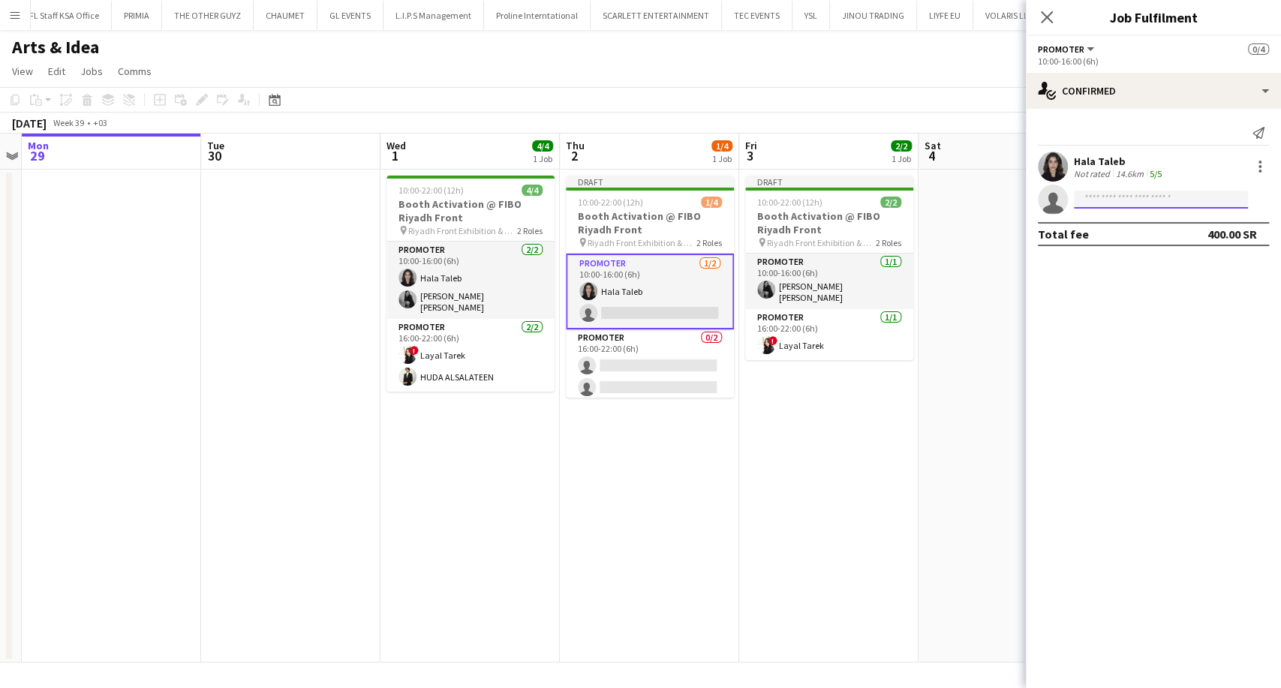
click at [1101, 200] on input at bounding box center [1161, 200] width 174 height 18
type input "******"
click at [1142, 230] on span "[EMAIL_ADDRESS][DOMAIN_NAME]" at bounding box center [1161, 233] width 150 height 12
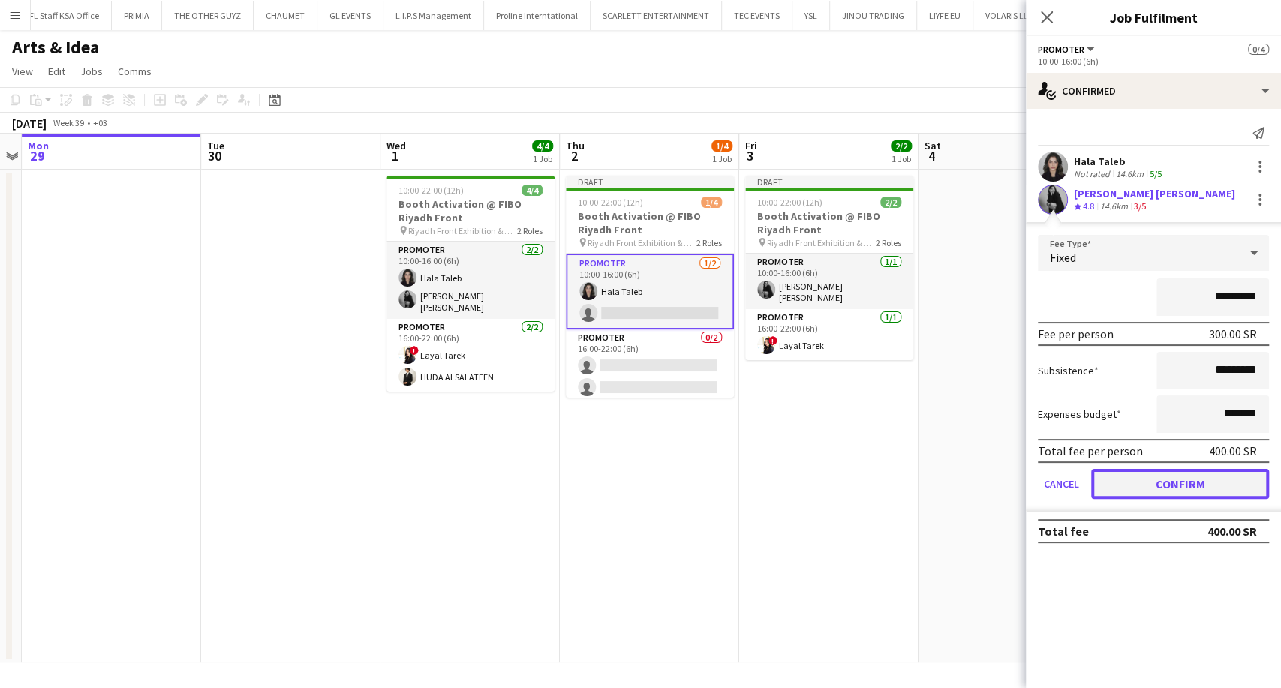
click at [1168, 486] on button "Confirm" at bounding box center [1180, 484] width 178 height 30
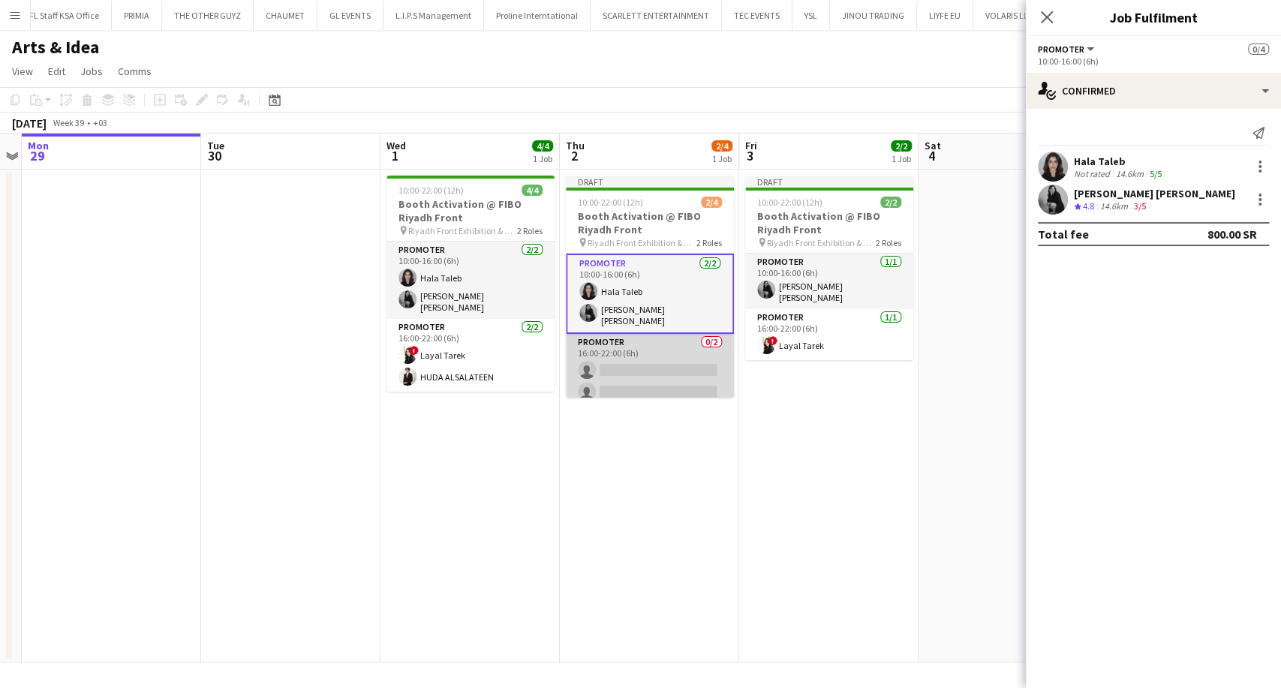
click at [630, 356] on app-card-role "Promoter 0/2 16:00-22:00 (6h) single-neutral-actions single-neutral-actions" at bounding box center [650, 370] width 168 height 73
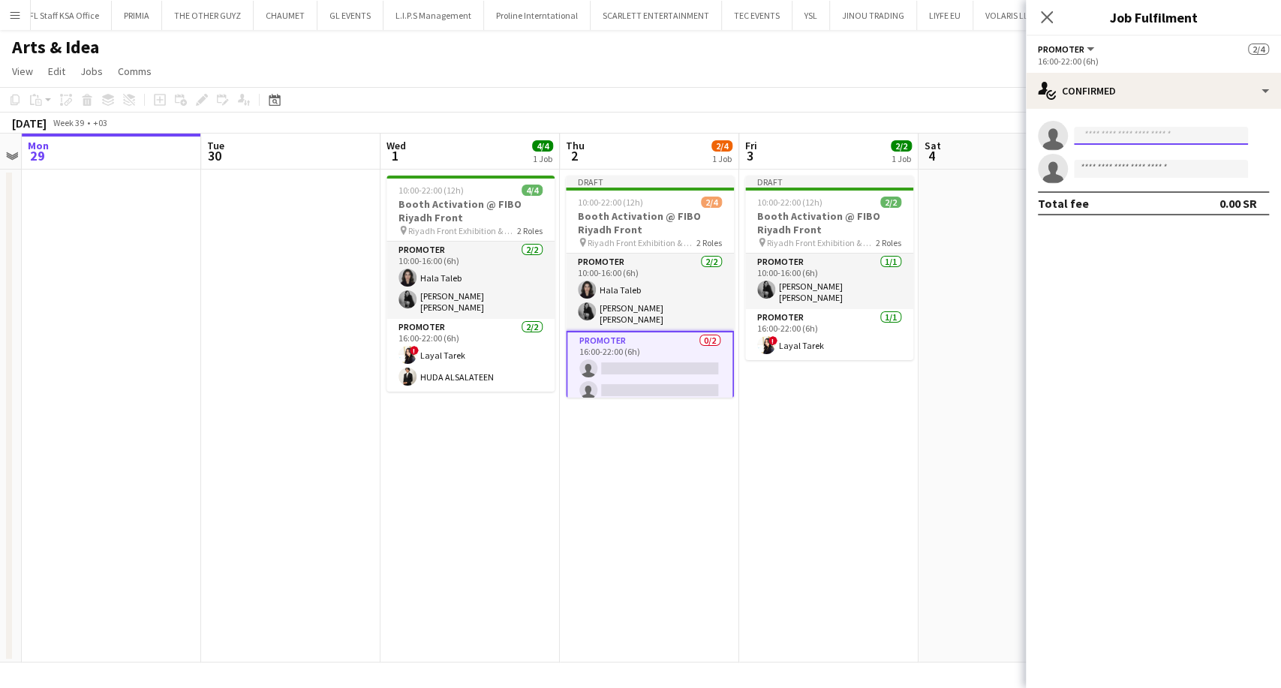
click at [1111, 134] on input at bounding box center [1161, 136] width 174 height 18
type input "*********"
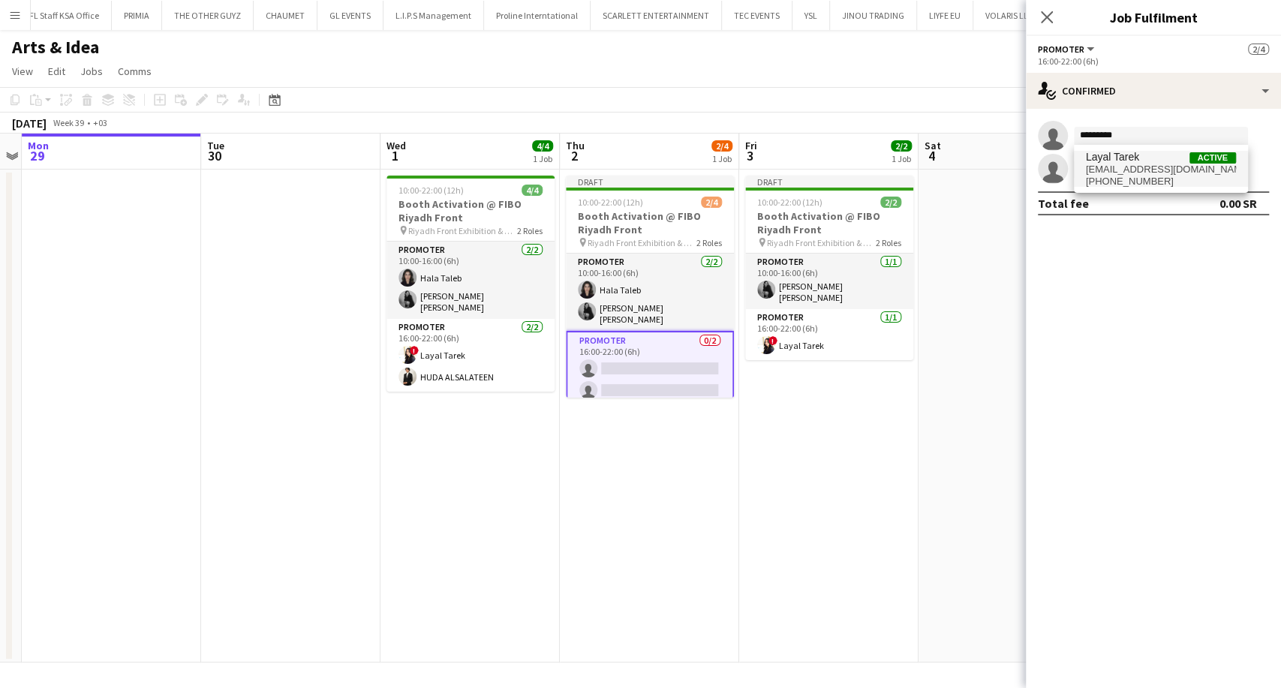
click at [1122, 152] on span "Layal Tarek" at bounding box center [1112, 157] width 53 height 13
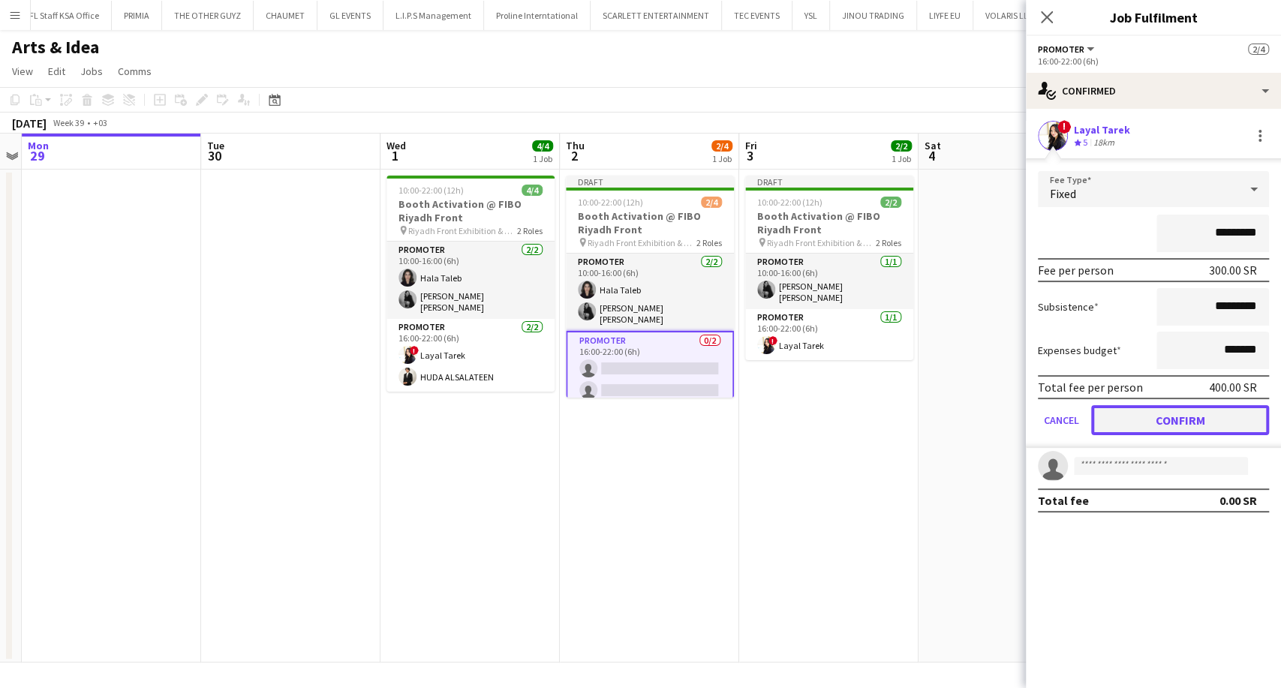
click at [1181, 420] on button "Confirm" at bounding box center [1180, 420] width 178 height 30
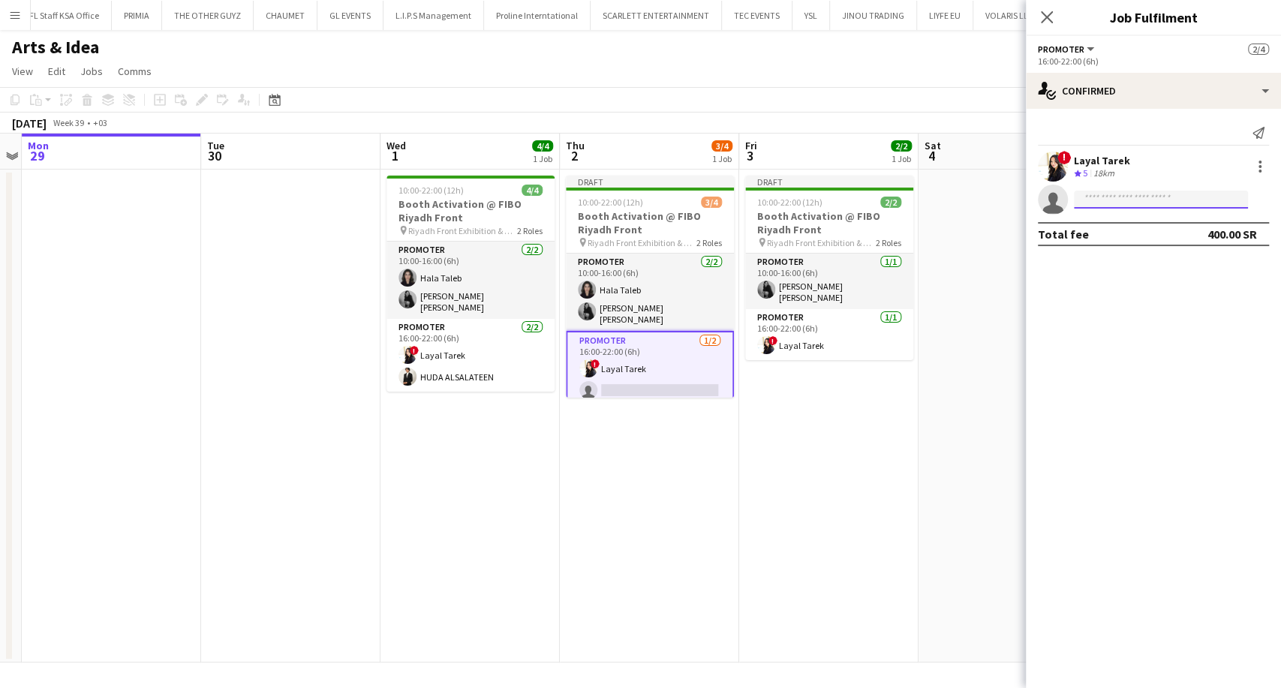
click at [1103, 198] on input at bounding box center [1161, 200] width 174 height 18
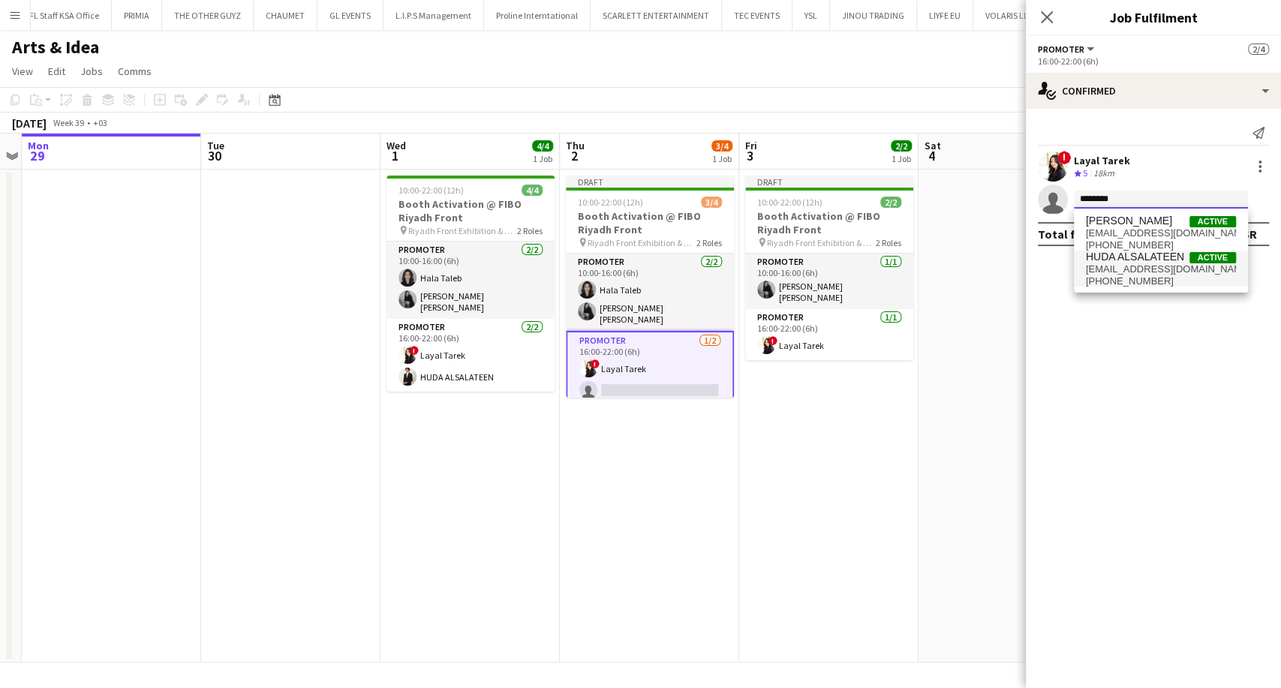
type input "*******"
click at [1195, 275] on span "[PHONE_NUMBER]" at bounding box center [1161, 281] width 150 height 12
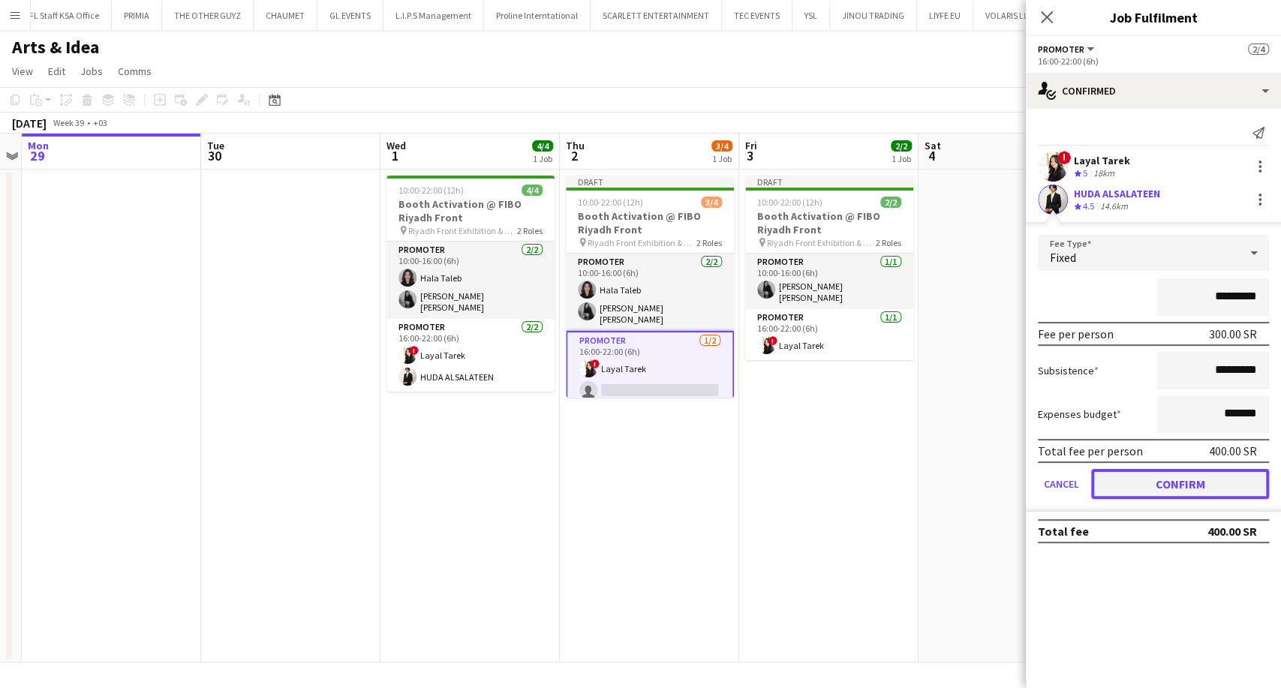
click at [1172, 476] on button "Confirm" at bounding box center [1180, 484] width 178 height 30
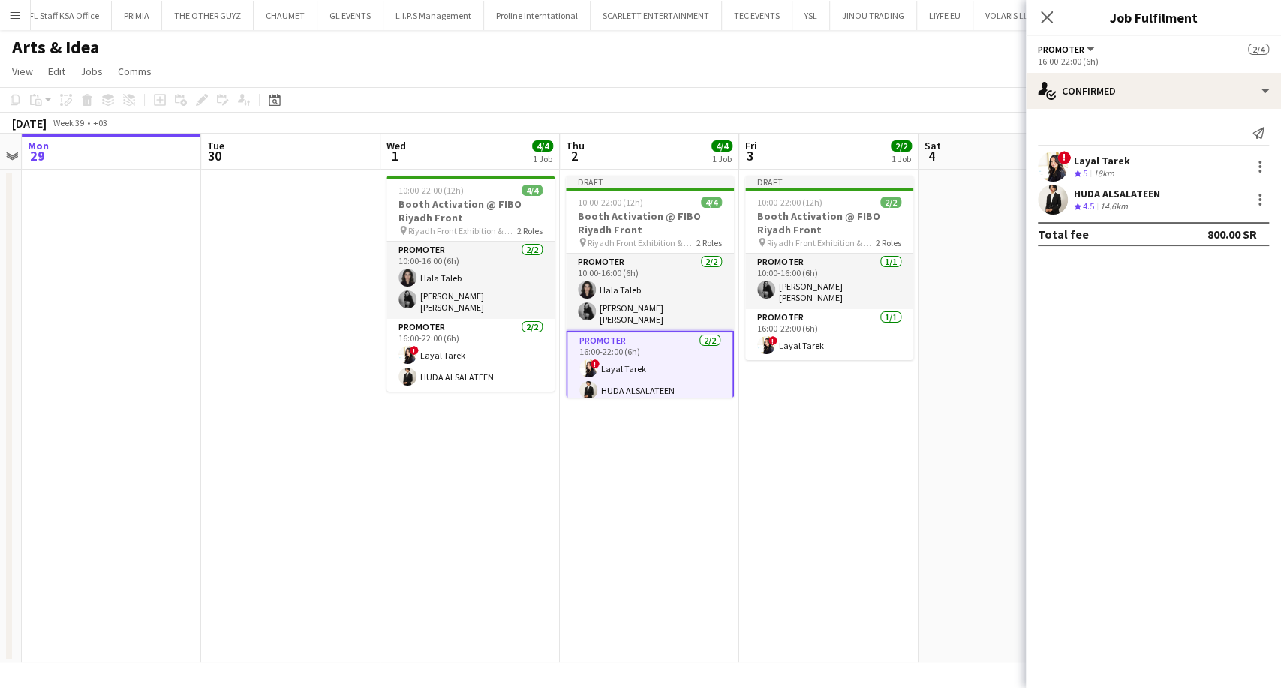
click at [794, 483] on app-date-cell "Draft 10:00-22:00 (12h) 2/2 Booth Activation @ FIBO Riyadh Front pin Riyadh Fro…" at bounding box center [828, 416] width 179 height 493
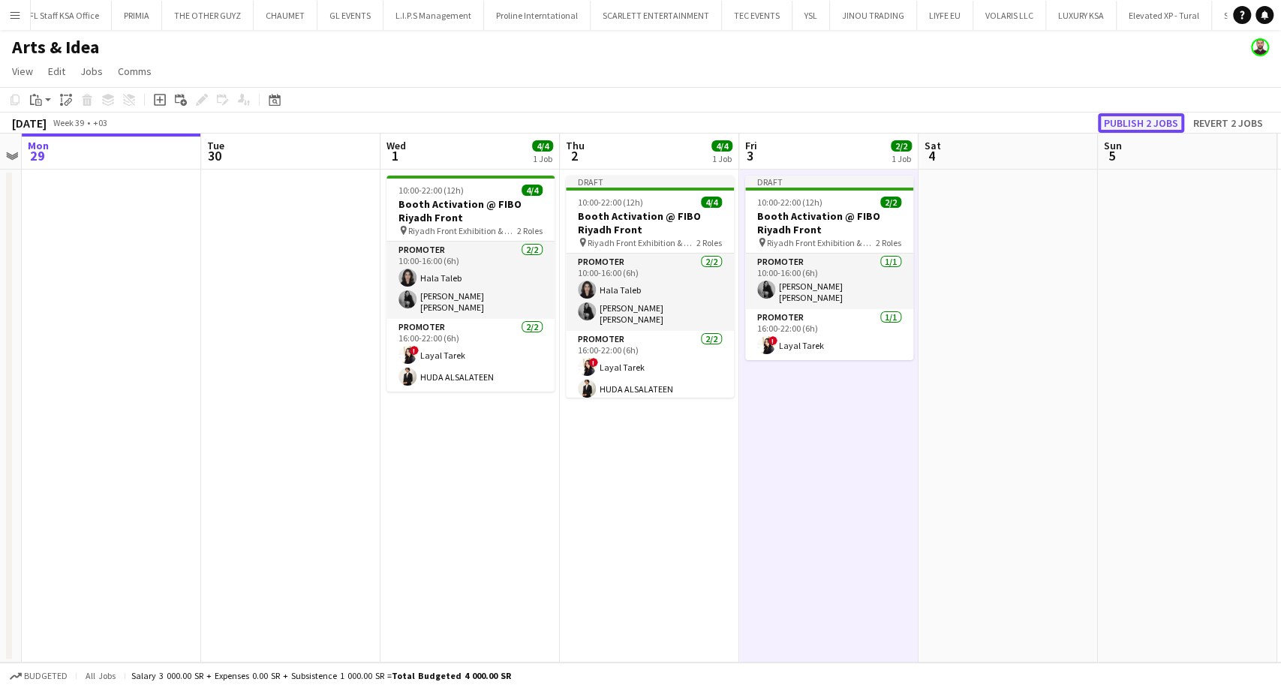
click at [1128, 121] on button "Publish 2 jobs" at bounding box center [1141, 123] width 86 height 20
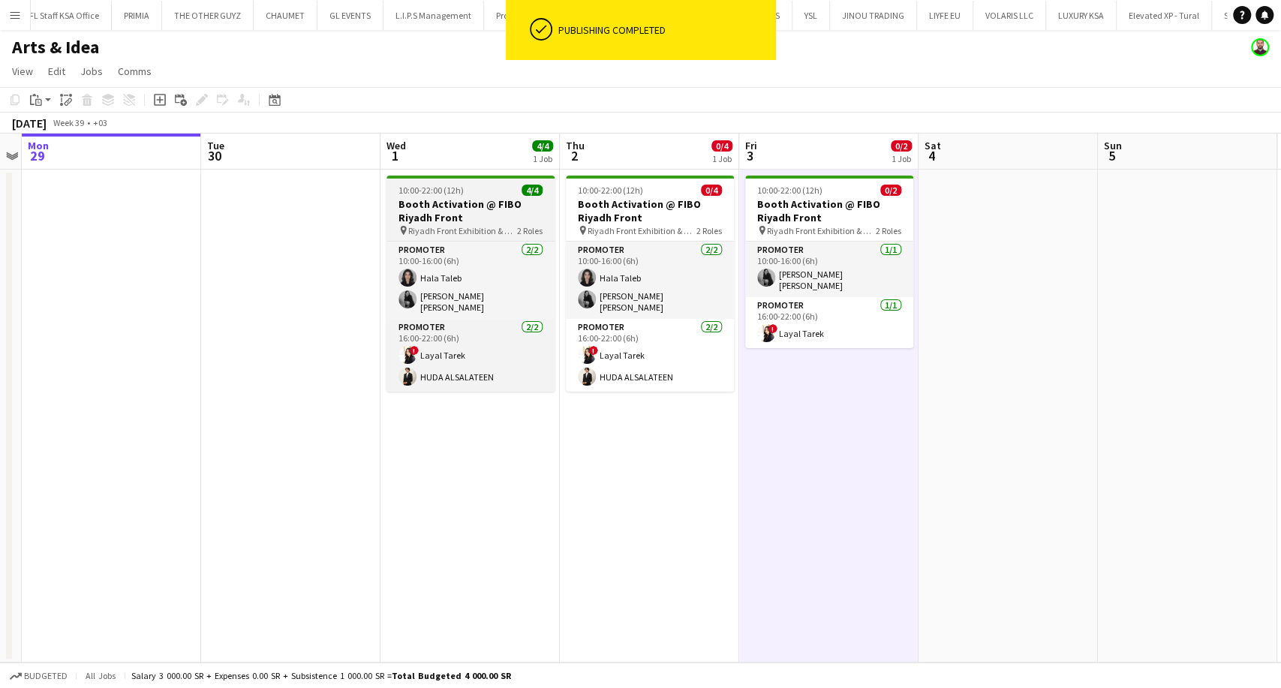
click at [471, 196] on app-job-card "10:00-22:00 (12h) 4/4 Booth Activation @ FIBO Riyadh Front pin Riyadh Front Exh…" at bounding box center [470, 284] width 168 height 216
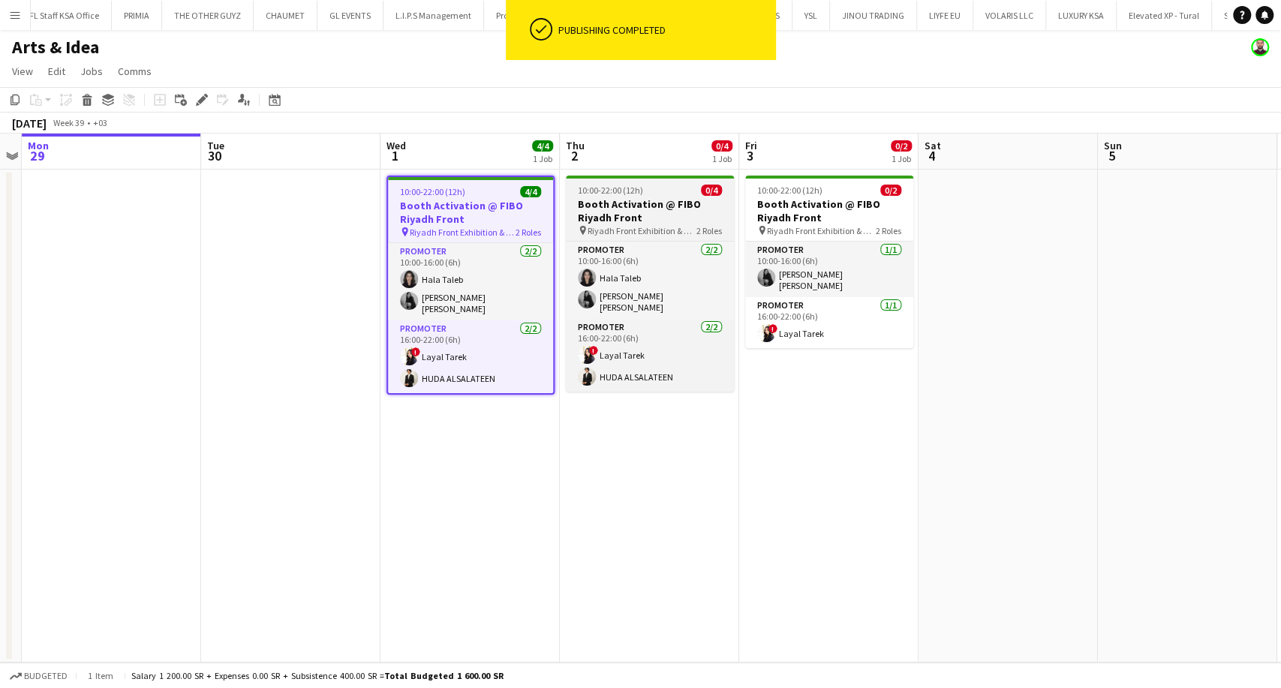
click at [590, 183] on app-job-card "10:00-22:00 (12h) 0/4 Booth Activation @ FIBO Riyadh Front pin Riyadh Front Exh…" at bounding box center [650, 284] width 168 height 216
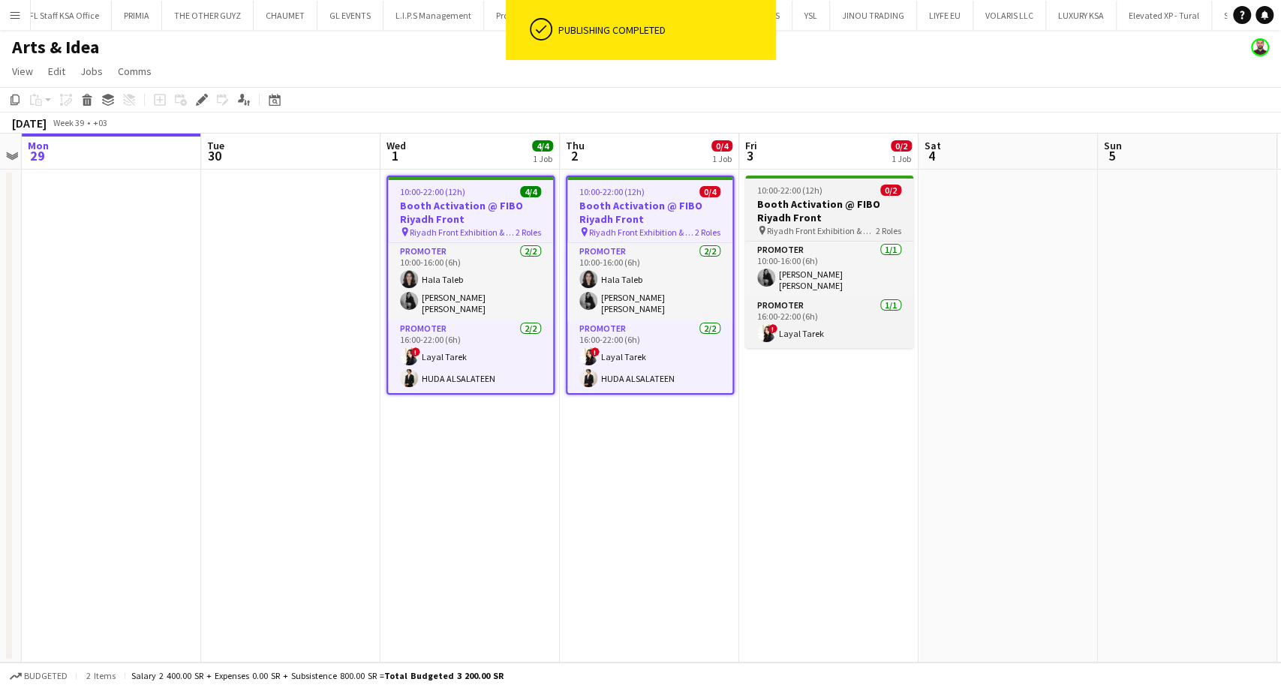
click at [788, 212] on h3 "Booth Activation @ FIBO Riyadh Front" at bounding box center [829, 210] width 168 height 27
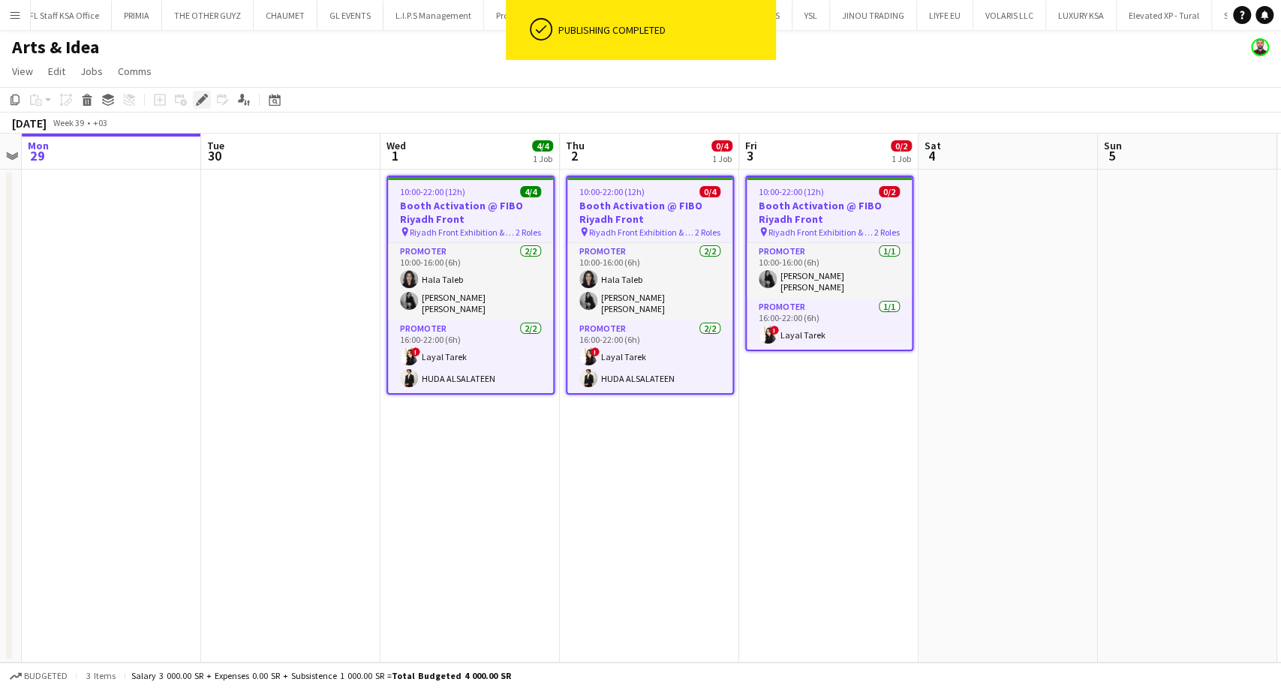
click at [208, 100] on div "Edit" at bounding box center [202, 100] width 18 height 18
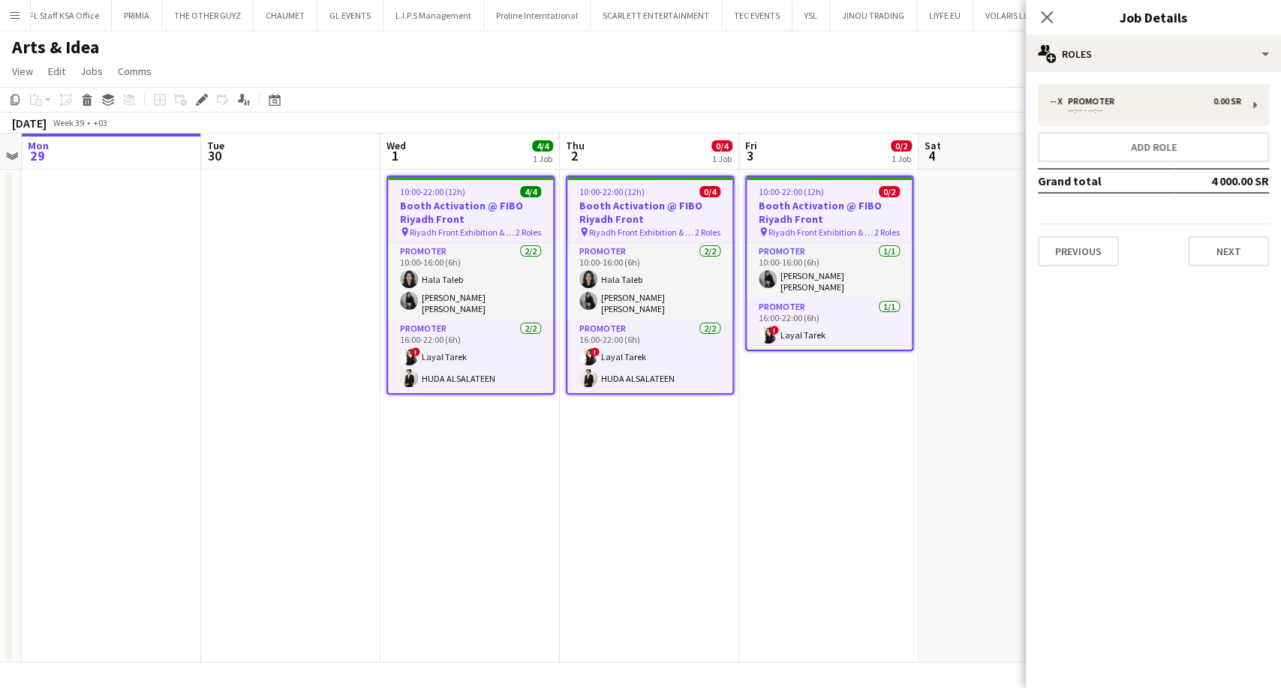
click at [681, 437] on app-date-cell "10:00-22:00 (12h) 0/4 Booth Activation @ FIBO Riyadh Front pin Riyadh Front Exh…" at bounding box center [649, 416] width 179 height 493
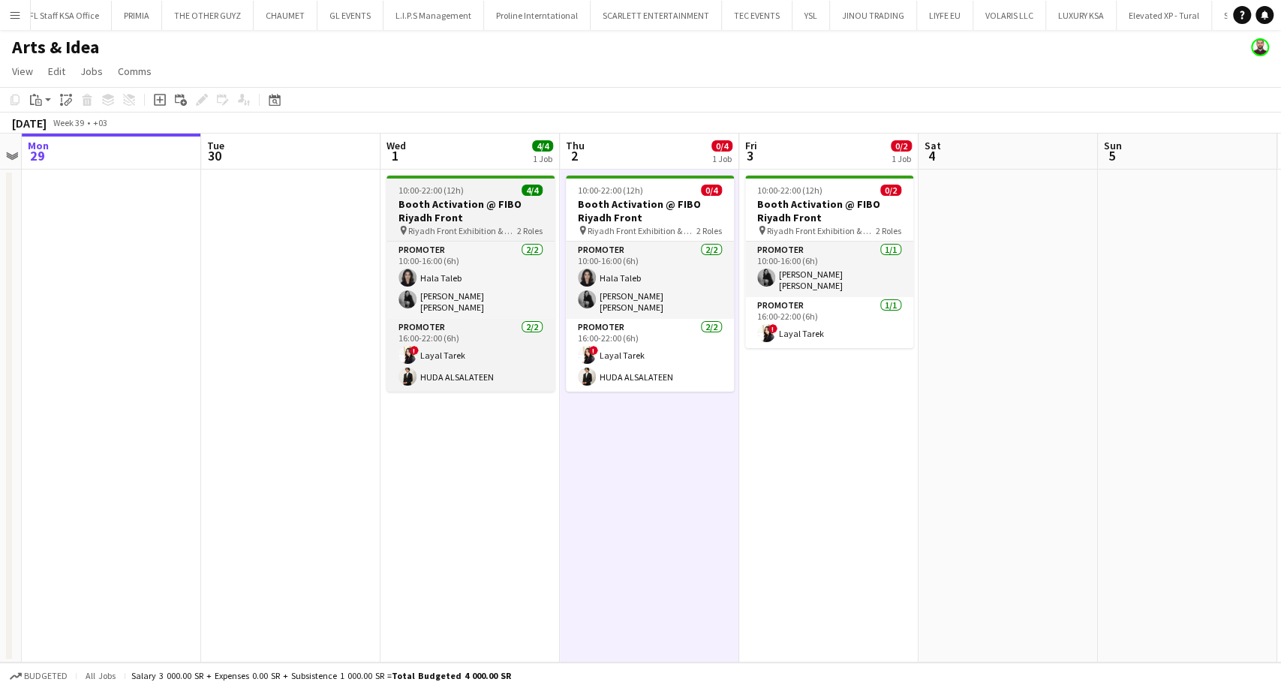
click at [456, 208] on h3 "Booth Activation @ FIBO Riyadh Front" at bounding box center [470, 210] width 168 height 27
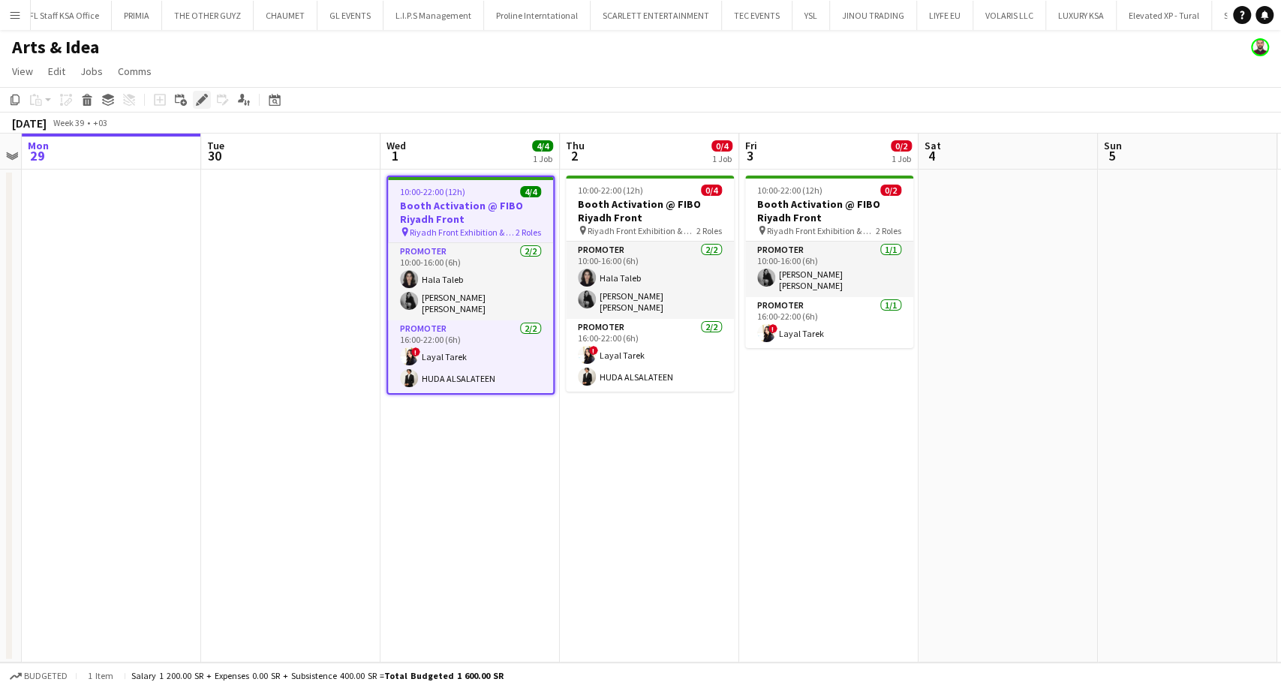
click at [197, 105] on icon at bounding box center [198, 104] width 4 height 4
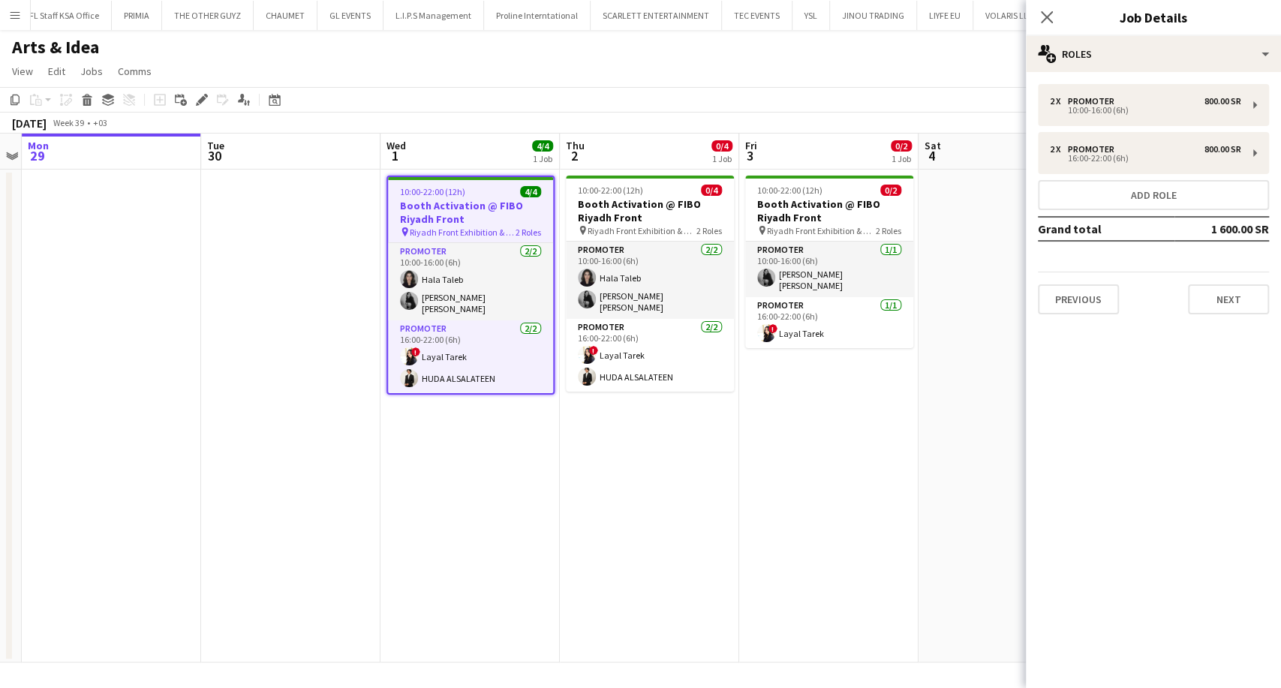
click at [1121, 176] on div "2 x Promoter 800.00 SR 10:00-16:00 (6h) 2 x Promoter 800.00 SR 16:00-22:00 (6h)…" at bounding box center [1153, 199] width 255 height 230
click at [1092, 193] on button "Add role" at bounding box center [1153, 195] width 231 height 30
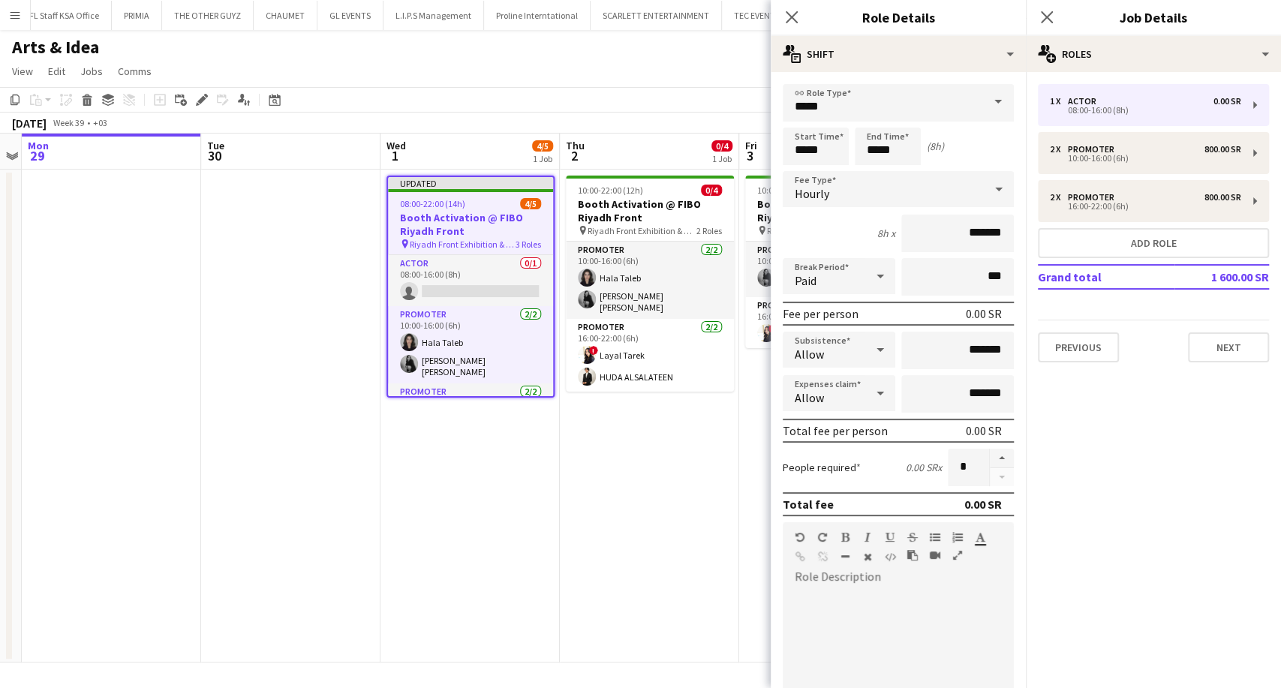
click at [982, 107] on span at bounding box center [998, 102] width 32 height 36
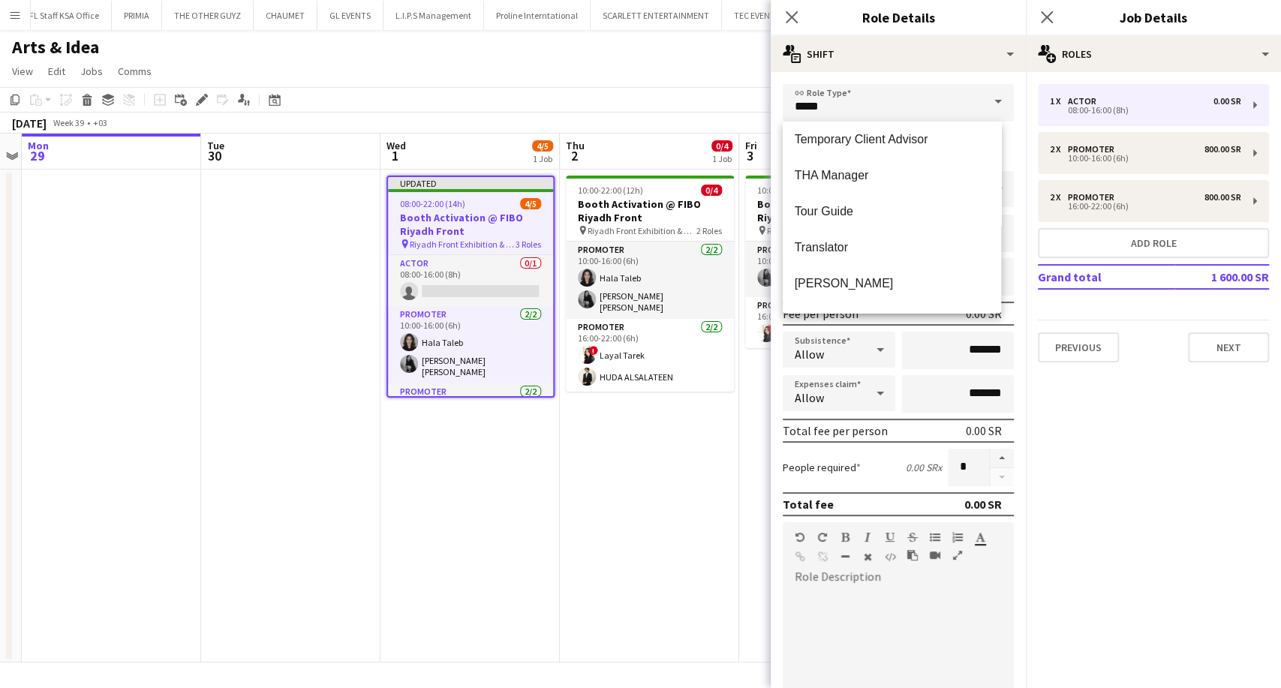
scroll to position [1257, 0]
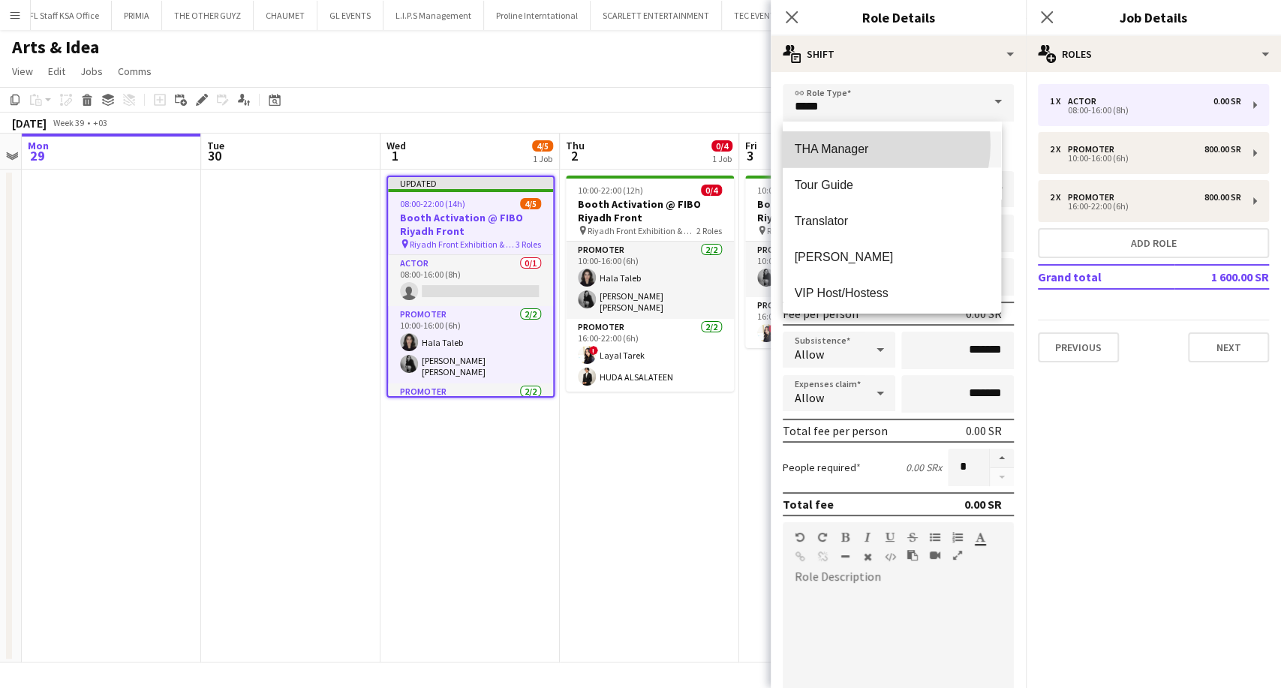
click at [868, 144] on span "THA Manager" at bounding box center [892, 149] width 194 height 14
type input "**********"
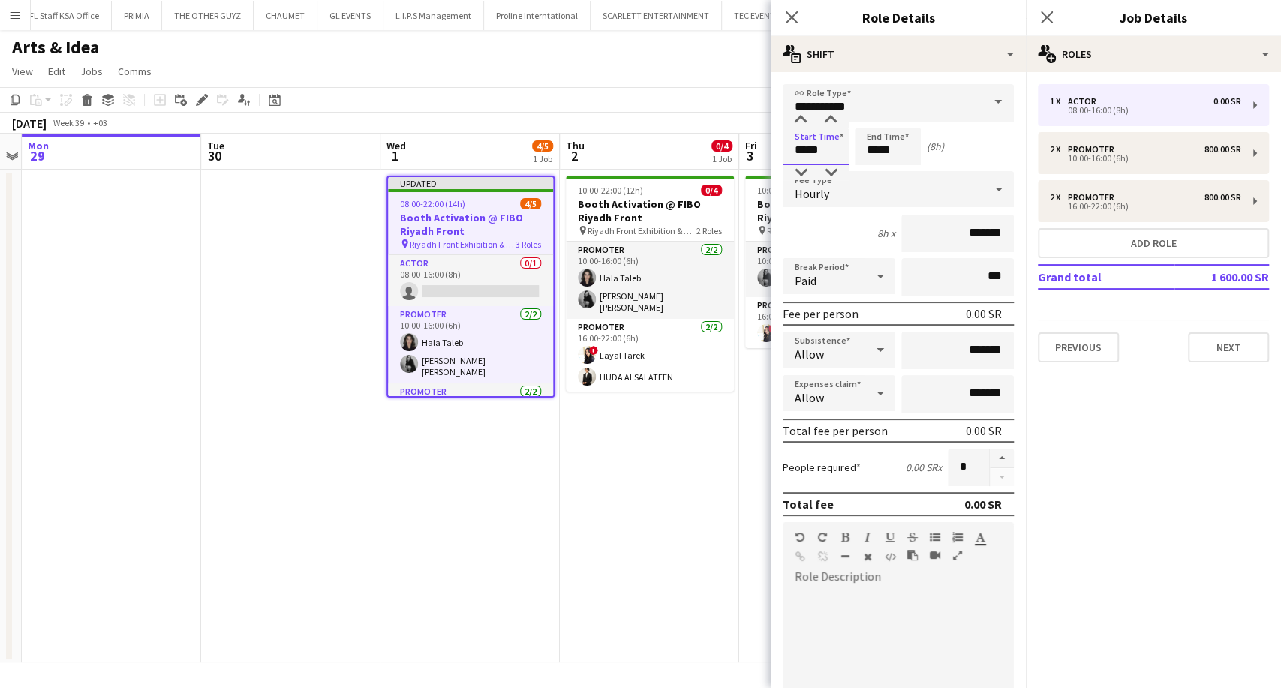
click at [799, 154] on input "*****" at bounding box center [816, 147] width 66 height 38
click at [796, 175] on div at bounding box center [801, 172] width 30 height 15
click at [797, 120] on div at bounding box center [801, 120] width 30 height 15
click at [835, 119] on div at bounding box center [831, 120] width 30 height 15
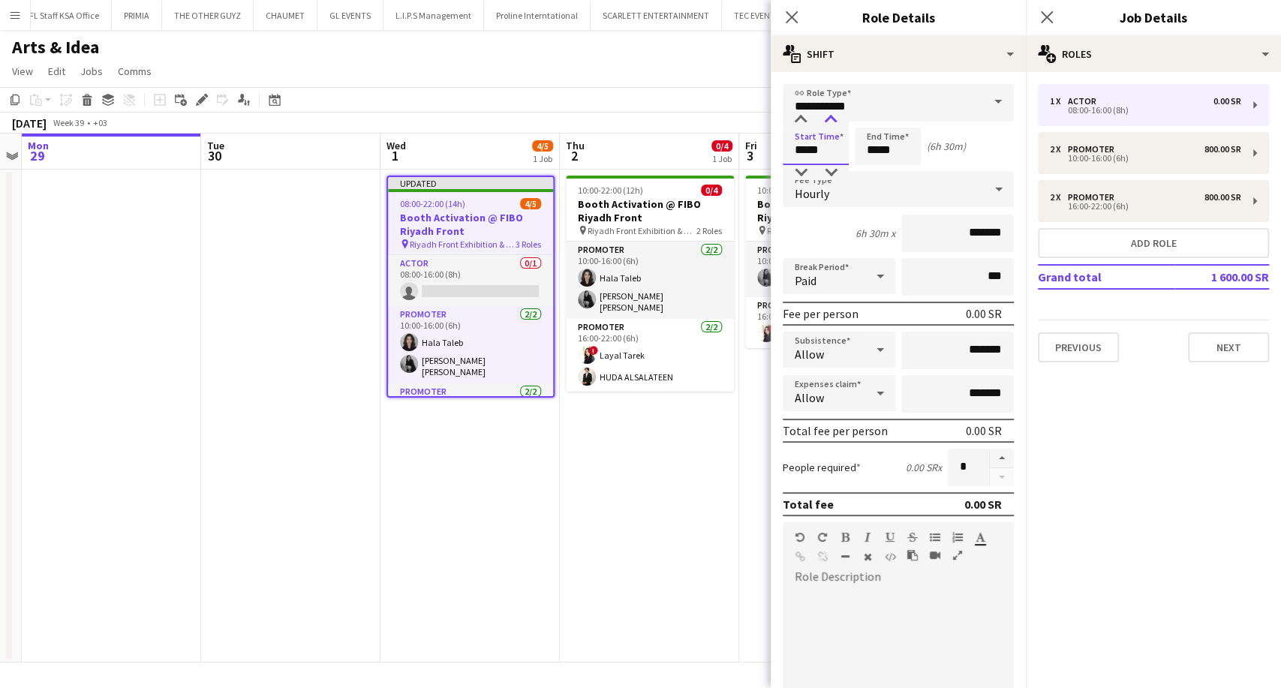
click at [835, 119] on div at bounding box center [831, 120] width 30 height 15
type input "*****"
click at [835, 119] on div at bounding box center [831, 120] width 30 height 15
click at [862, 141] on input "*****" at bounding box center [888, 147] width 66 height 38
click at [874, 167] on div at bounding box center [873, 172] width 30 height 15
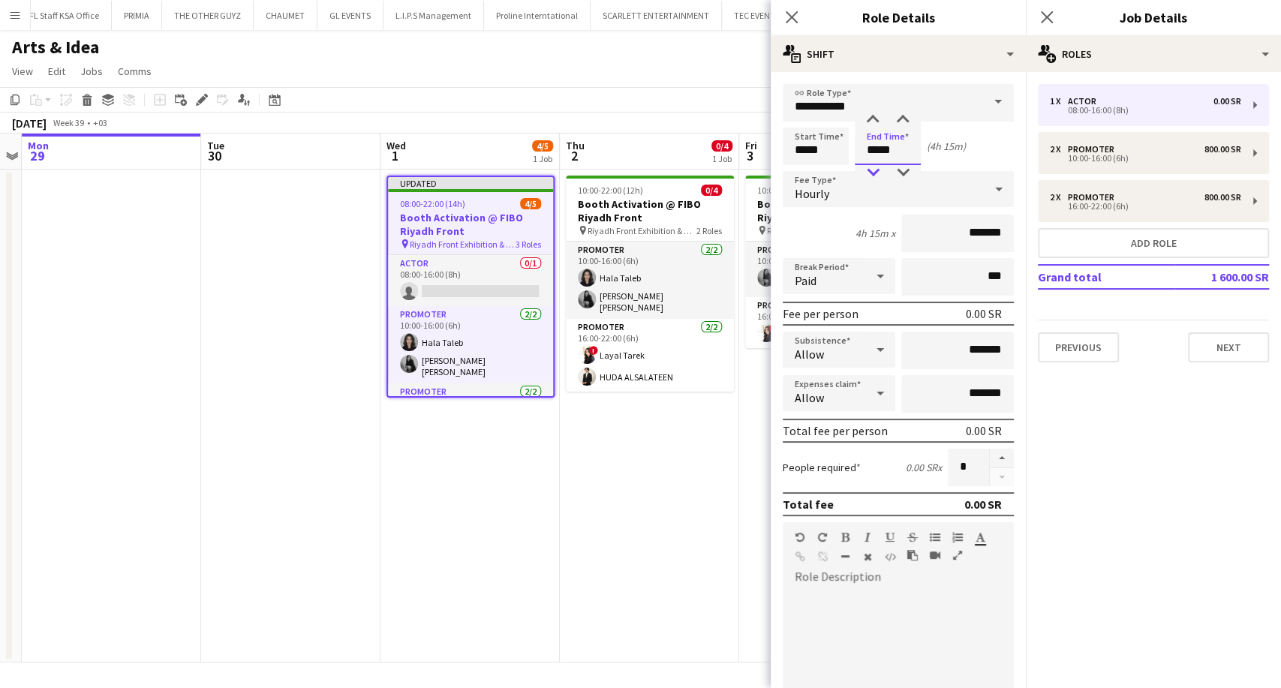
click at [874, 167] on div at bounding box center [873, 172] width 30 height 15
type input "*****"
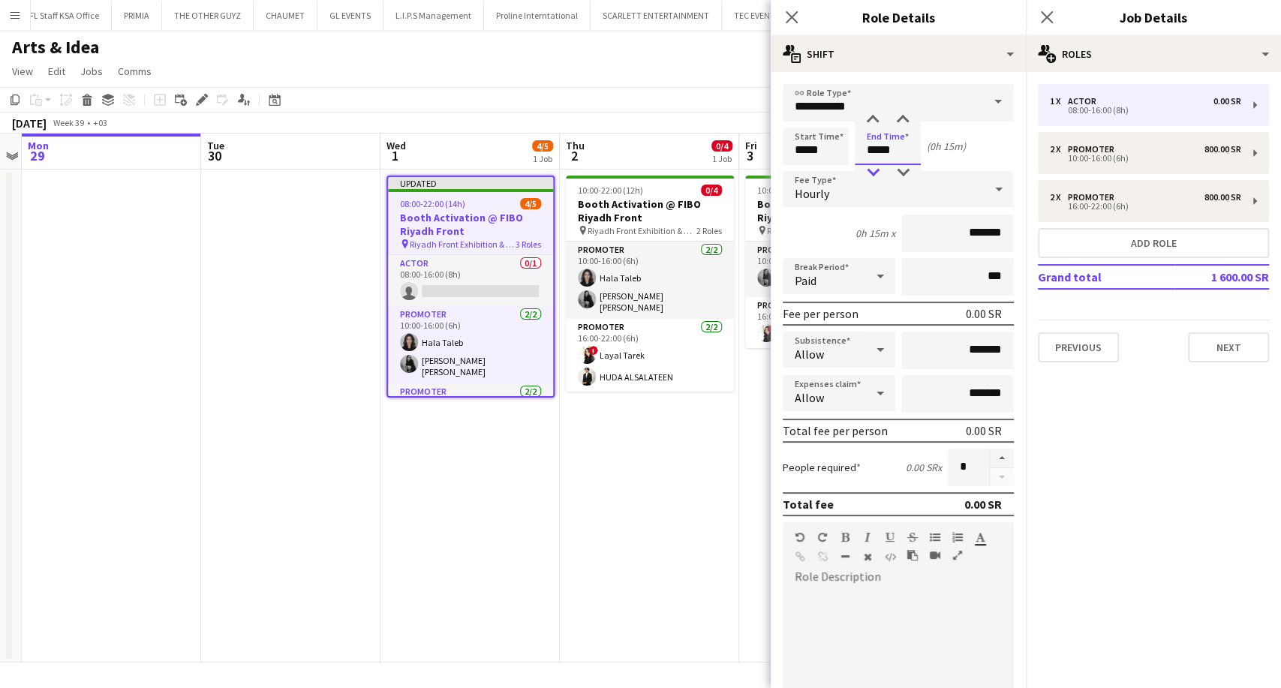
click at [874, 167] on div at bounding box center [873, 172] width 30 height 15
click at [856, 191] on div "Hourly" at bounding box center [883, 189] width 201 height 36
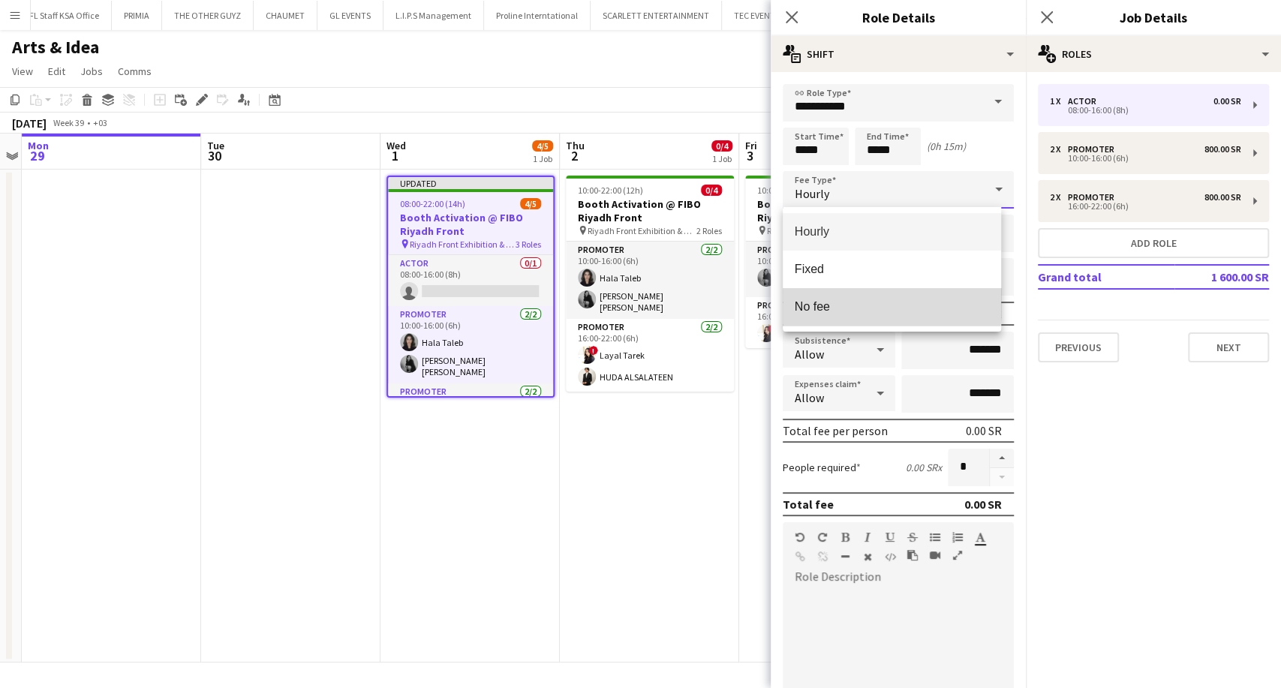
click at [835, 300] on span "No fee" at bounding box center [892, 306] width 194 height 14
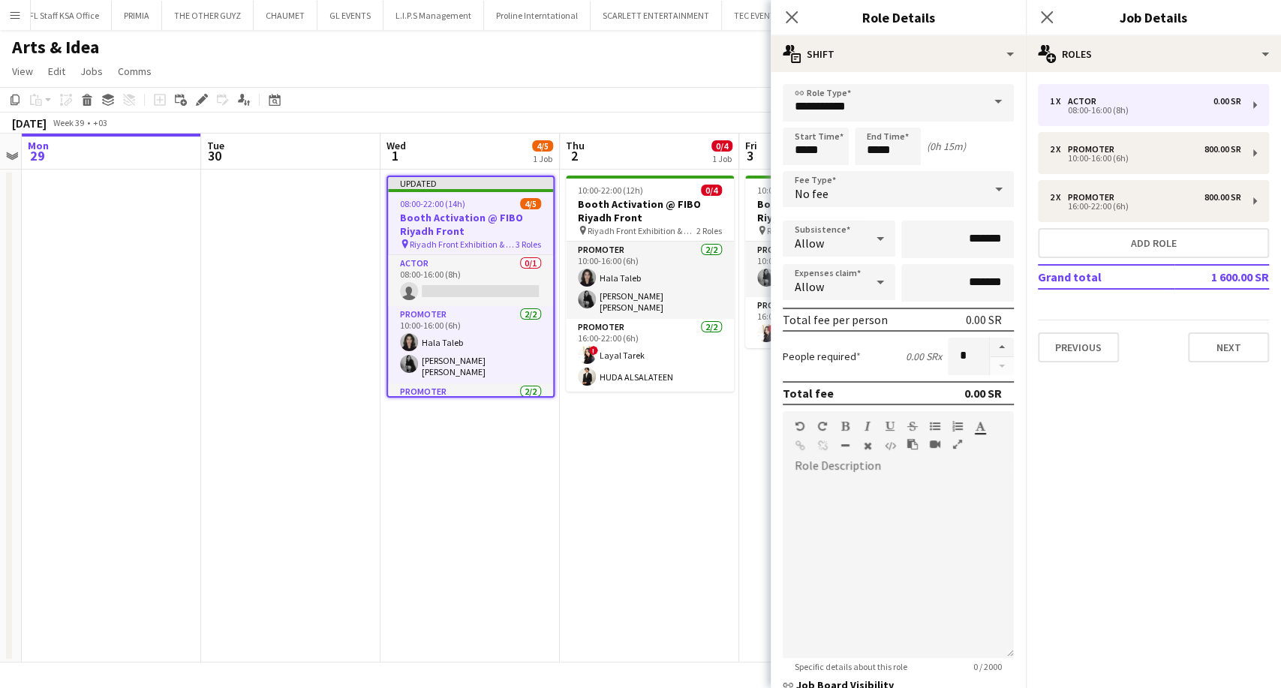
click at [657, 446] on app-date-cell "10:00-22:00 (12h) 0/4 Booth Activation @ FIBO Riyadh Front pin Riyadh Front Exh…" at bounding box center [649, 416] width 179 height 493
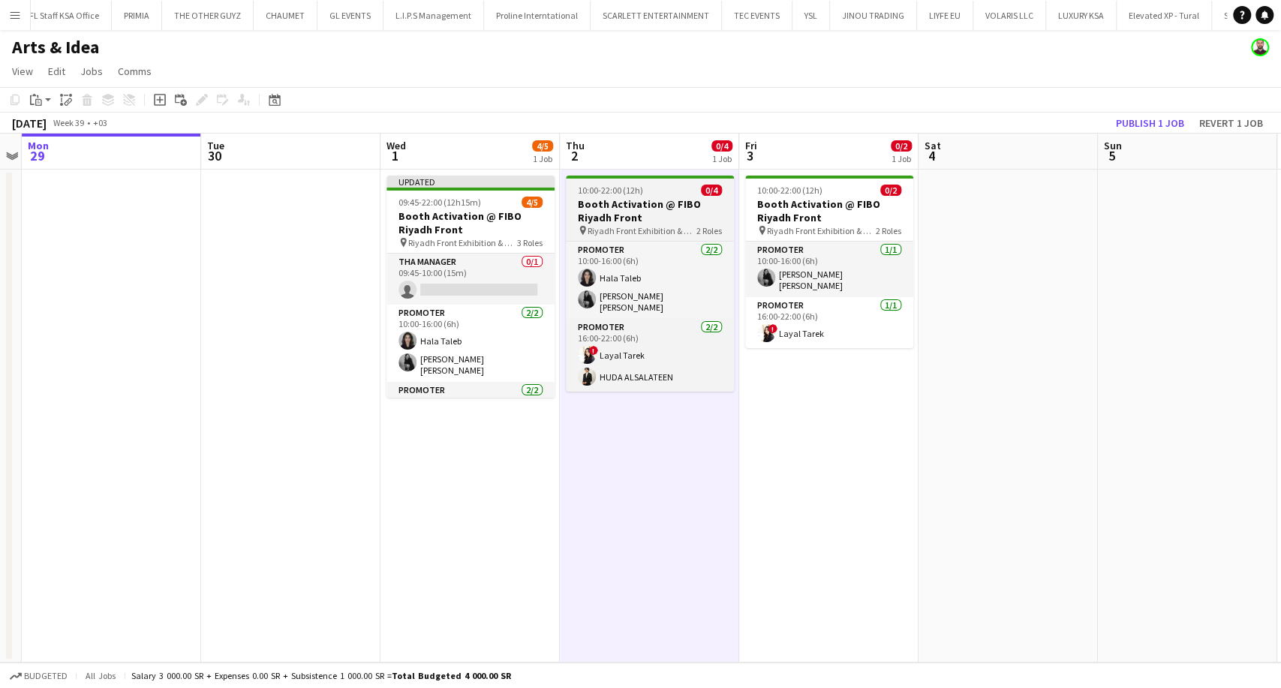
click at [610, 211] on h3 "Booth Activation @ FIBO Riyadh Front" at bounding box center [650, 210] width 168 height 27
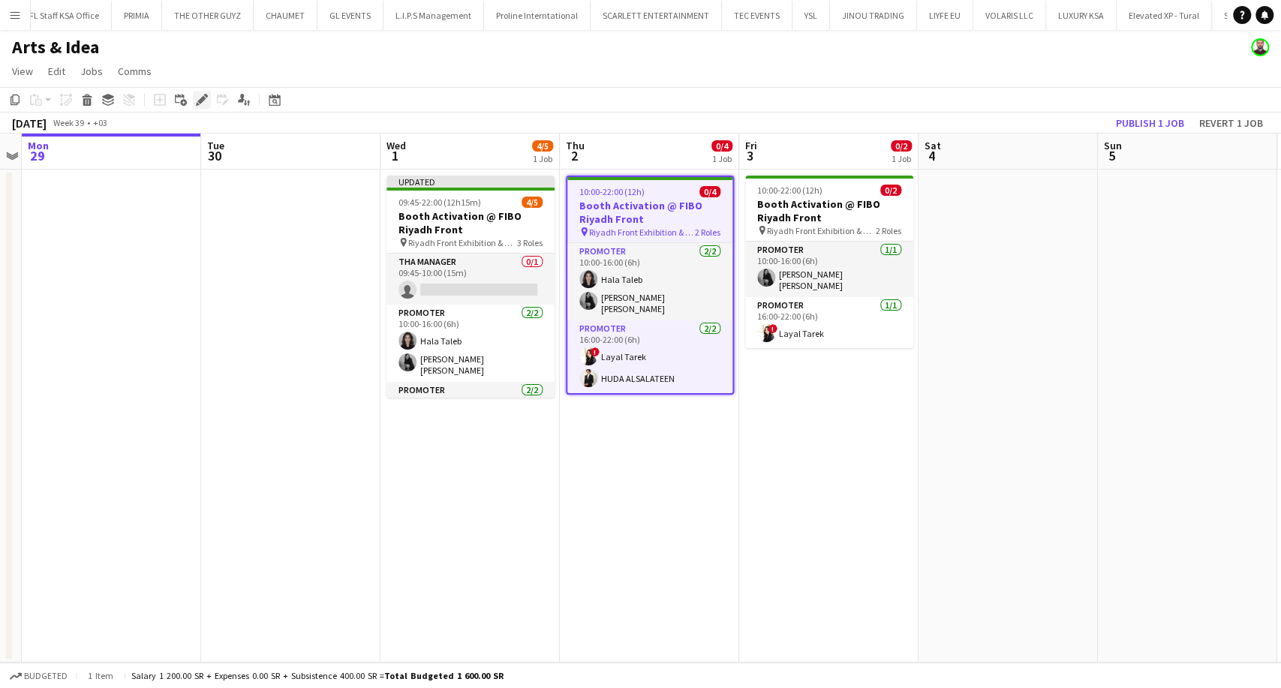
click at [202, 95] on icon "Edit" at bounding box center [202, 100] width 12 height 12
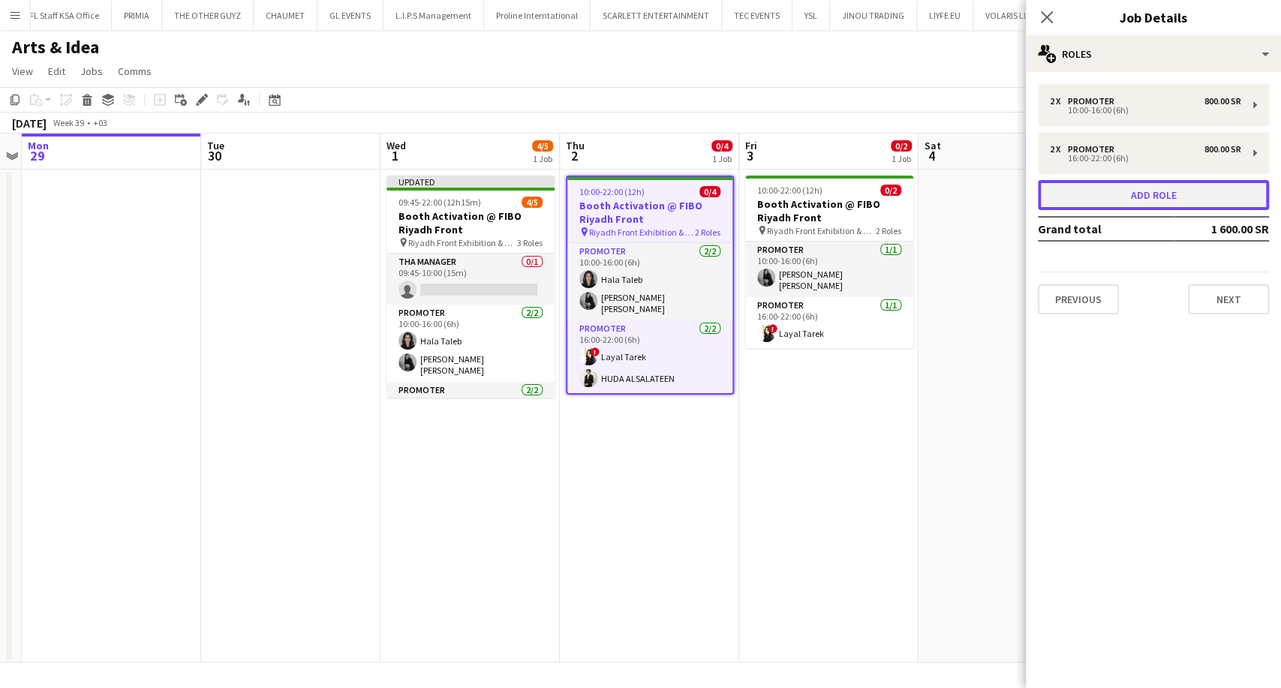
click at [1128, 202] on button "Add role" at bounding box center [1153, 195] width 231 height 30
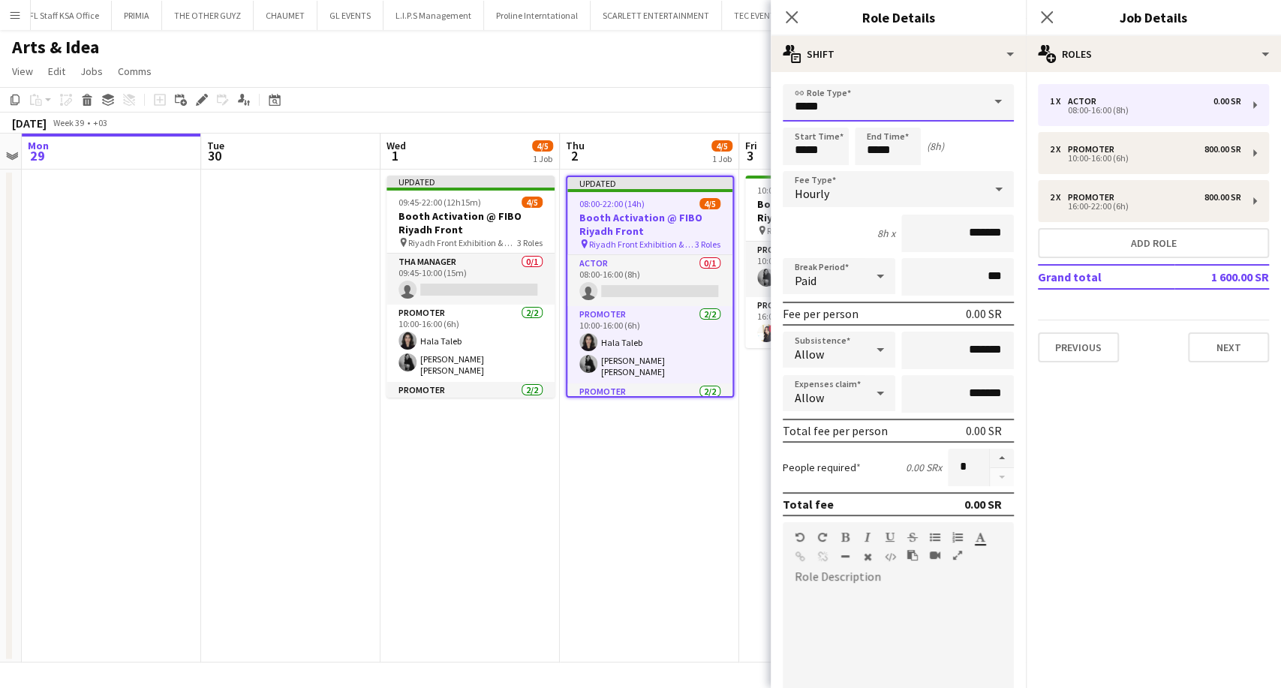
click at [961, 116] on input "*****" at bounding box center [898, 103] width 231 height 38
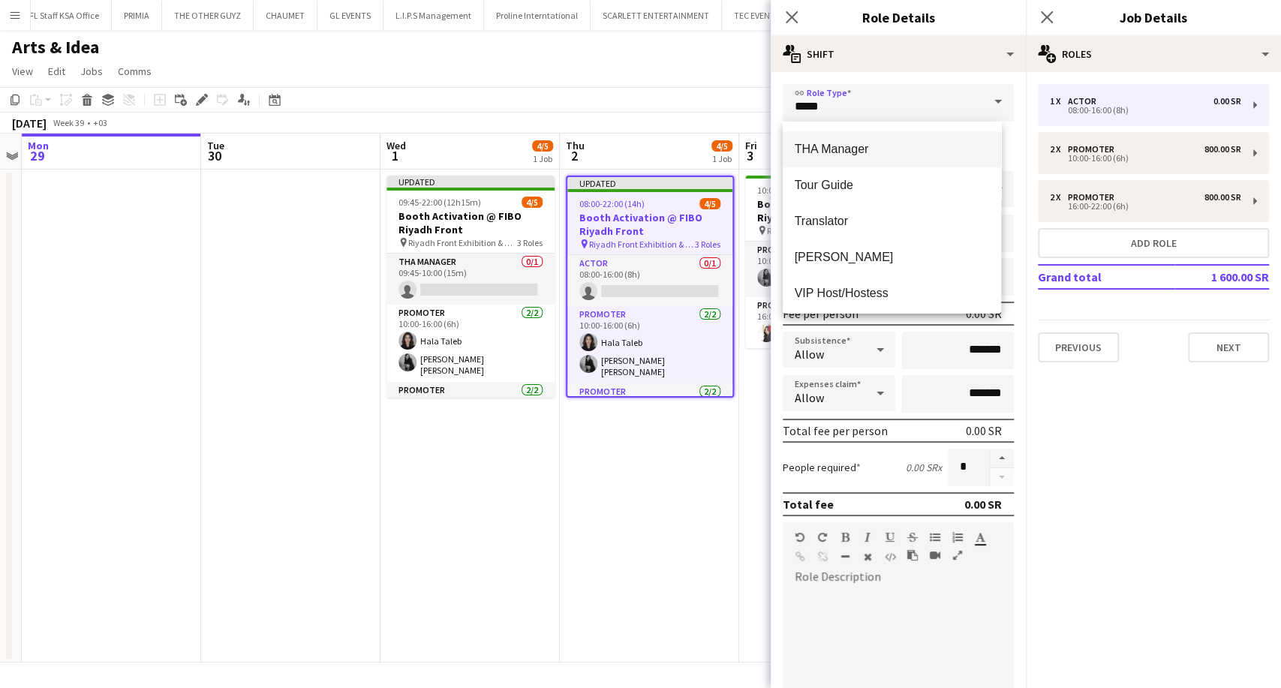
click at [871, 146] on span "THA Manager" at bounding box center [892, 149] width 194 height 14
type input "**********"
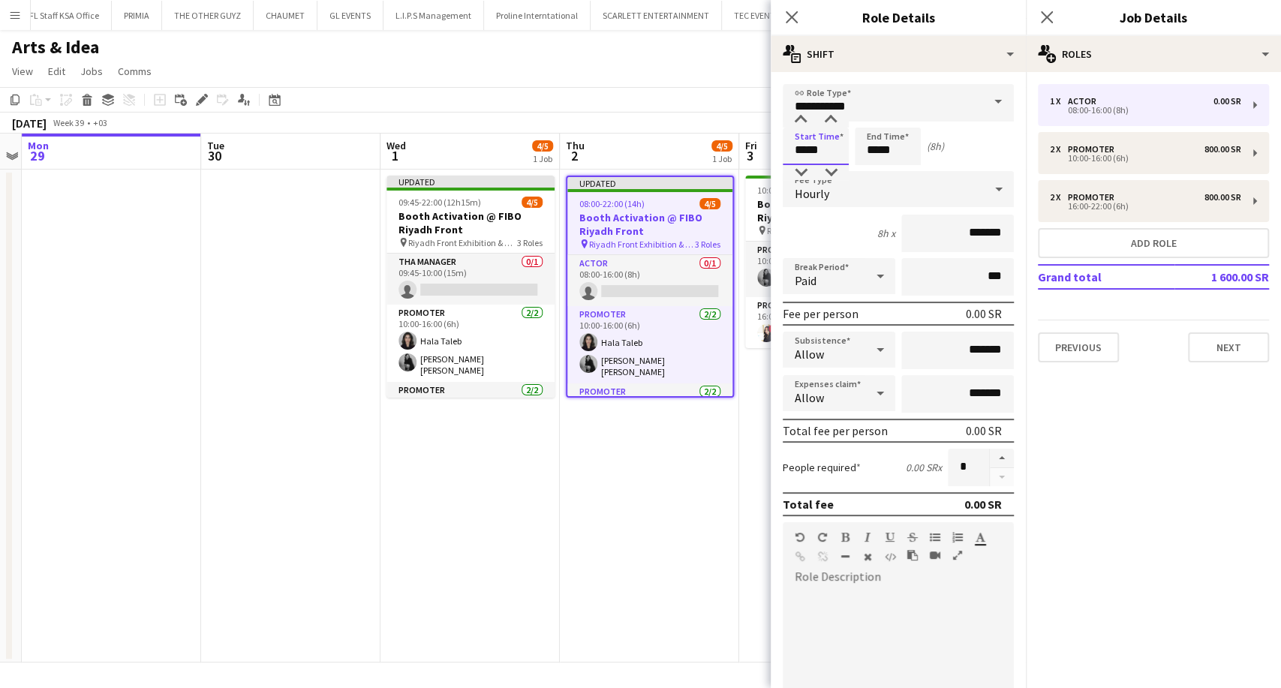
click at [802, 148] on input "*****" at bounding box center [816, 147] width 66 height 38
click at [801, 124] on div at bounding box center [801, 120] width 30 height 15
click at [828, 122] on div at bounding box center [831, 120] width 30 height 15
type input "*****"
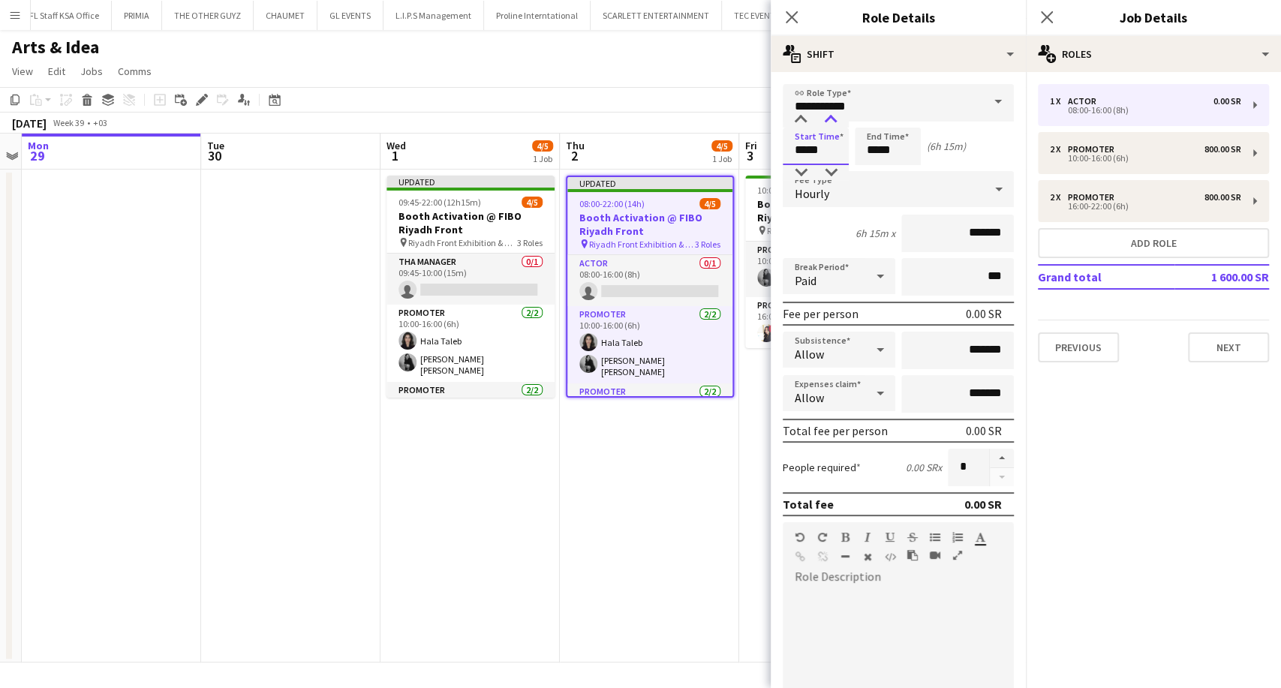
click at [828, 122] on div at bounding box center [831, 120] width 30 height 15
click at [880, 149] on input "*****" at bounding box center [888, 147] width 66 height 38
click at [872, 172] on div at bounding box center [873, 172] width 30 height 15
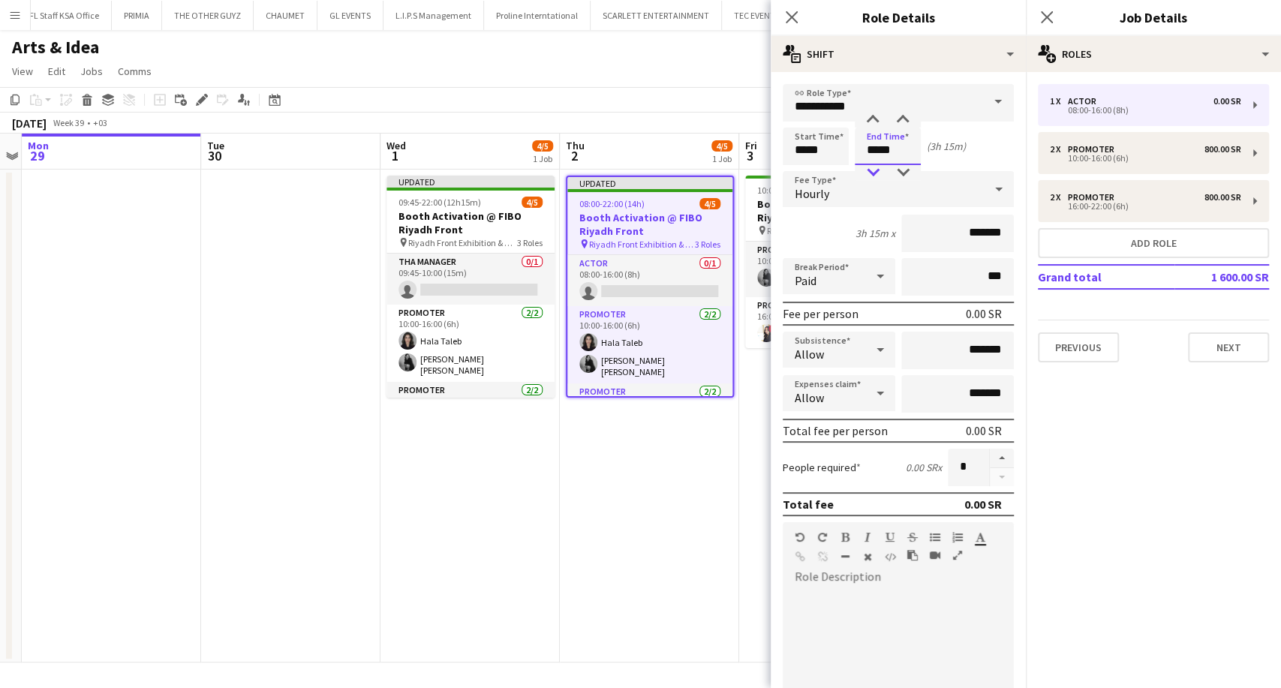
click at [872, 172] on div at bounding box center [873, 172] width 30 height 15
click at [868, 175] on div at bounding box center [873, 172] width 30 height 15
type input "*****"
click at [868, 175] on div at bounding box center [873, 172] width 30 height 15
click at [861, 185] on div "Hourly" at bounding box center [883, 189] width 201 height 36
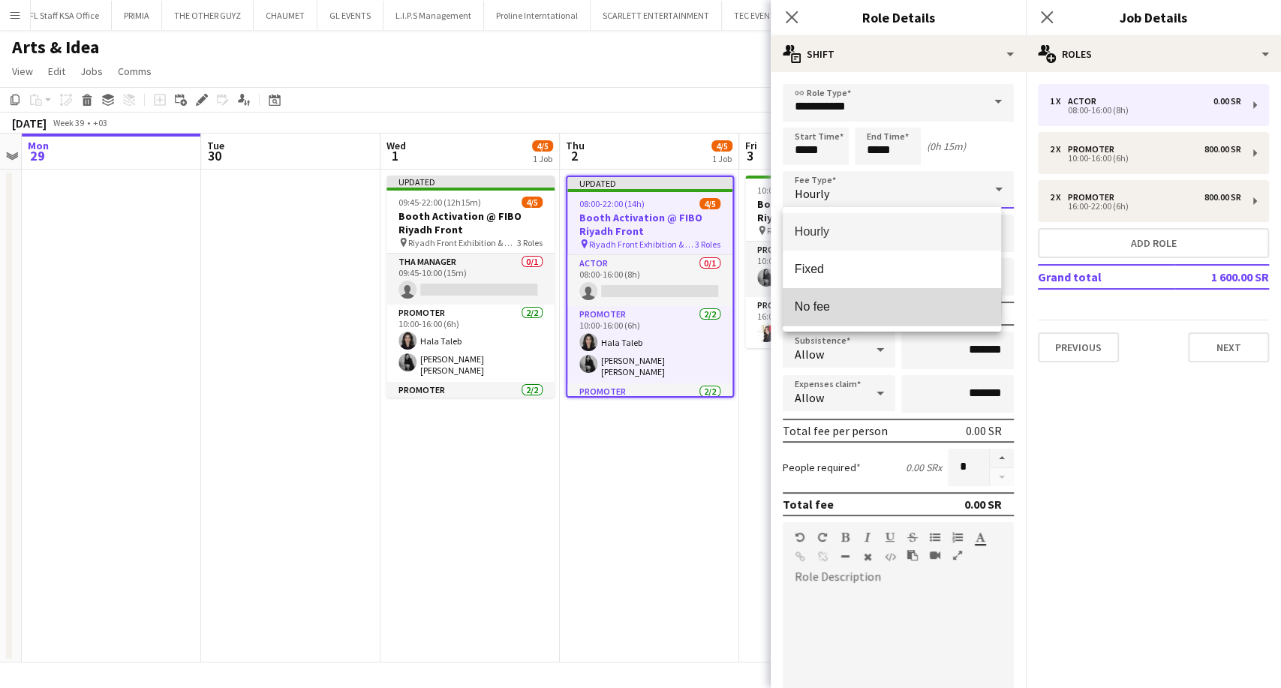
click at [830, 305] on span "No fee" at bounding box center [892, 306] width 194 height 14
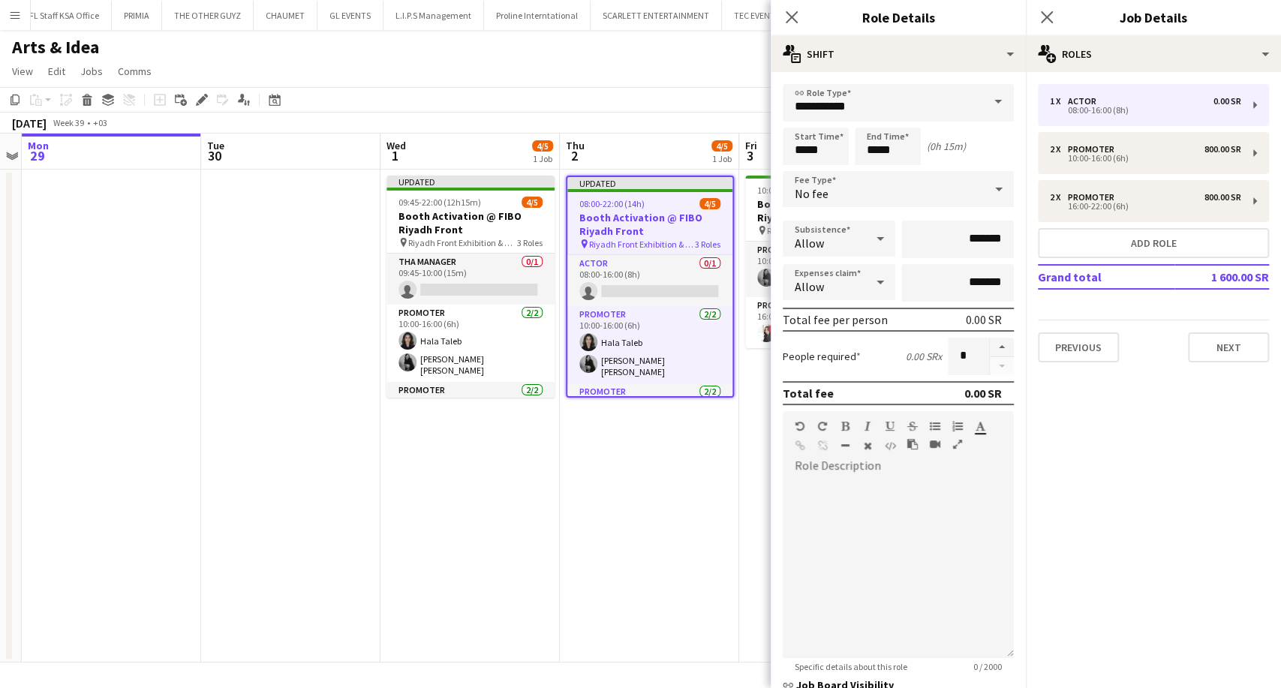
click at [678, 465] on app-date-cell "Updated 08:00-22:00 (14h) 4/5 Booth Activation @ FIBO Riyadh Front pin Riyadh F…" at bounding box center [649, 416] width 179 height 493
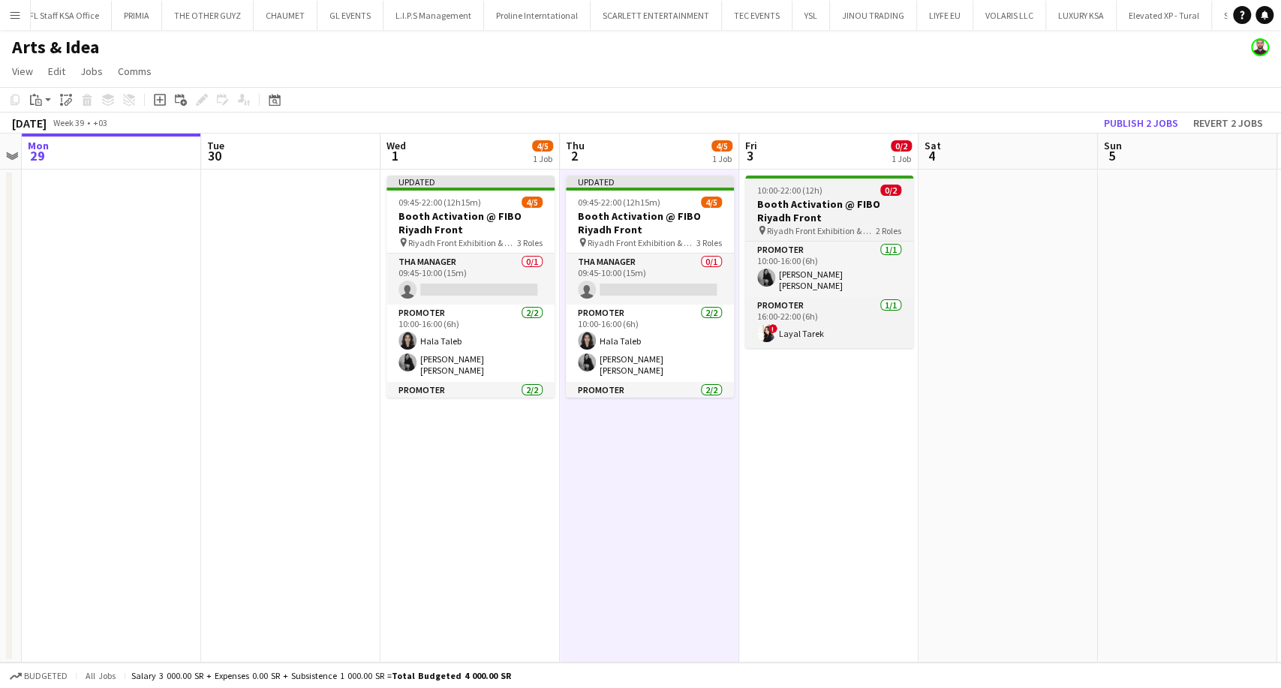
click at [792, 196] on app-job-card "10:00-22:00 (12h) 0/2 Booth Activation @ FIBO Riyadh Front pin Riyadh Front Exh…" at bounding box center [829, 262] width 168 height 173
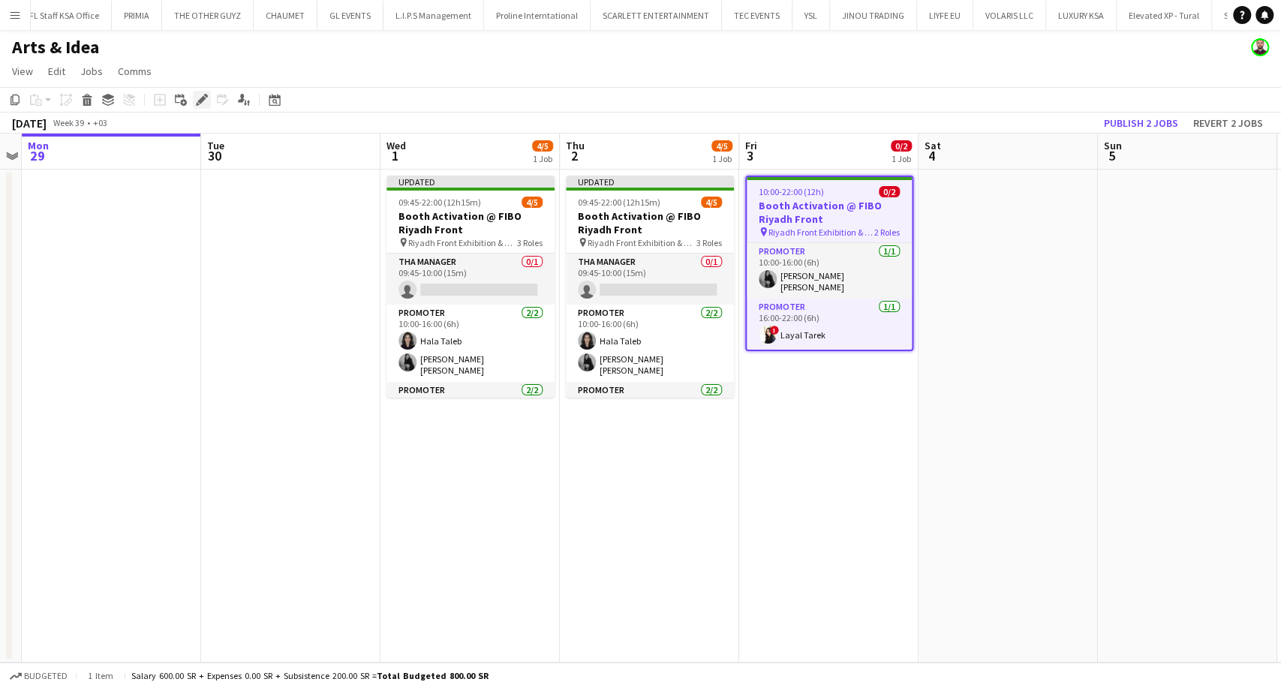
click at [202, 94] on icon "Edit" at bounding box center [202, 100] width 12 height 12
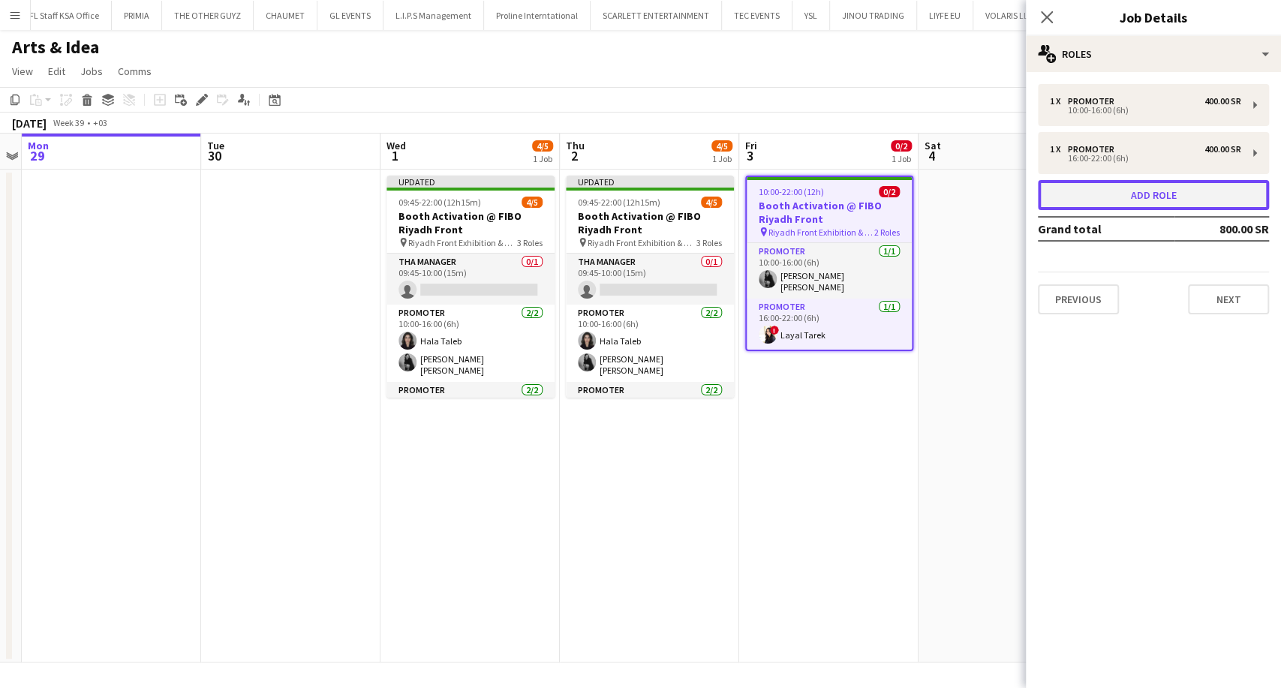
click at [1073, 200] on button "Add role" at bounding box center [1153, 195] width 231 height 30
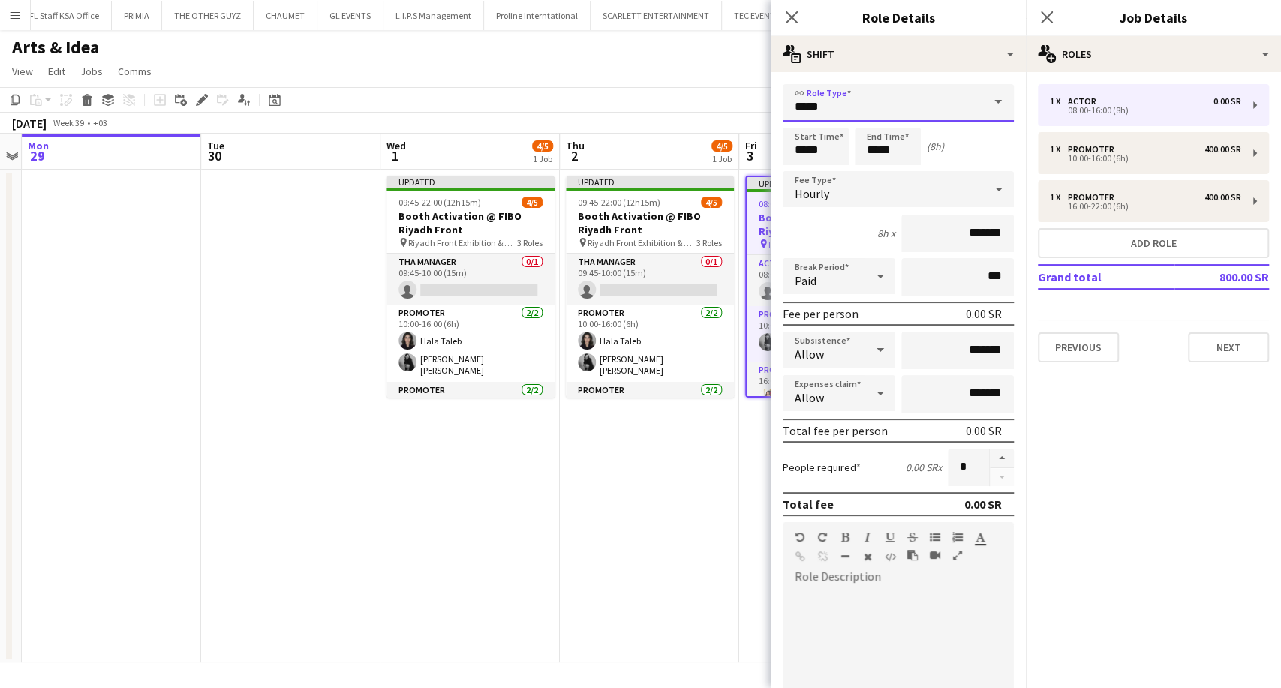
click at [910, 102] on input "*****" at bounding box center [898, 103] width 231 height 38
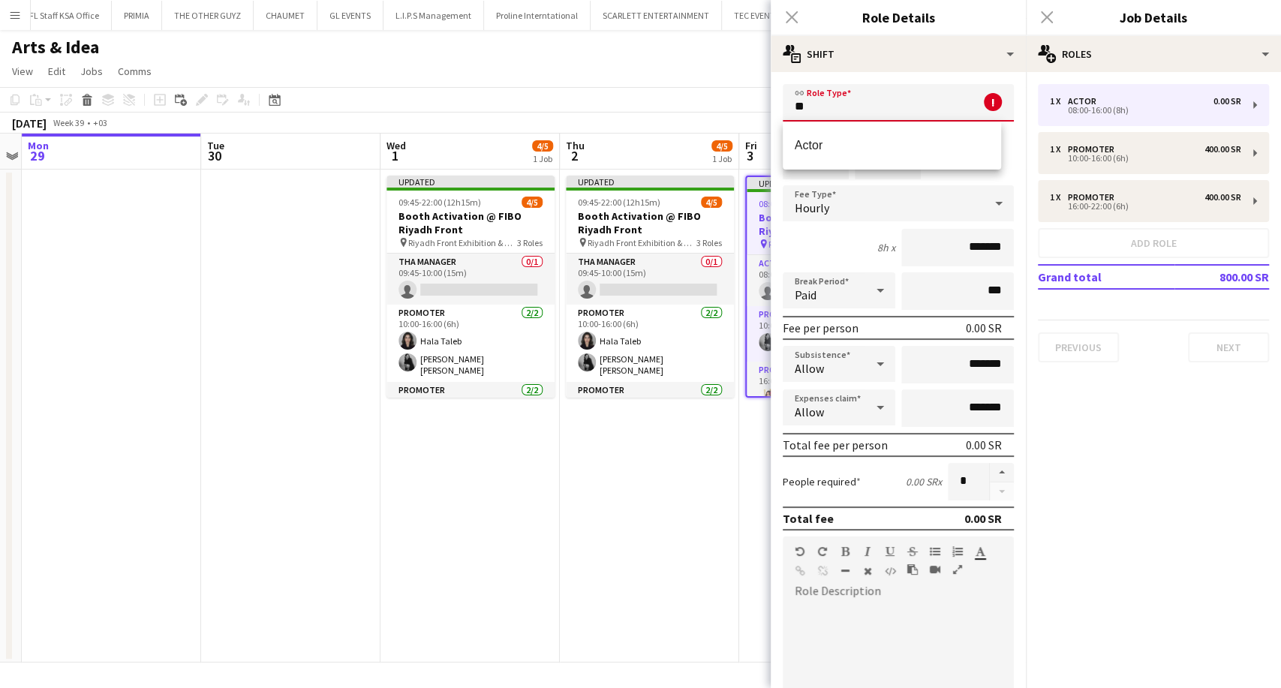
type input "*"
click at [883, 145] on span "THA Manager" at bounding box center [892, 145] width 194 height 14
type input "**********"
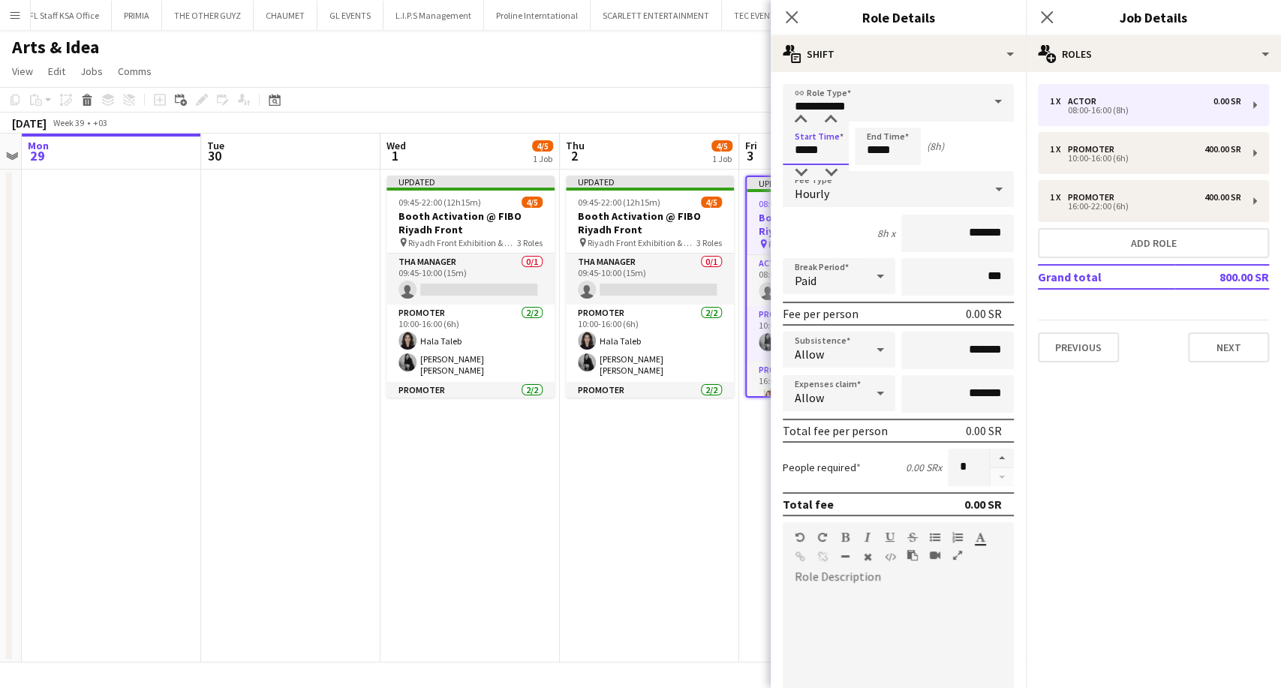
click at [802, 151] on input "*****" at bounding box center [816, 147] width 66 height 38
click at [802, 120] on div at bounding box center [801, 120] width 30 height 15
click at [829, 122] on div at bounding box center [831, 120] width 30 height 15
type input "*****"
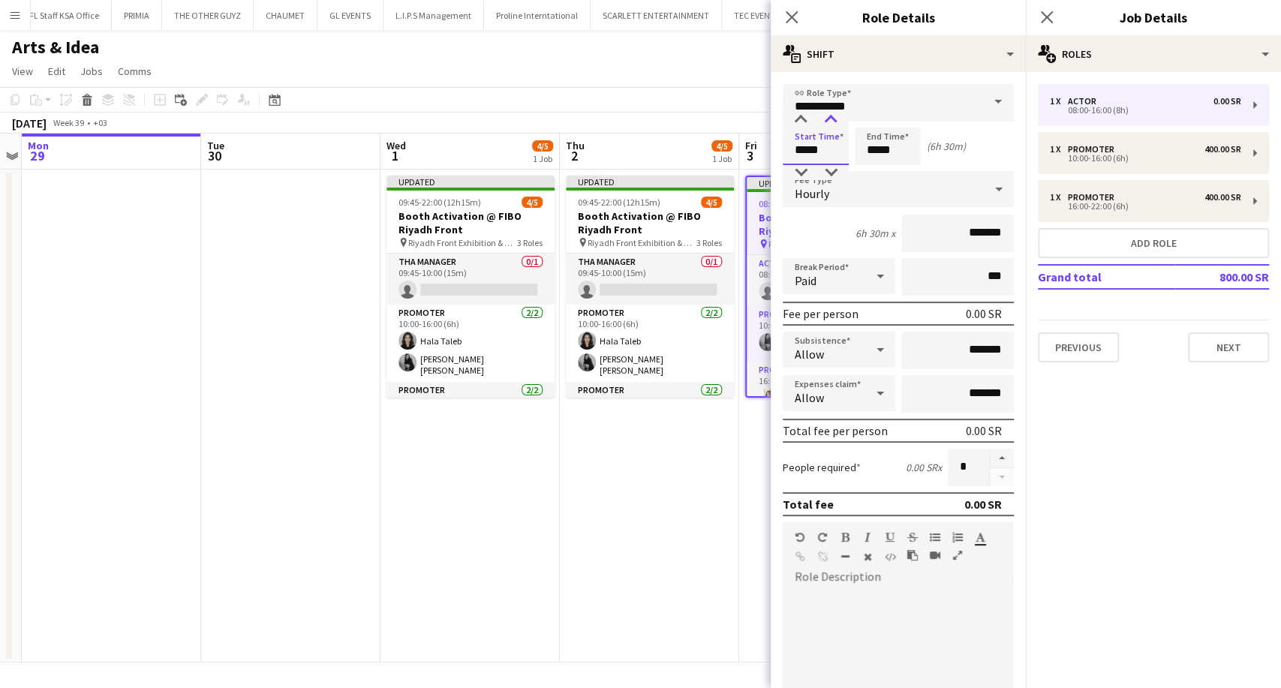
click at [829, 122] on div at bounding box center [831, 120] width 30 height 15
click at [871, 143] on input "*****" at bounding box center [888, 147] width 66 height 38
click at [874, 170] on div at bounding box center [873, 172] width 30 height 15
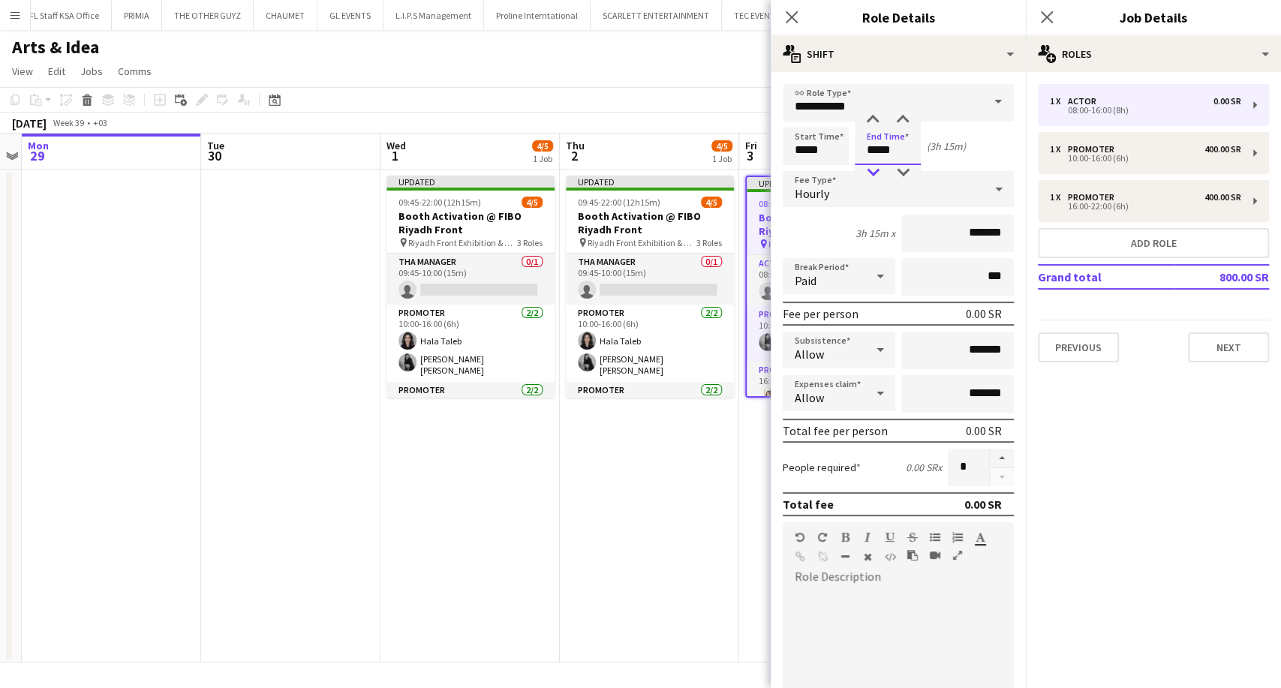
click at [874, 170] on div at bounding box center [873, 172] width 30 height 15
type input "*****"
click at [874, 170] on div at bounding box center [873, 172] width 30 height 15
click at [867, 187] on div "Hourly" at bounding box center [883, 189] width 201 height 36
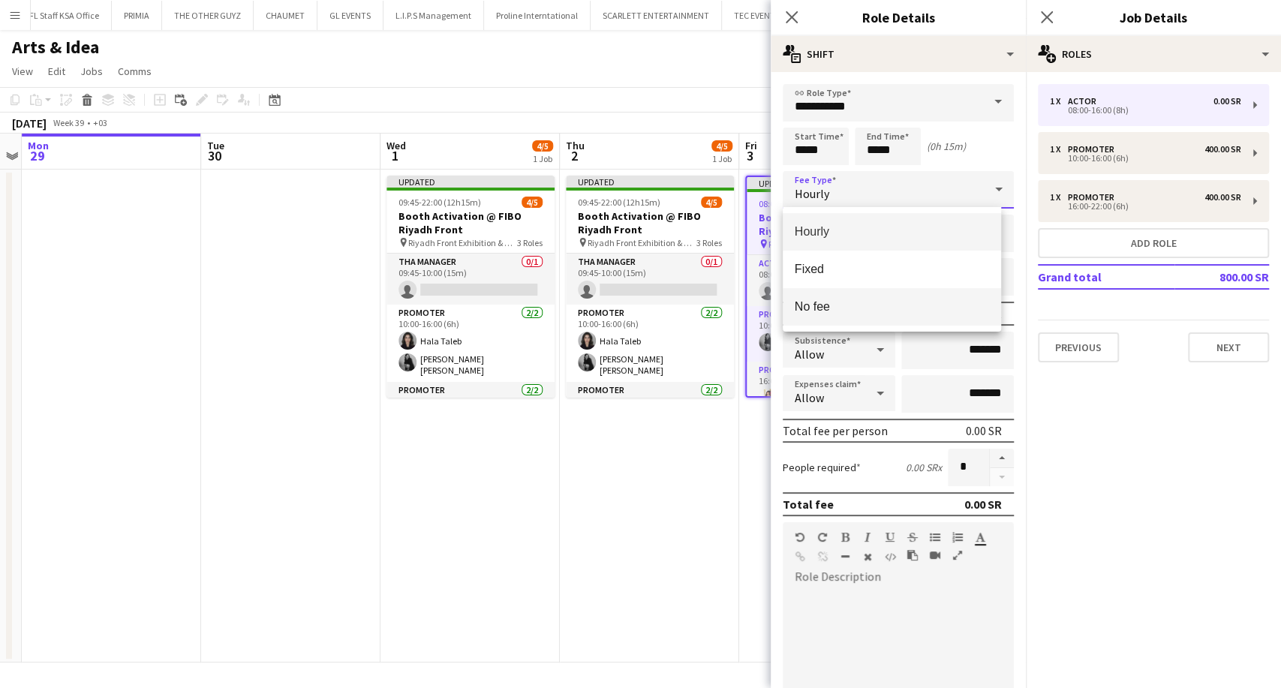
click at [831, 302] on span "No fee" at bounding box center [892, 306] width 194 height 14
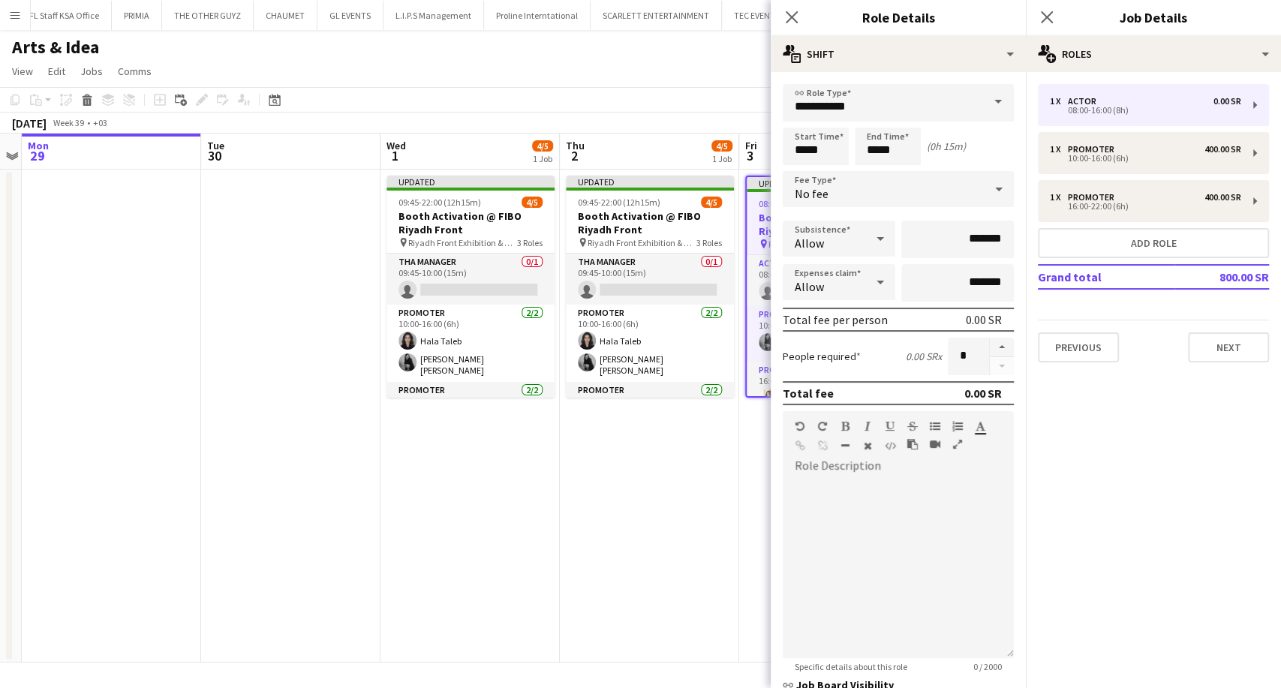
click at [669, 470] on app-date-cell "Updated 09:45-22:00 (12h15m) 4/5 Booth Activation @ FIBO Riyadh Front pin Riyad…" at bounding box center [649, 416] width 179 height 493
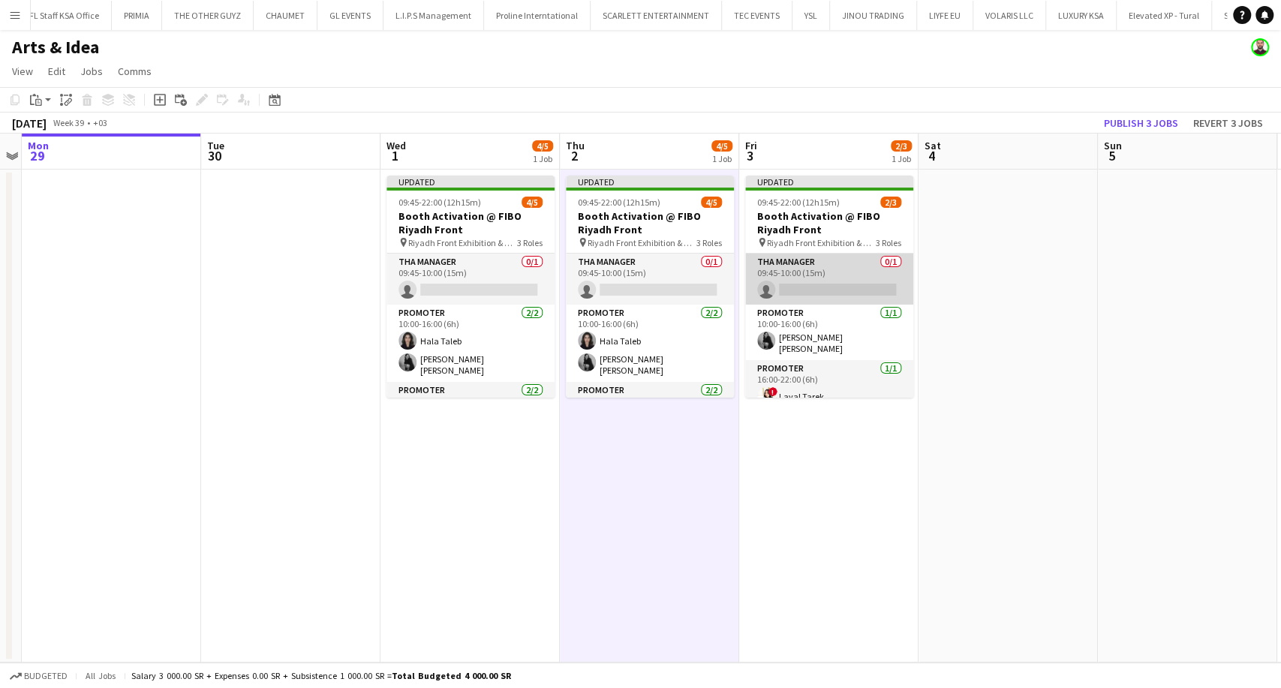
click at [792, 283] on app-card-role "THA Manager 0/1 09:45-10:00 (15m) single-neutral-actions" at bounding box center [829, 279] width 168 height 51
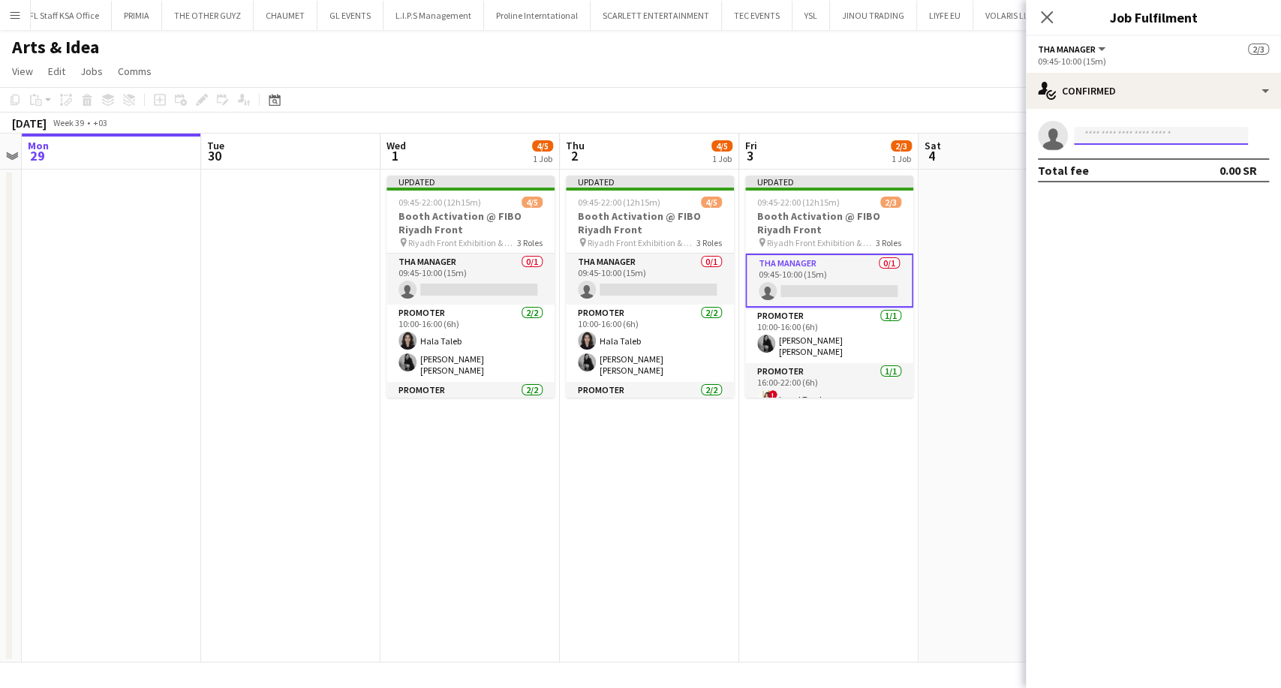
click at [1097, 137] on input at bounding box center [1161, 136] width 174 height 18
type input "******"
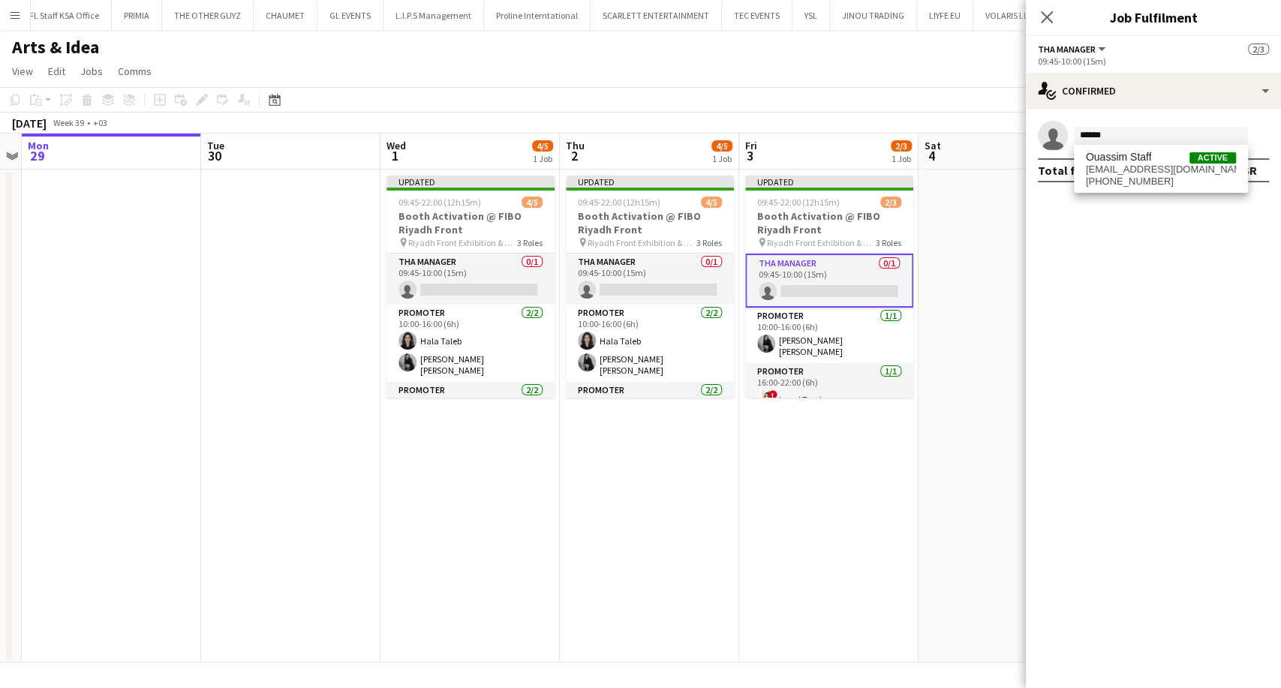
click at [1117, 173] on span "[EMAIL_ADDRESS][DOMAIN_NAME]" at bounding box center [1161, 170] width 150 height 12
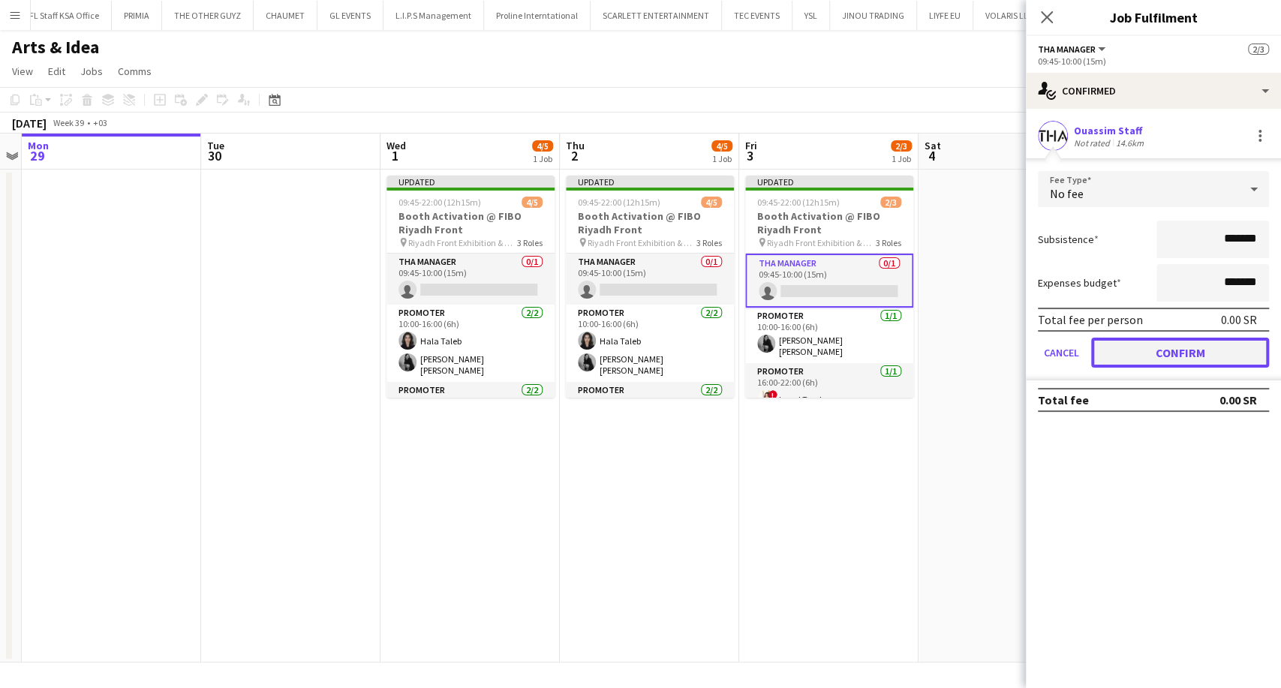
click at [1165, 356] on button "Confirm" at bounding box center [1180, 353] width 178 height 30
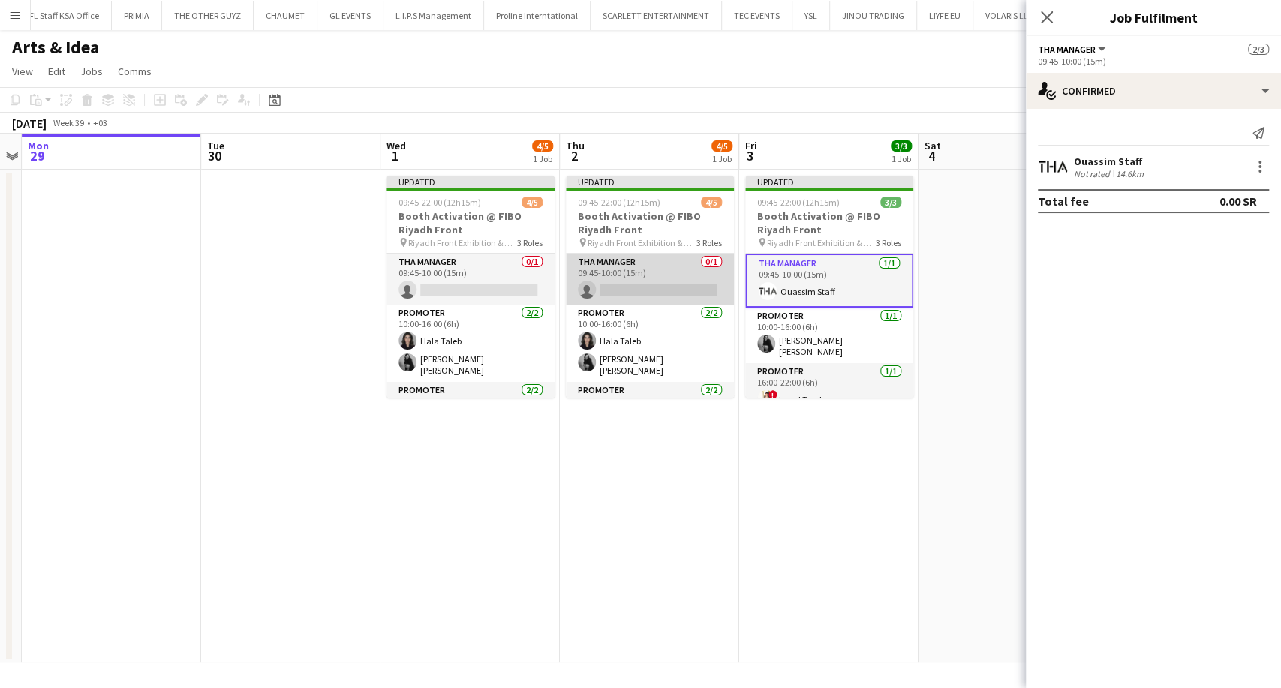
click at [667, 275] on app-card-role "THA Manager 0/1 09:45-10:00 (15m) single-neutral-actions" at bounding box center [650, 279] width 168 height 51
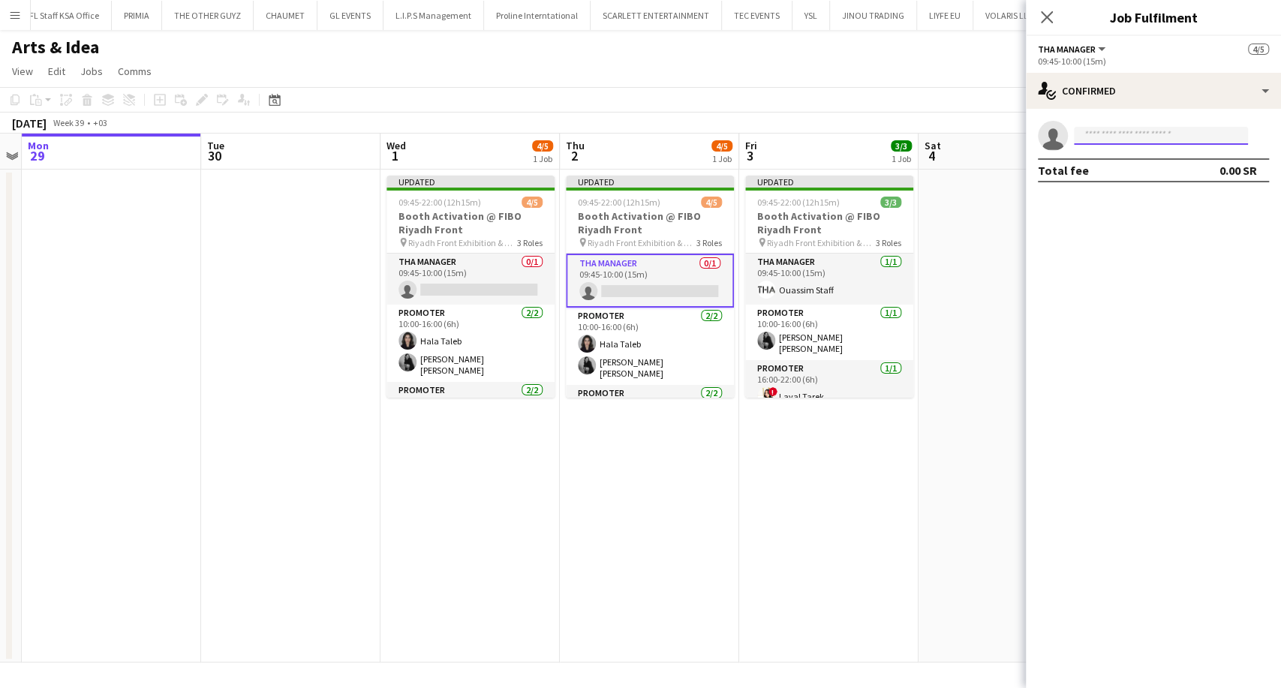
click at [1114, 140] on input at bounding box center [1161, 136] width 174 height 18
type input "****"
click at [1137, 164] on span "[EMAIL_ADDRESS][DOMAIN_NAME]" at bounding box center [1161, 170] width 150 height 12
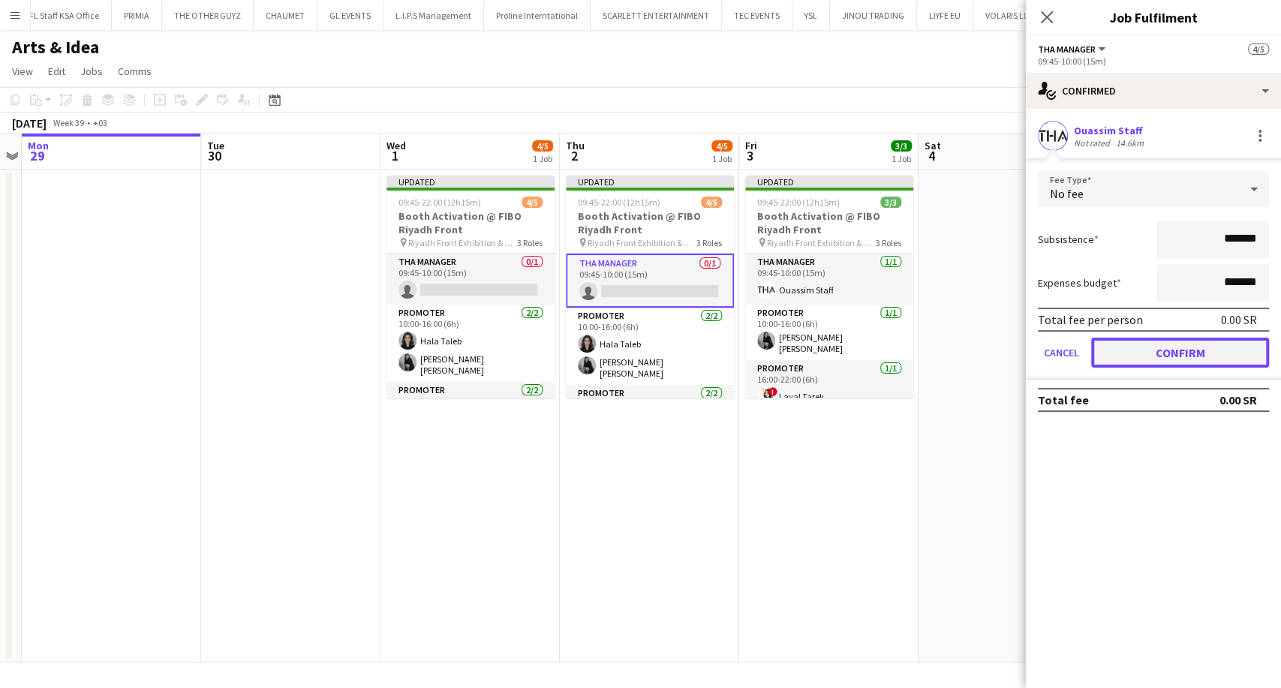
click at [1165, 347] on button "Confirm" at bounding box center [1180, 353] width 178 height 30
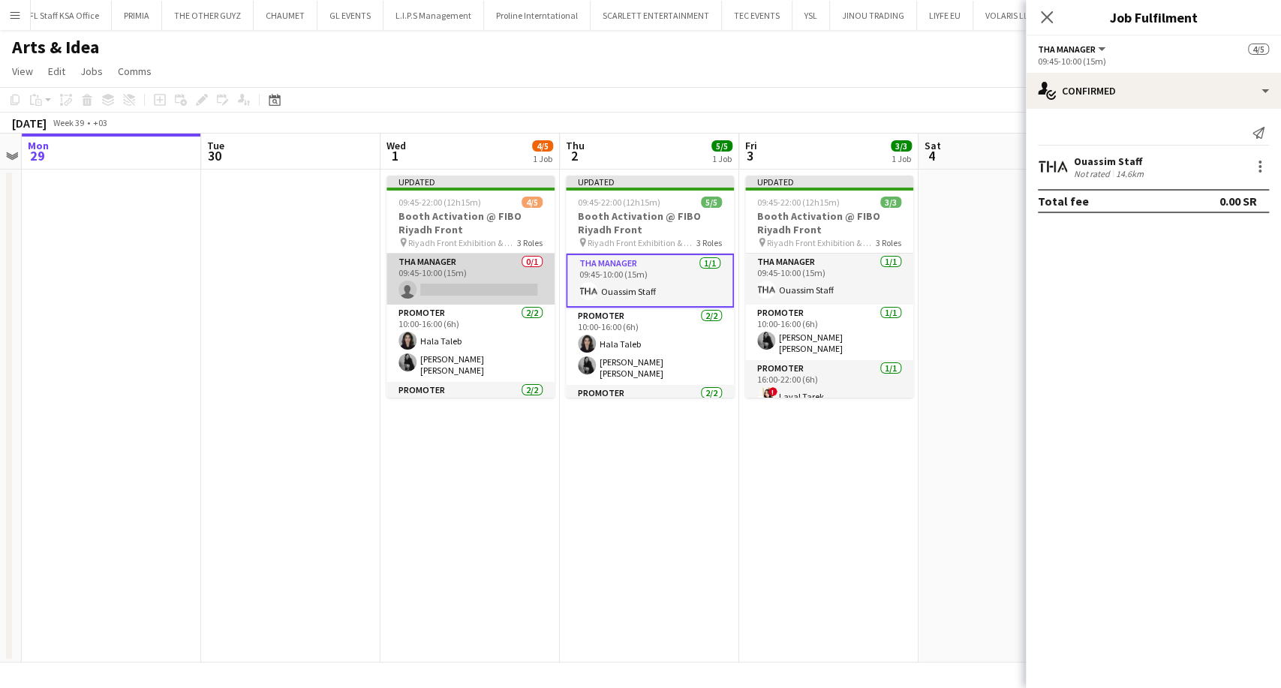
click at [496, 284] on app-card-role "THA Manager 0/1 09:45-10:00 (15m) single-neutral-actions" at bounding box center [470, 279] width 168 height 51
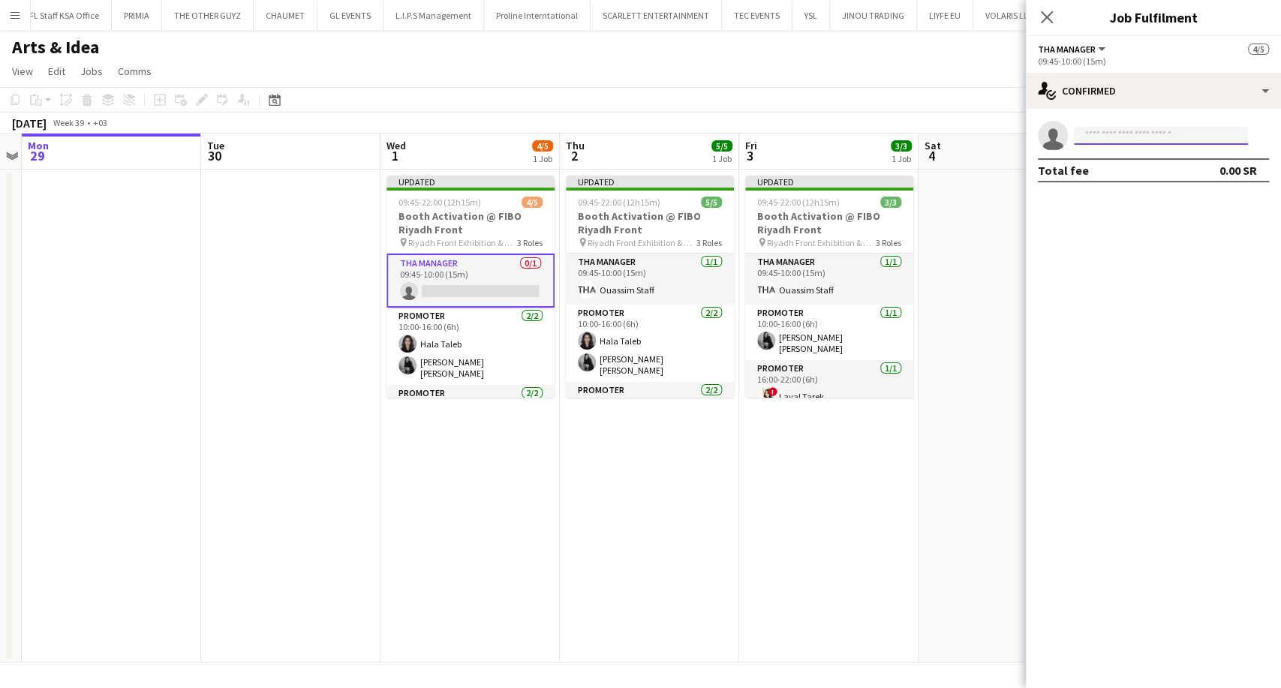
click at [1105, 132] on input at bounding box center [1161, 136] width 174 height 18
type input "****"
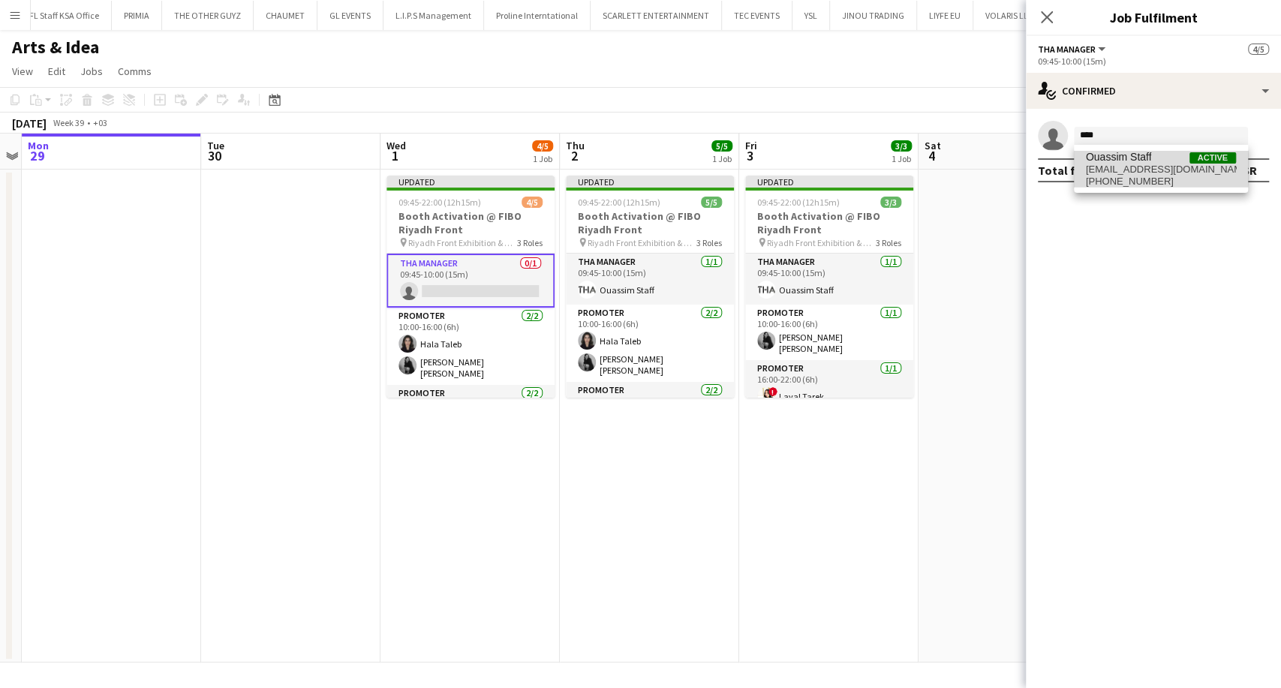
click at [1105, 162] on span "Ouassim Staff" at bounding box center [1119, 157] width 66 height 13
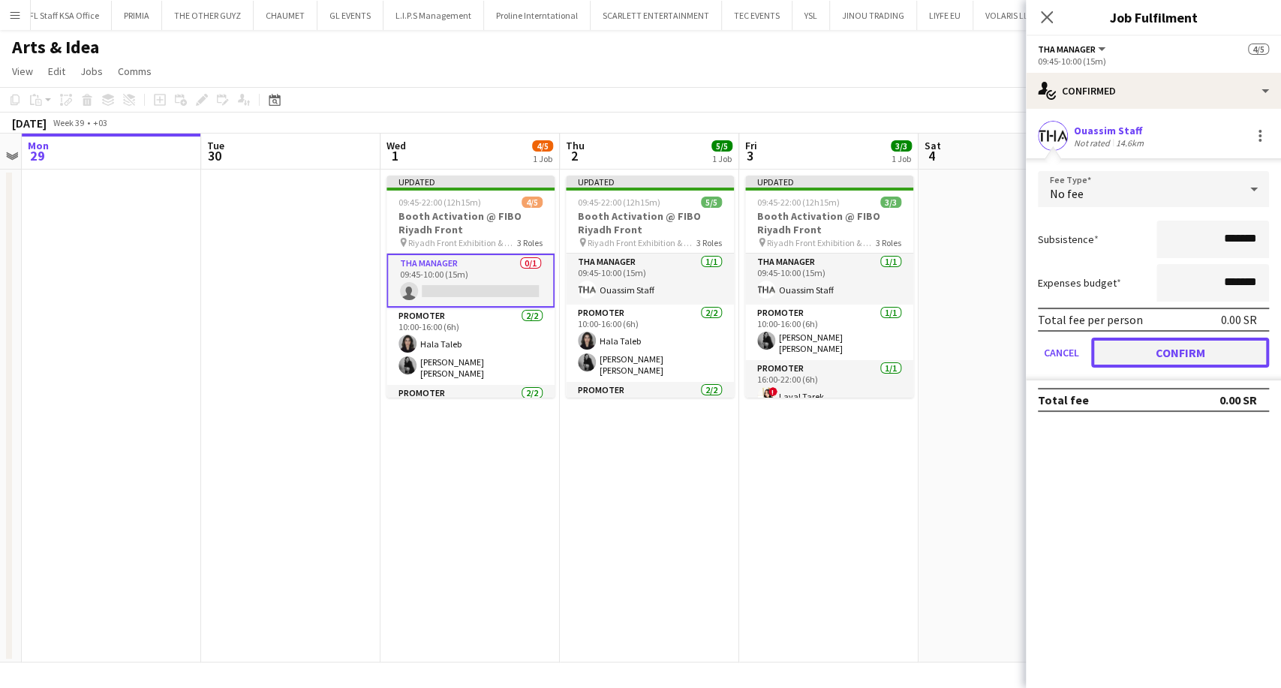
click at [1164, 346] on button "Confirm" at bounding box center [1180, 353] width 178 height 30
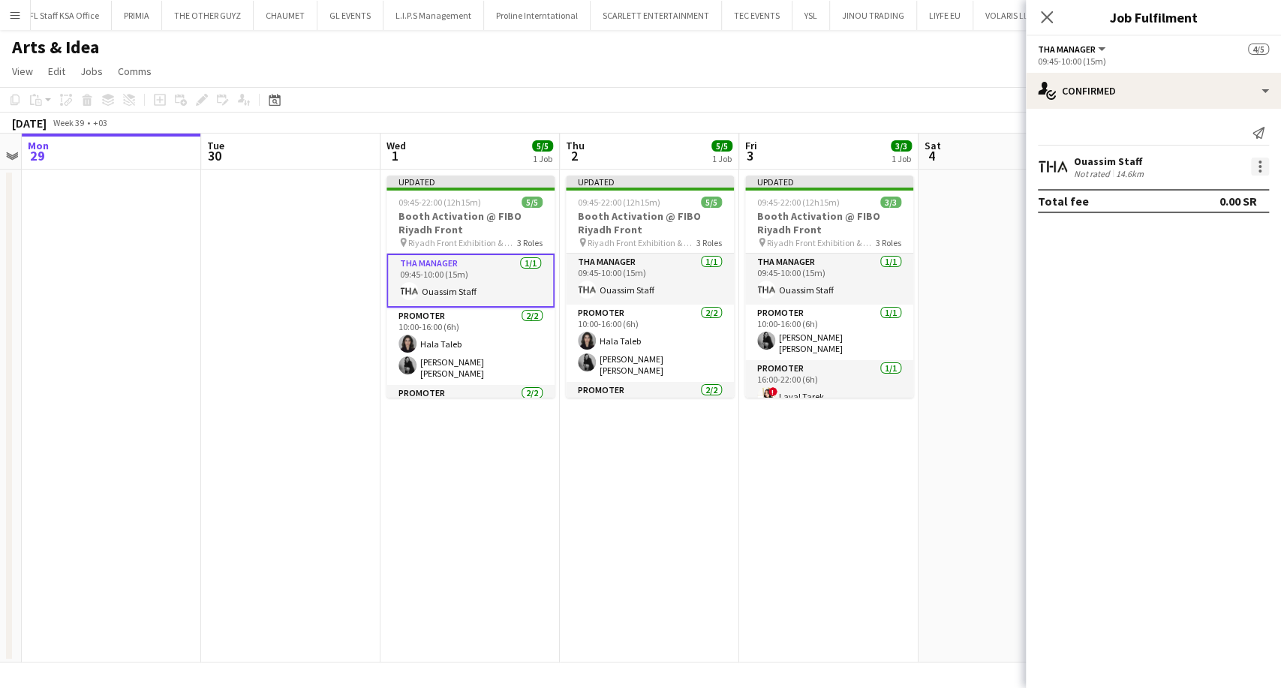
click at [1260, 170] on div at bounding box center [1260, 171] width 3 height 3
click at [1182, 386] on button "Set as supervisor" at bounding box center [1210, 374] width 117 height 36
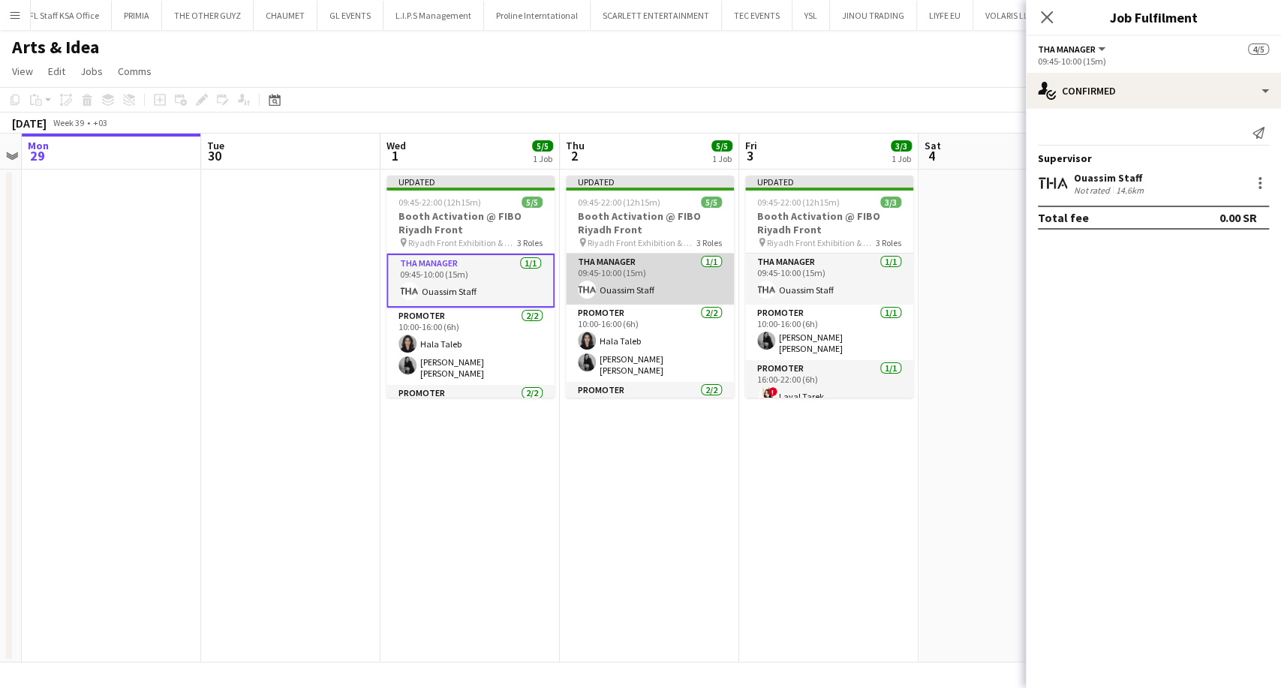
click at [665, 287] on app-card-role "THA Manager [DATE] 09:45-10:00 (15m) Ouassim Staff" at bounding box center [650, 279] width 168 height 51
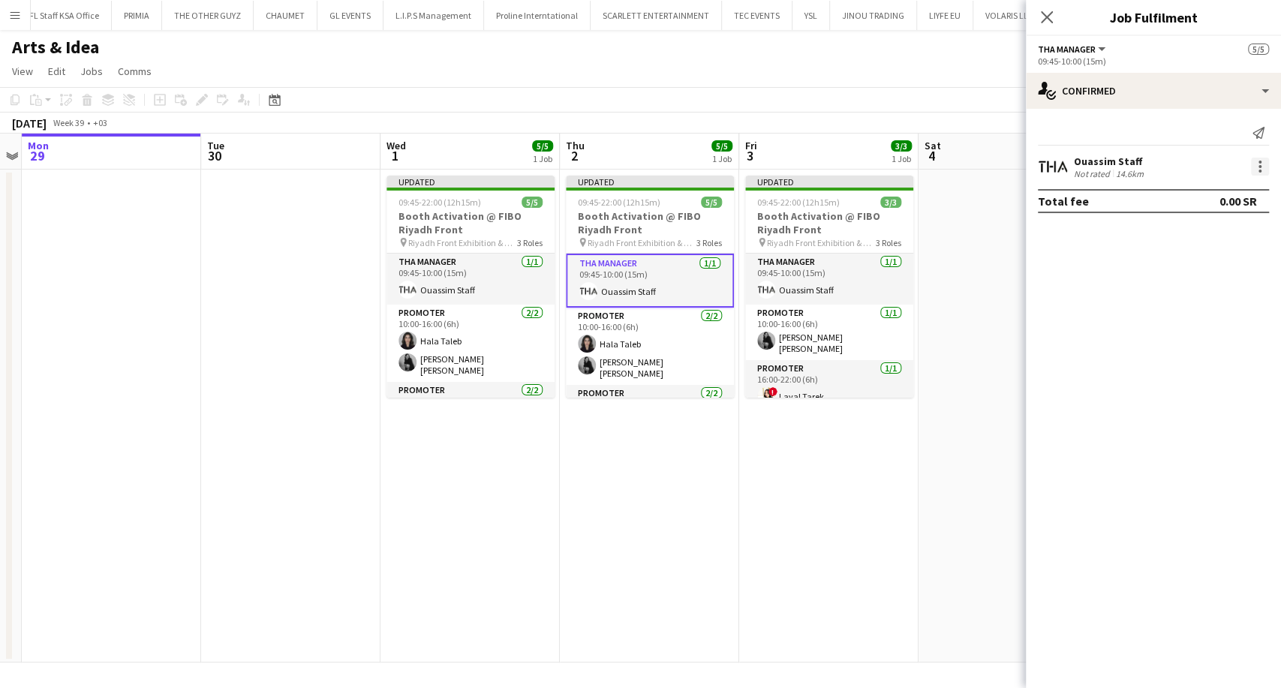
click at [1255, 175] on div at bounding box center [1260, 167] width 18 height 18
click at [1180, 368] on span "Set as supervisor" at bounding box center [1210, 374] width 93 height 13
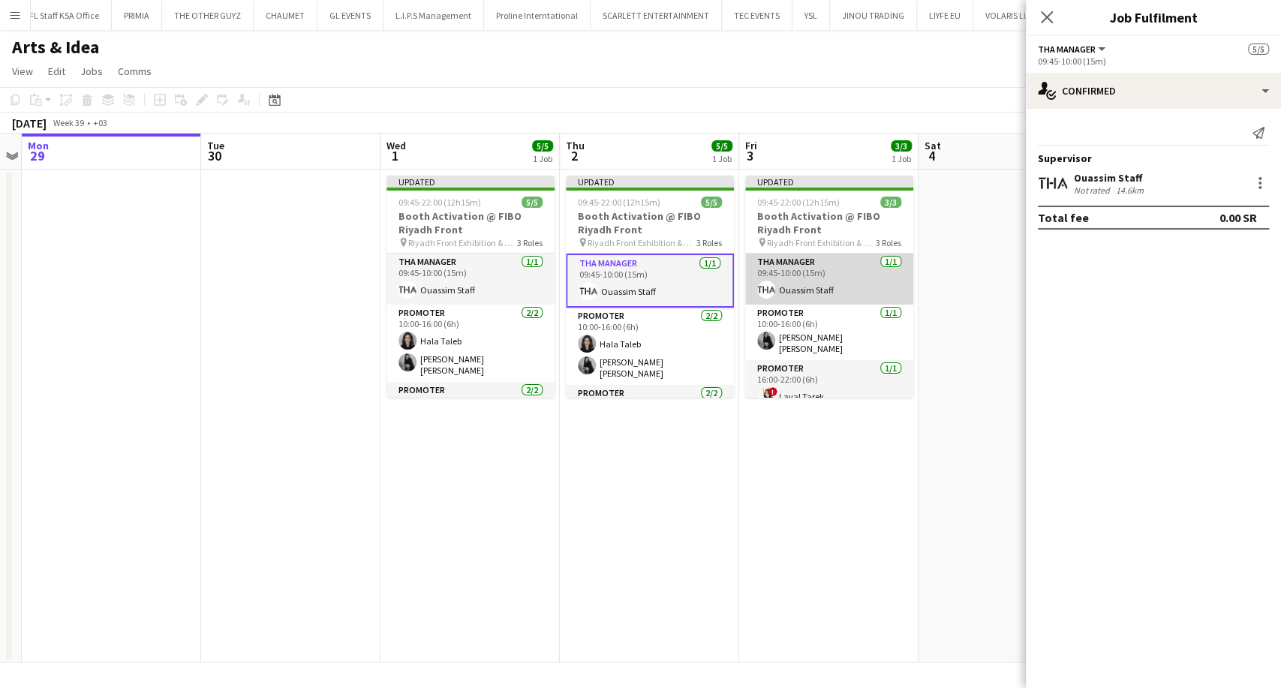
click at [854, 288] on app-card-role "THA Manager [DATE] 09:45-10:00 (15m) Ouassim Staff" at bounding box center [829, 279] width 168 height 51
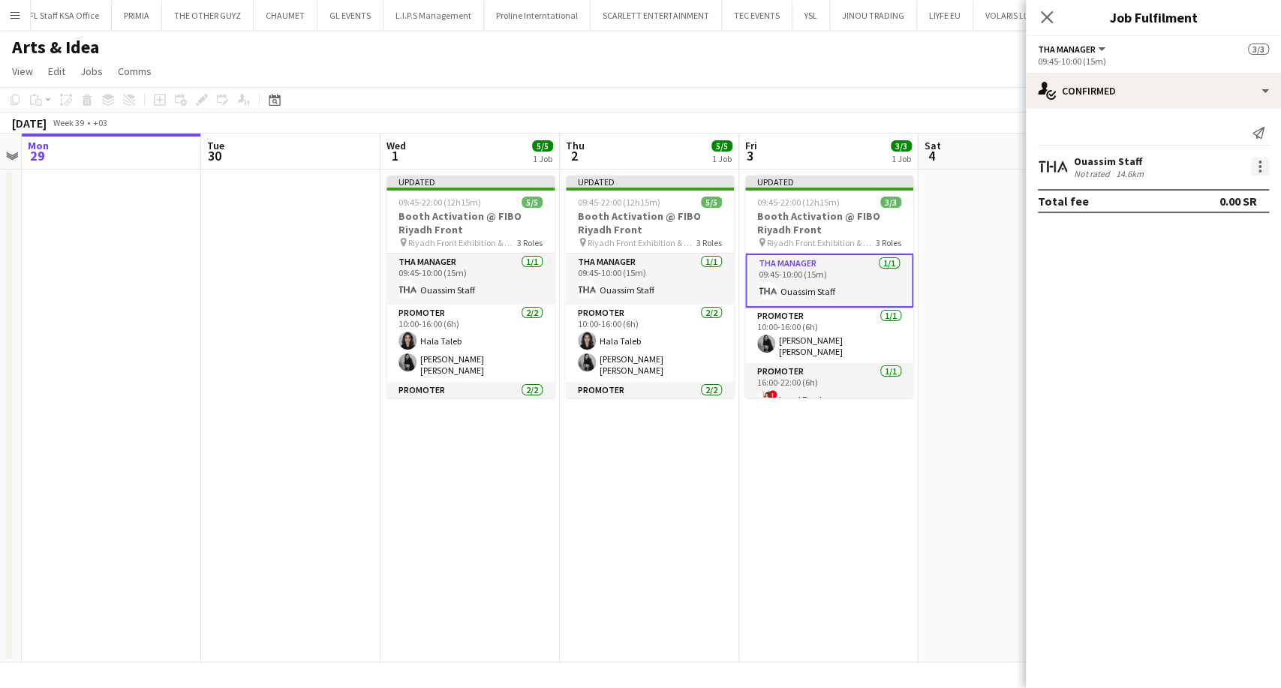
click at [1254, 170] on div at bounding box center [1260, 167] width 18 height 18
click at [1189, 374] on span "Set as supervisor" at bounding box center [1210, 374] width 93 height 13
click at [732, 493] on app-date-cell "Updated 09:45-22:00 (12h15m) 5/5 Booth Activation @ FIBO Riyadh Front pin Riyad…" at bounding box center [649, 416] width 179 height 493
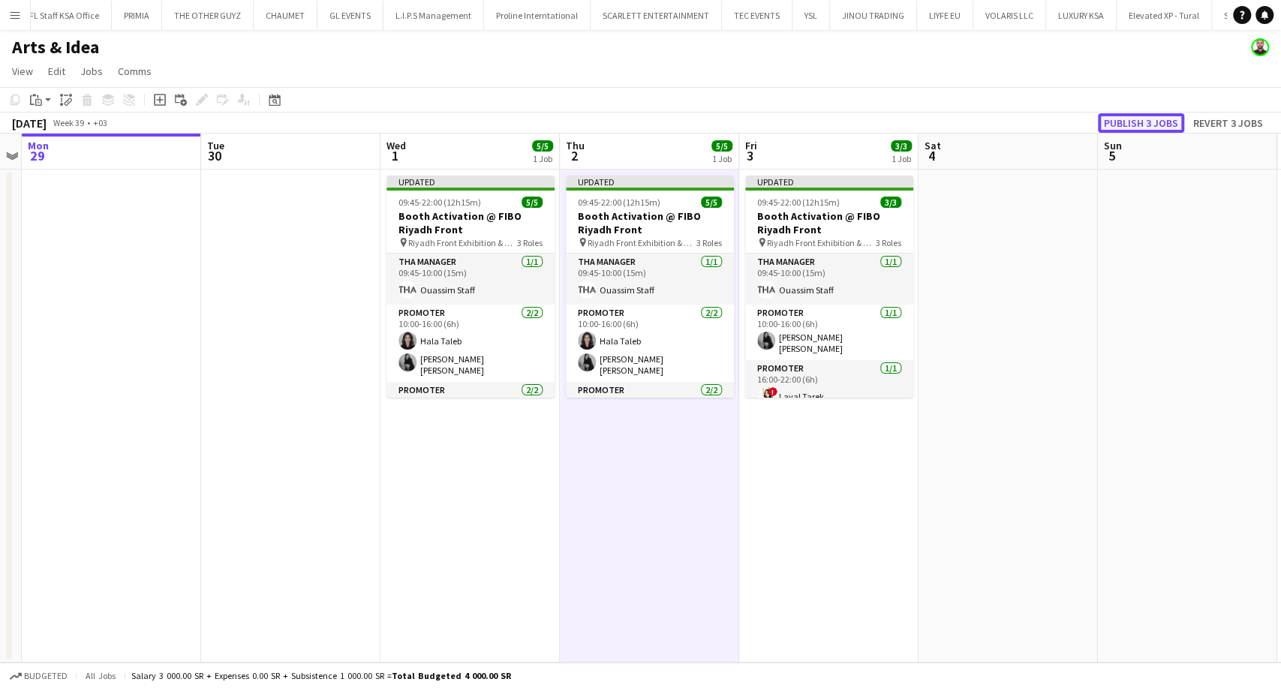
click at [1123, 116] on button "Publish 3 jobs" at bounding box center [1141, 123] width 86 height 20
